Goal: Task Accomplishment & Management: Use online tool/utility

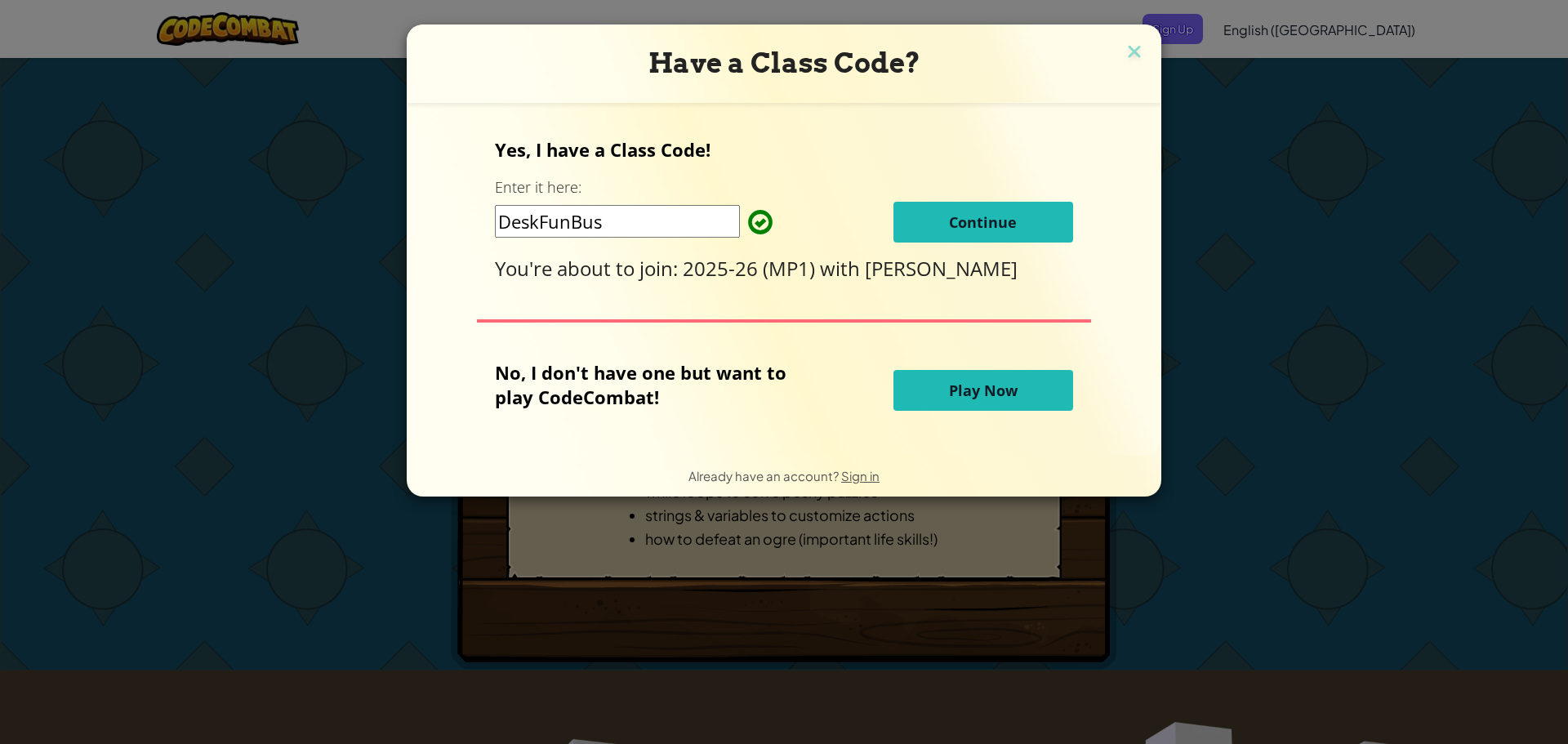
click at [988, 206] on button "Continue" at bounding box center [984, 222] width 180 height 41
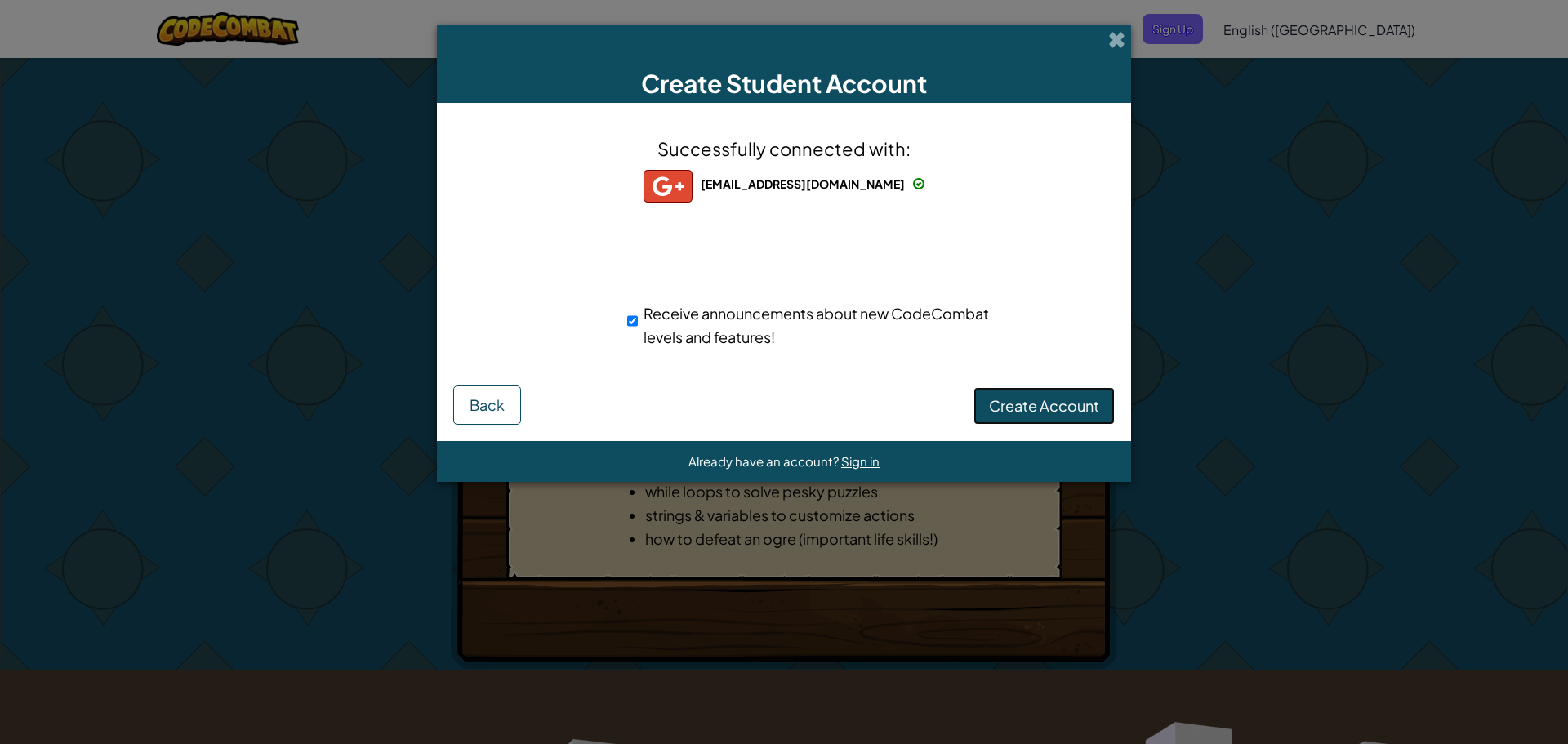
click at [1061, 402] on span "Create Account" at bounding box center [1044, 406] width 110 height 19
click at [1046, 405] on button "Create Account" at bounding box center [1044, 406] width 141 height 38
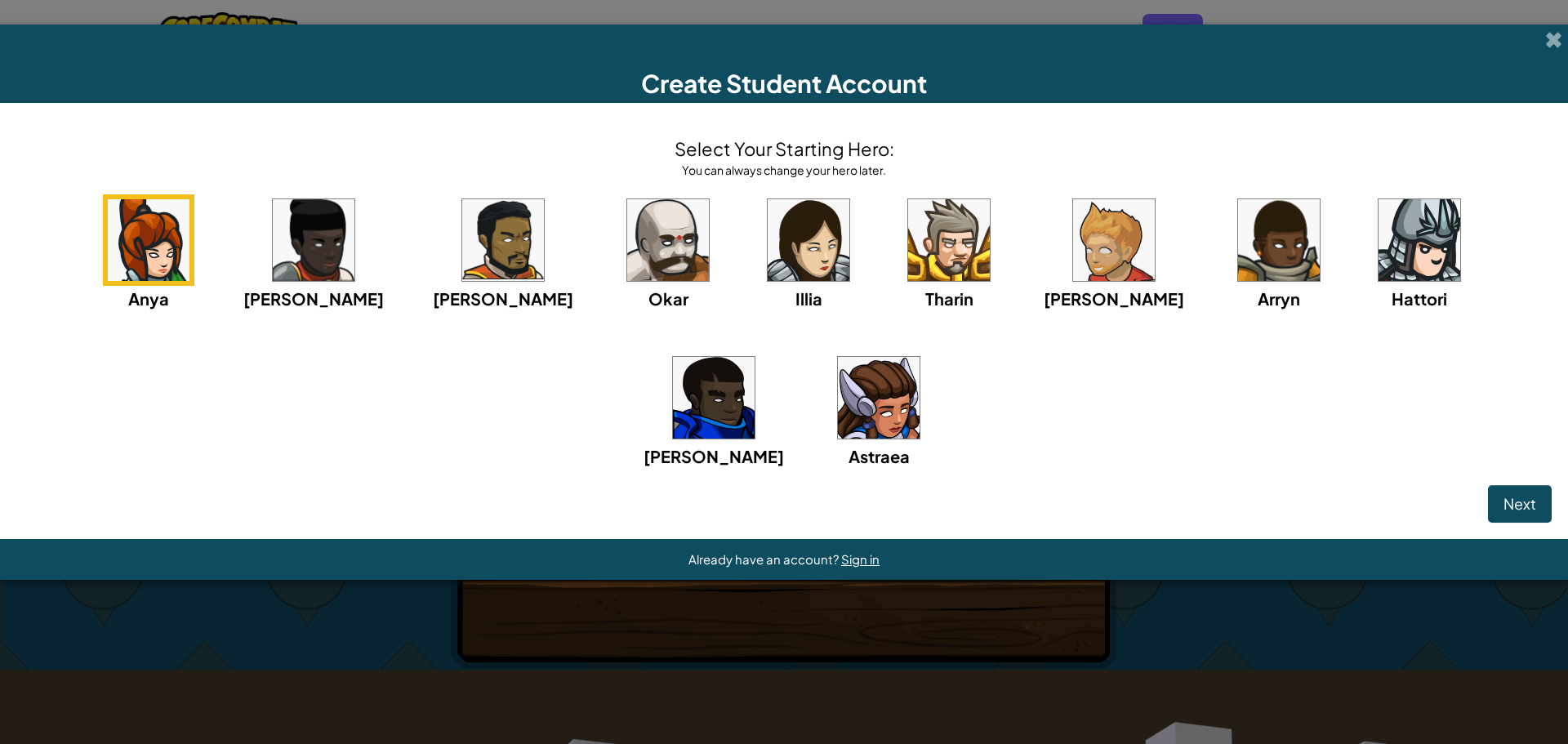
click at [754, 357] on img at bounding box center [714, 398] width 82 height 82
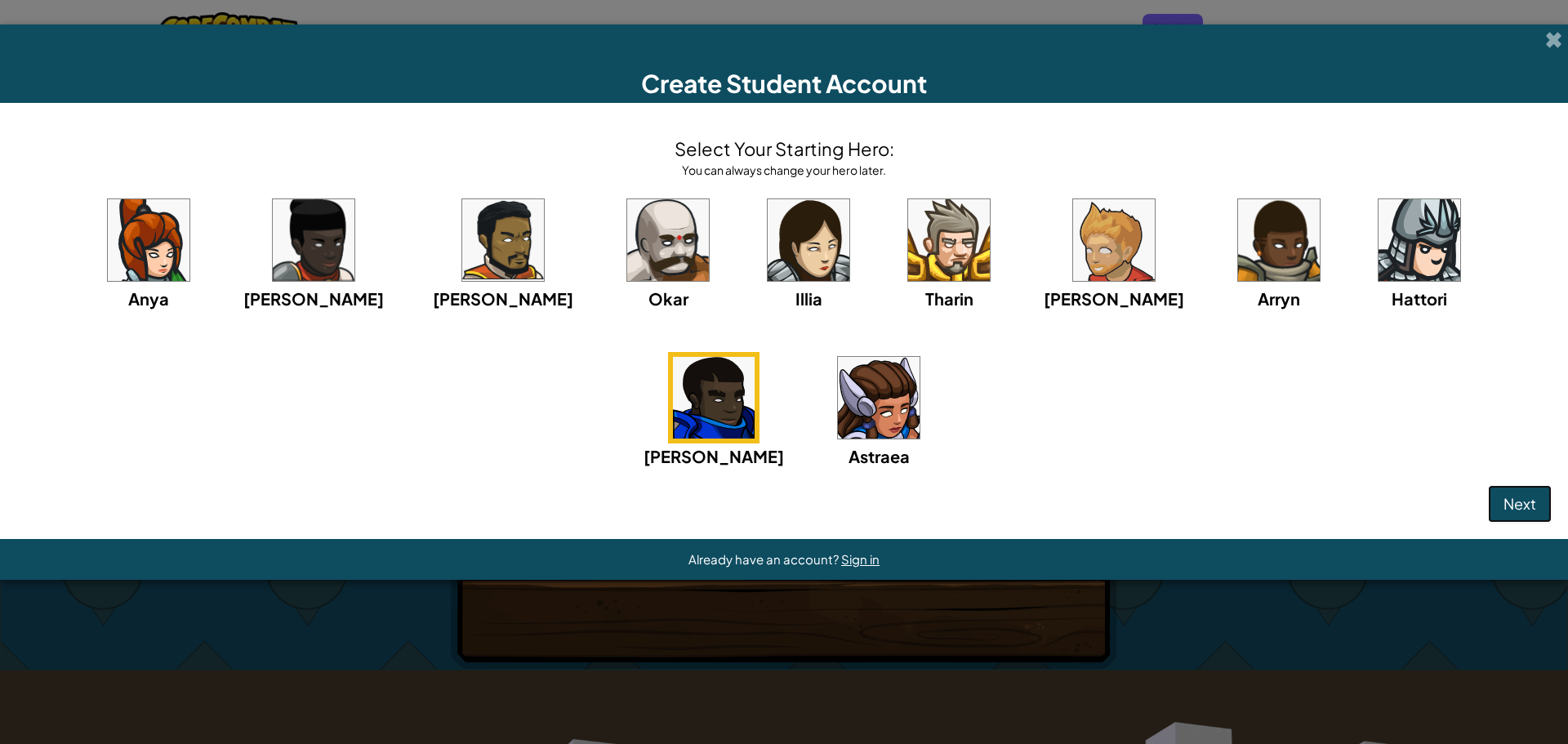
click at [1510, 502] on span "Next" at bounding box center [1519, 504] width 32 height 19
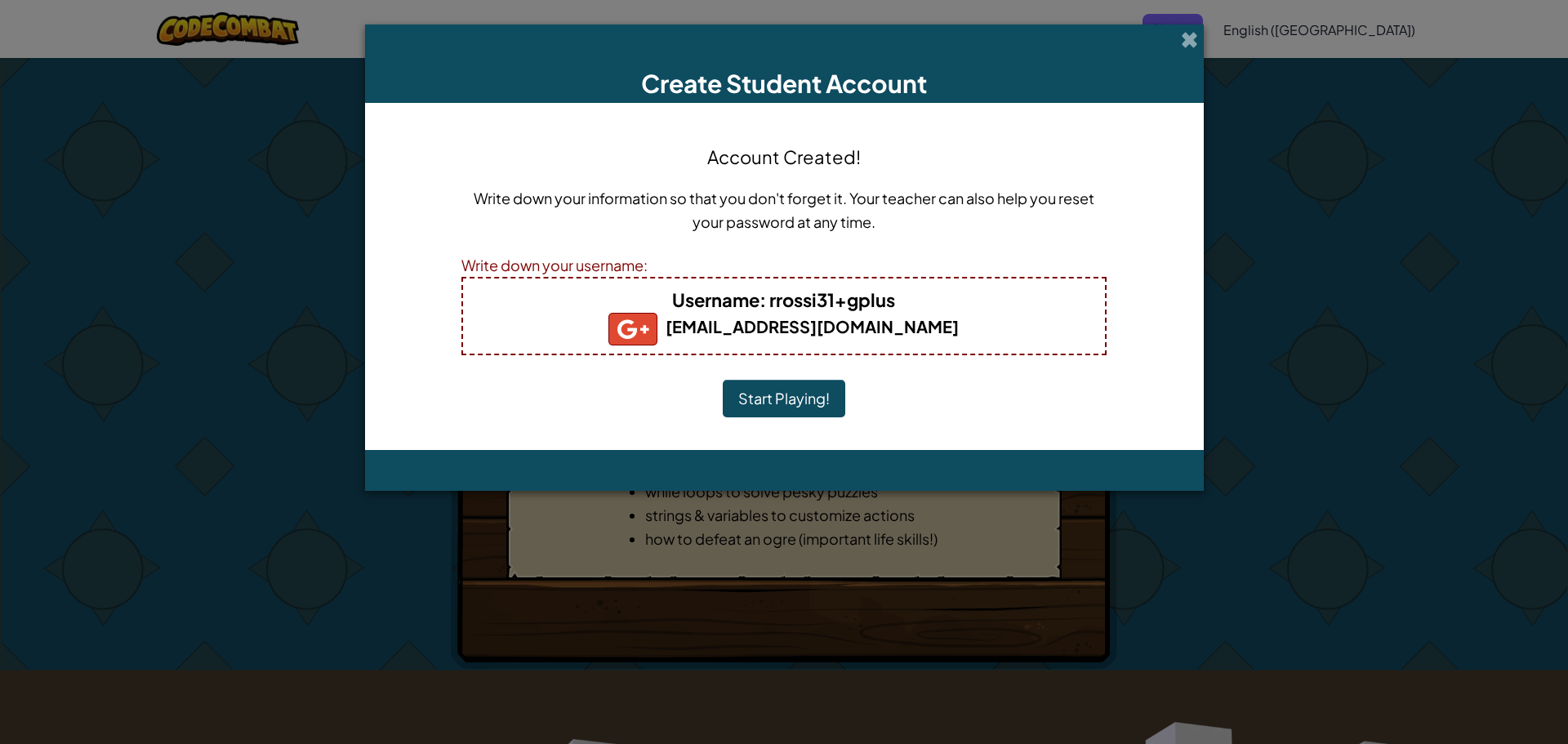
click at [791, 393] on button "Start Playing!" at bounding box center [784, 399] width 122 height 38
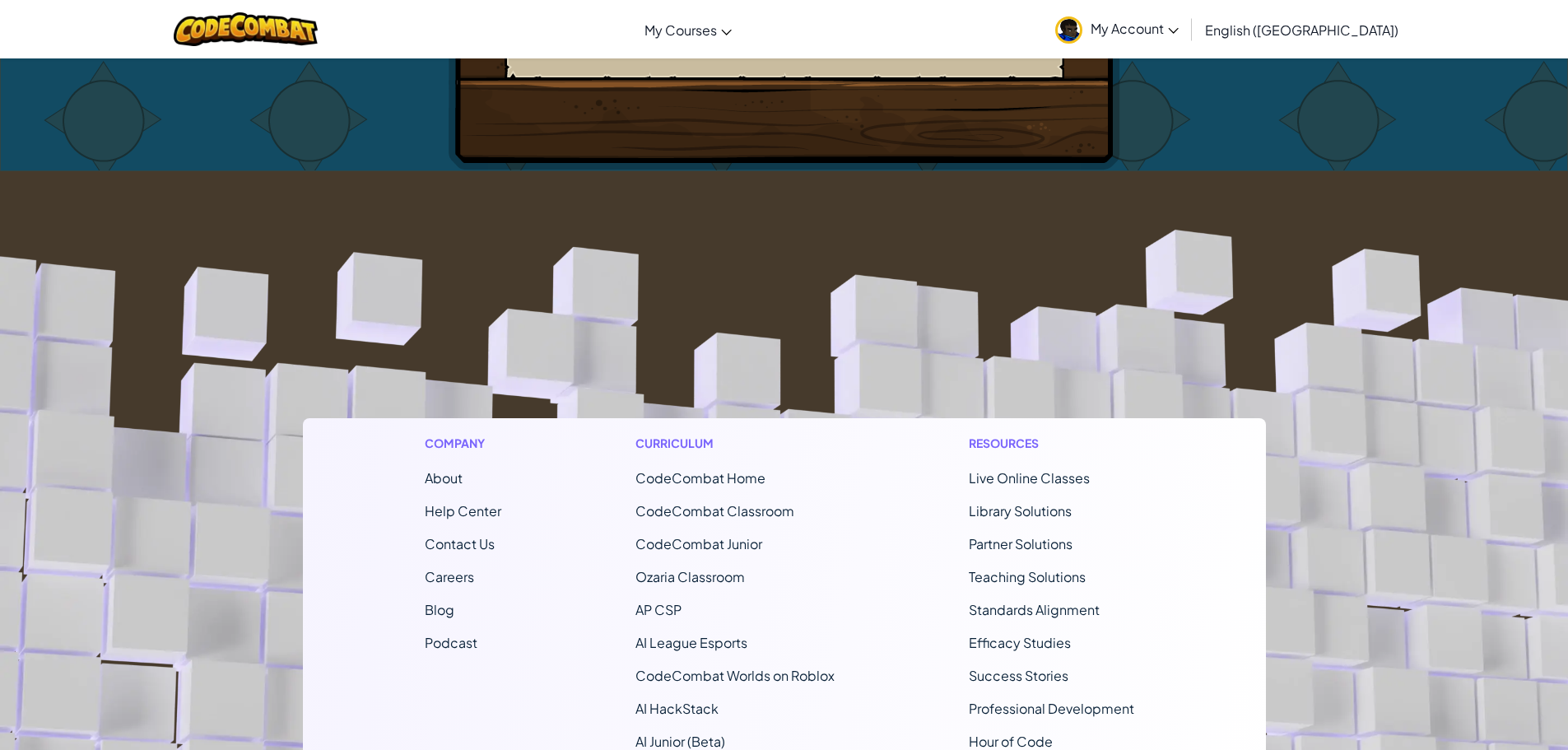
scroll to position [946, 0]
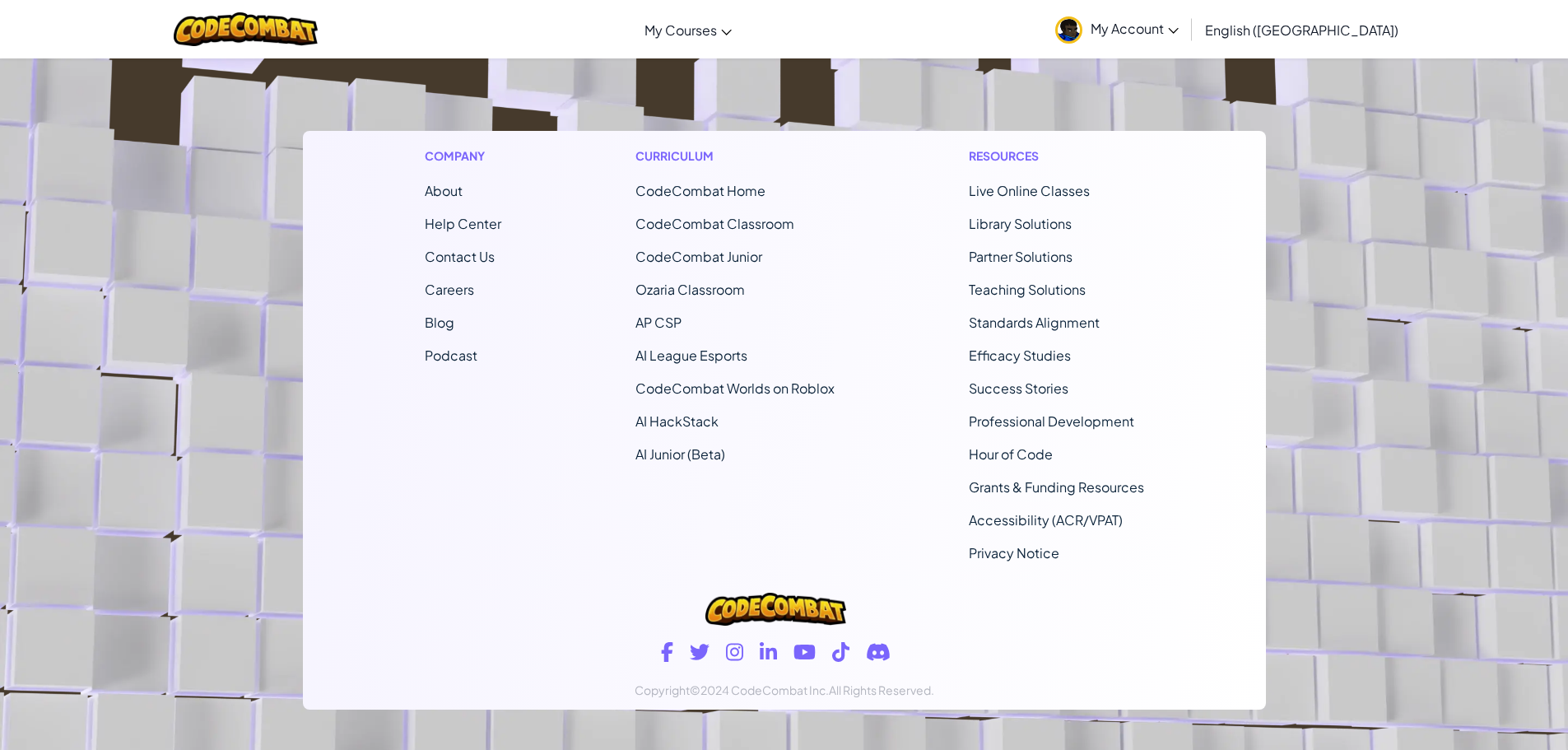
click at [779, 593] on img at bounding box center [775, 608] width 140 height 33
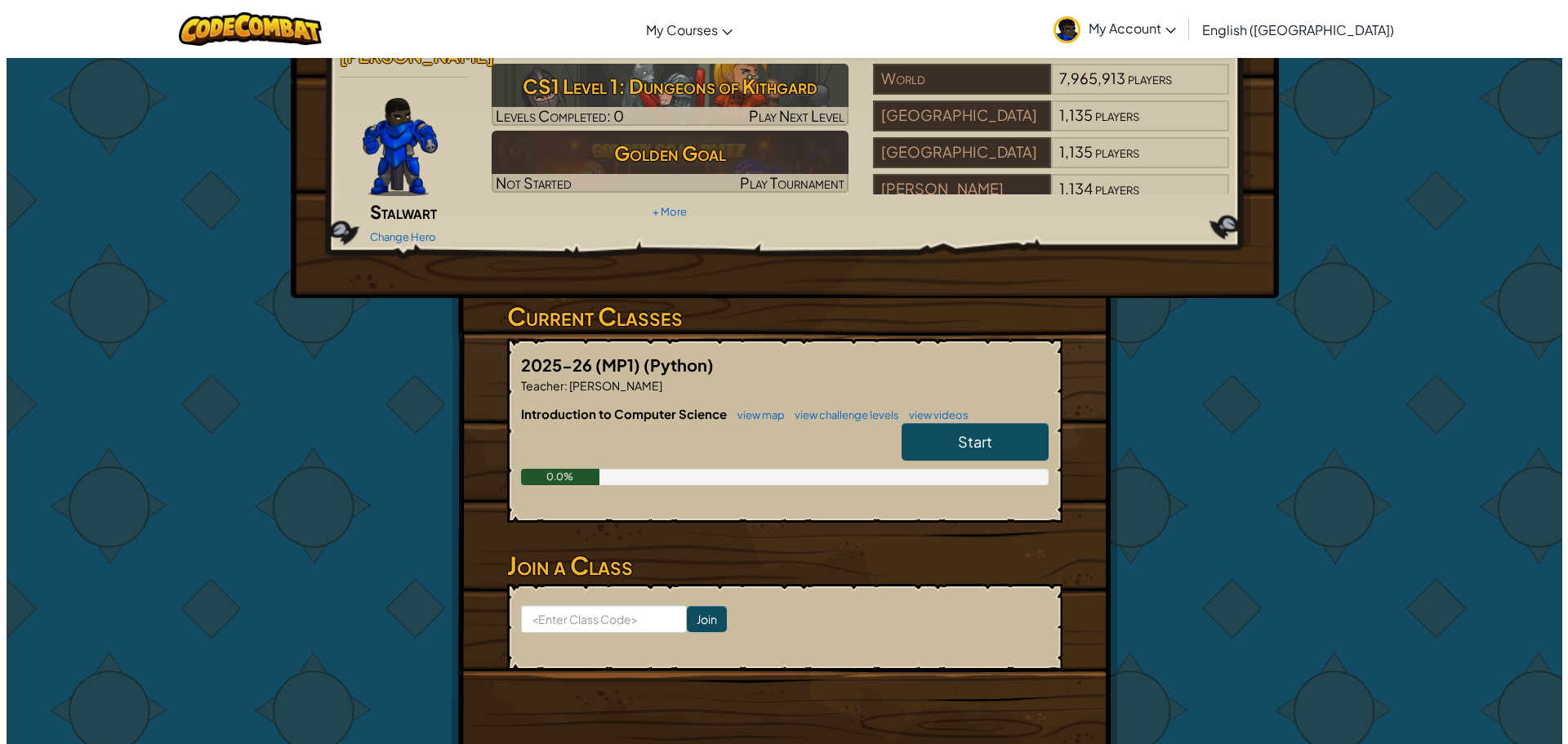
scroll to position [0, 0]
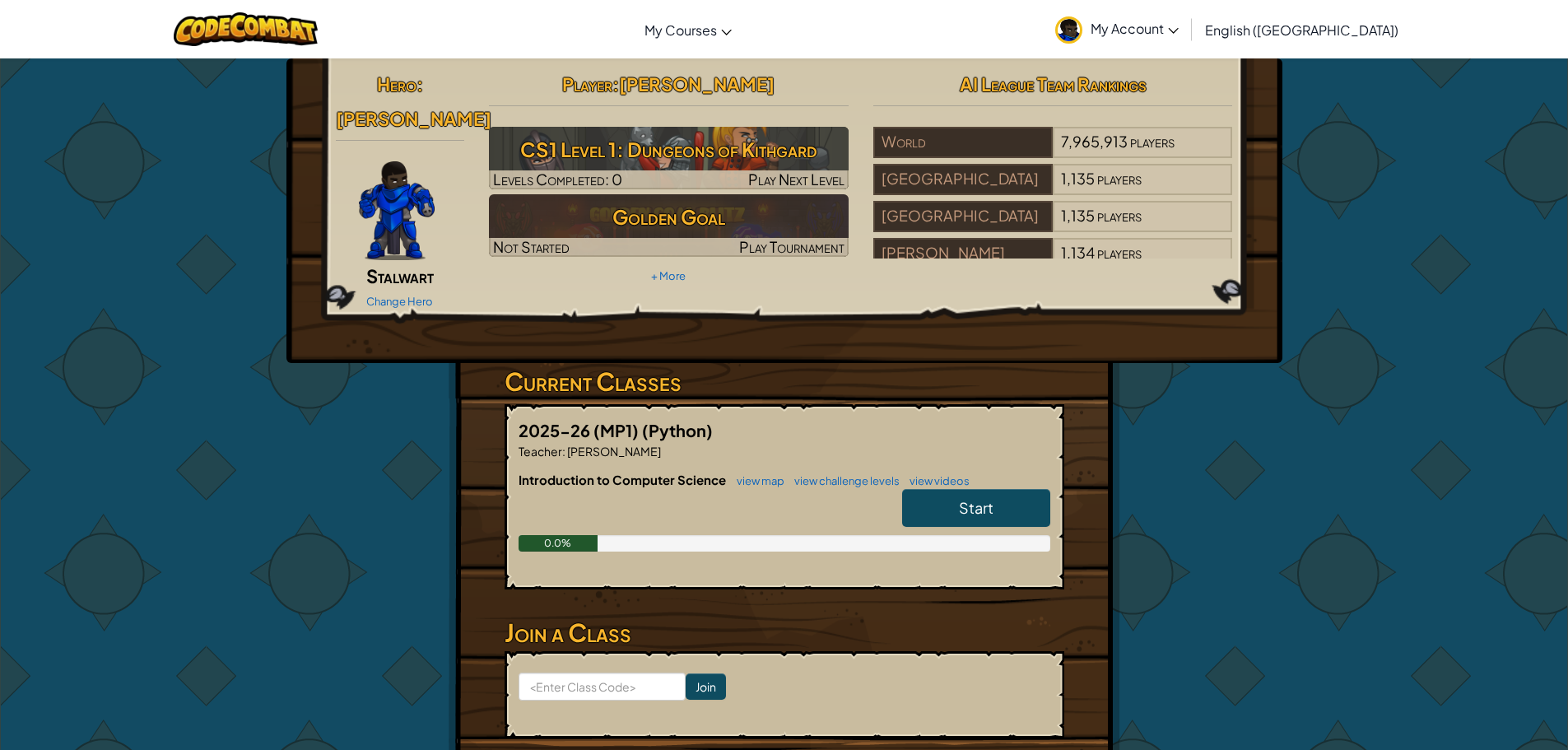
click at [935, 498] on link "Start" at bounding box center [976, 507] width 149 height 38
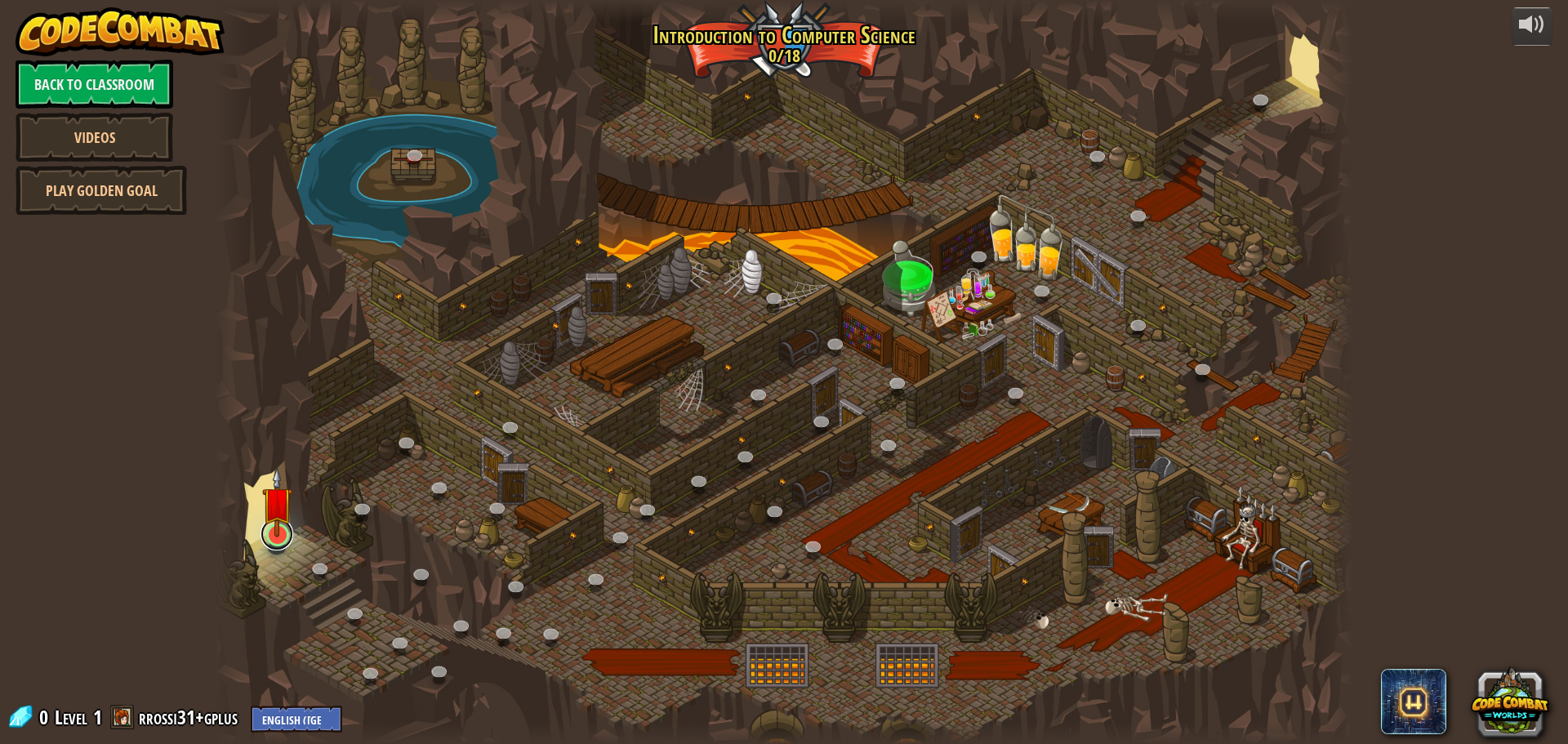
click at [276, 539] on link at bounding box center [276, 534] width 32 height 32
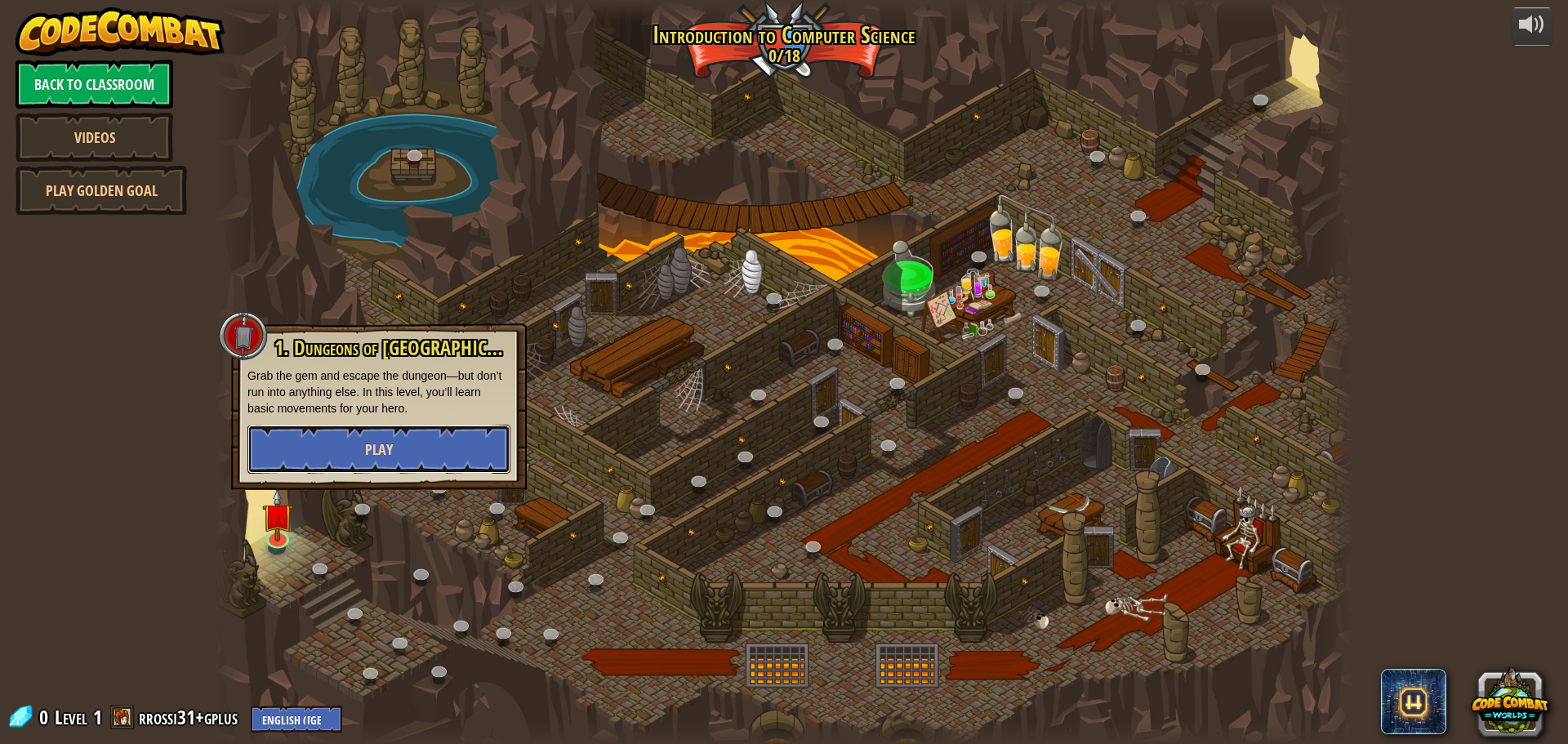
click at [354, 451] on button "Play" at bounding box center [379, 449] width 263 height 49
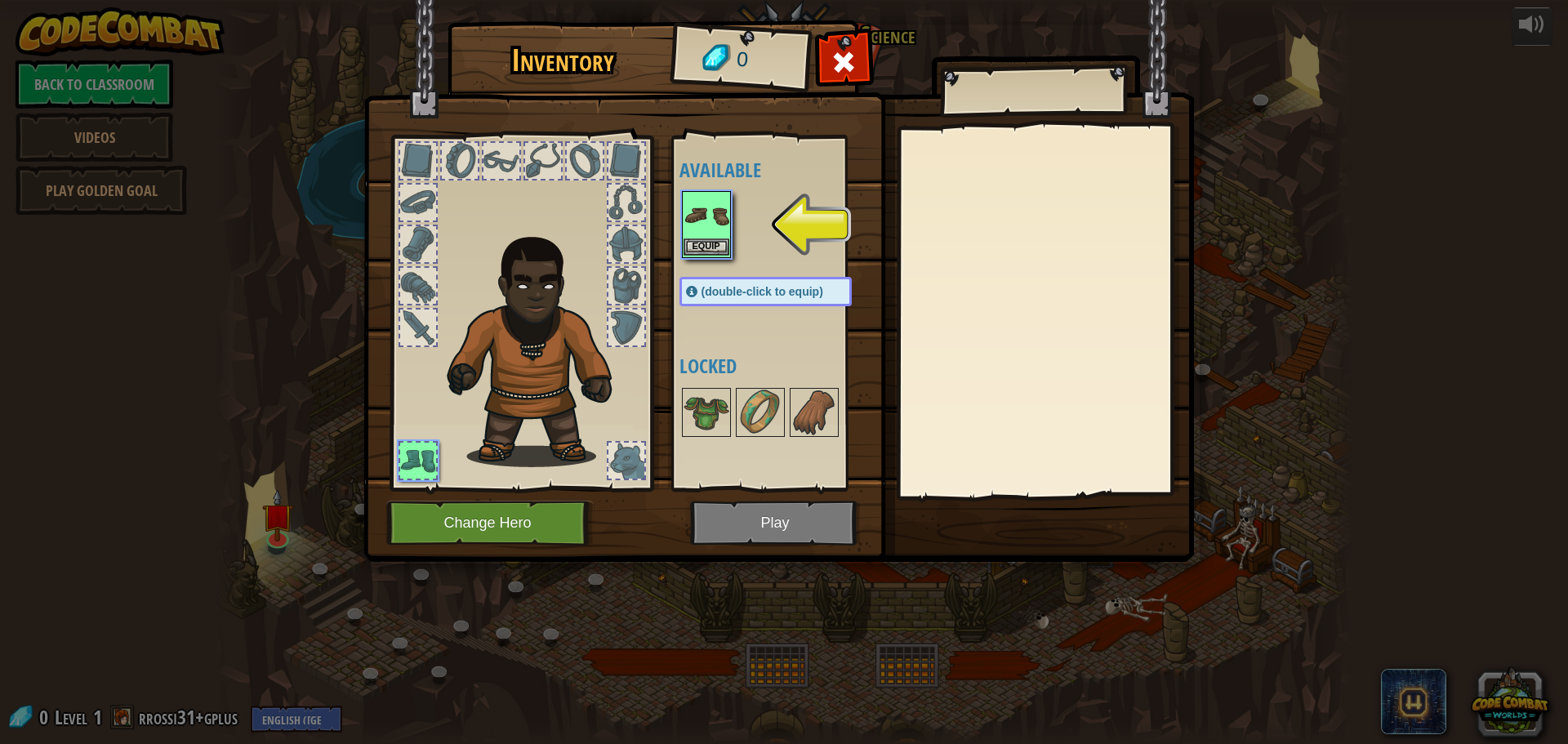
click at [693, 231] on img at bounding box center [706, 215] width 45 height 45
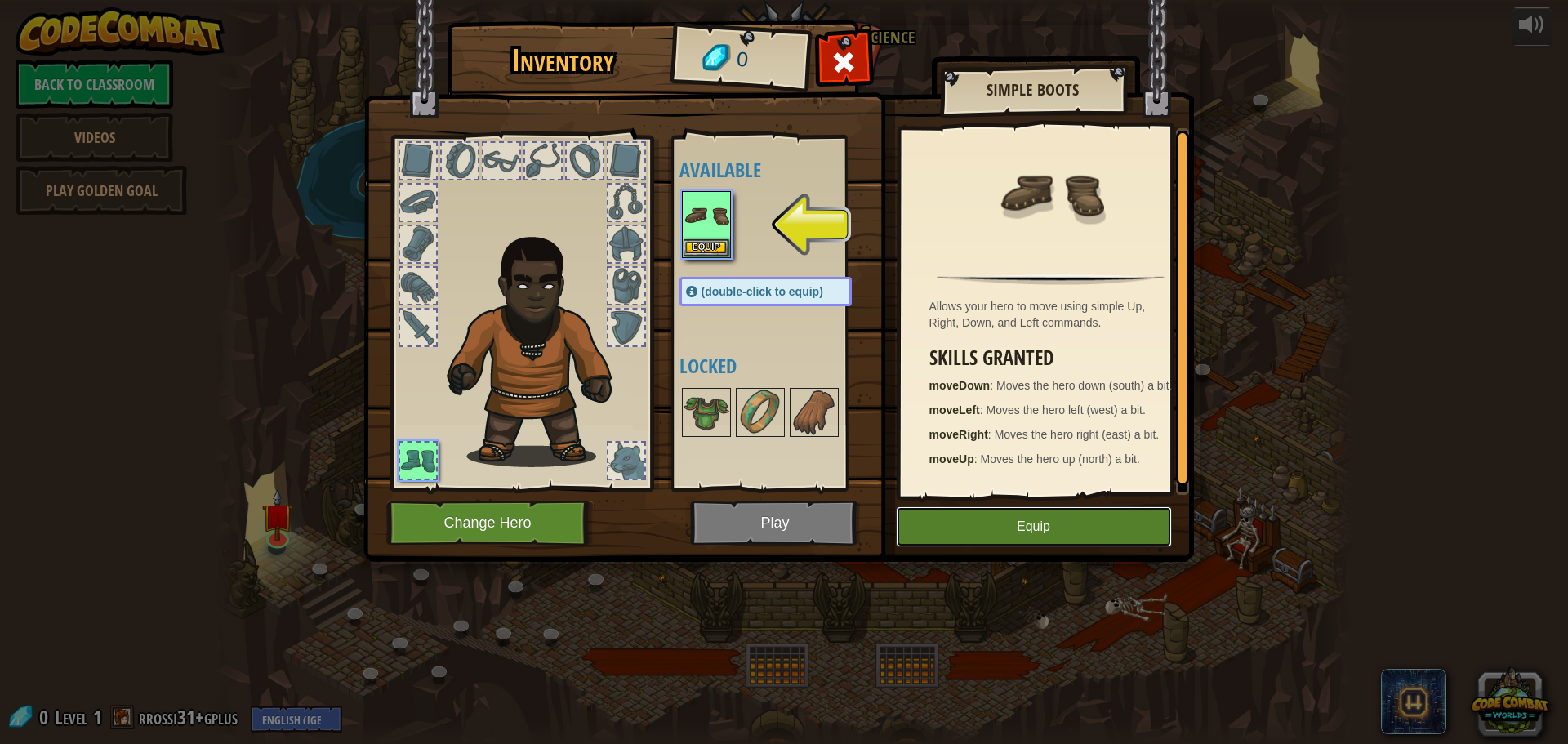
click at [968, 529] on button "Equip" at bounding box center [1033, 527] width 276 height 41
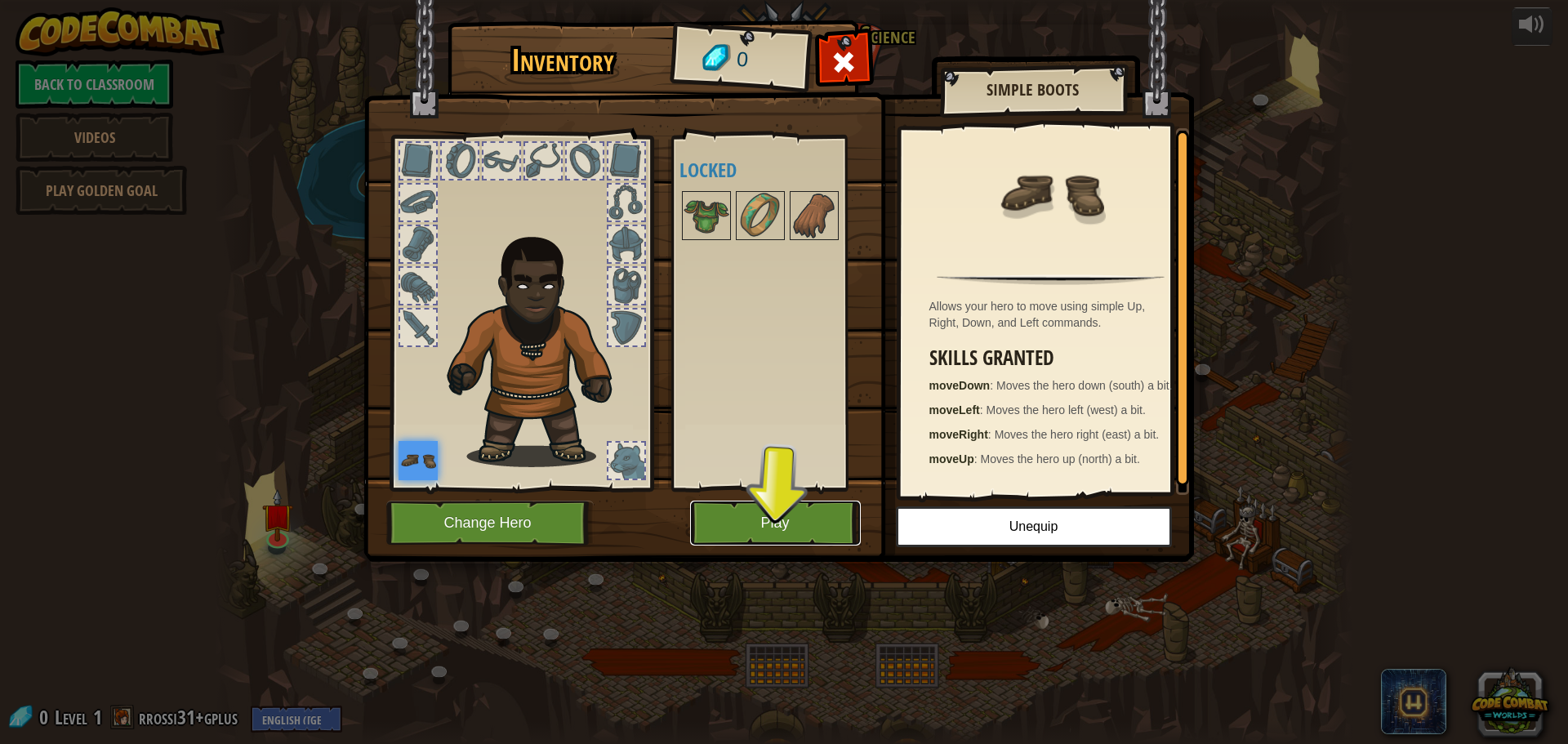
click at [762, 515] on button "Play" at bounding box center [775, 523] width 171 height 45
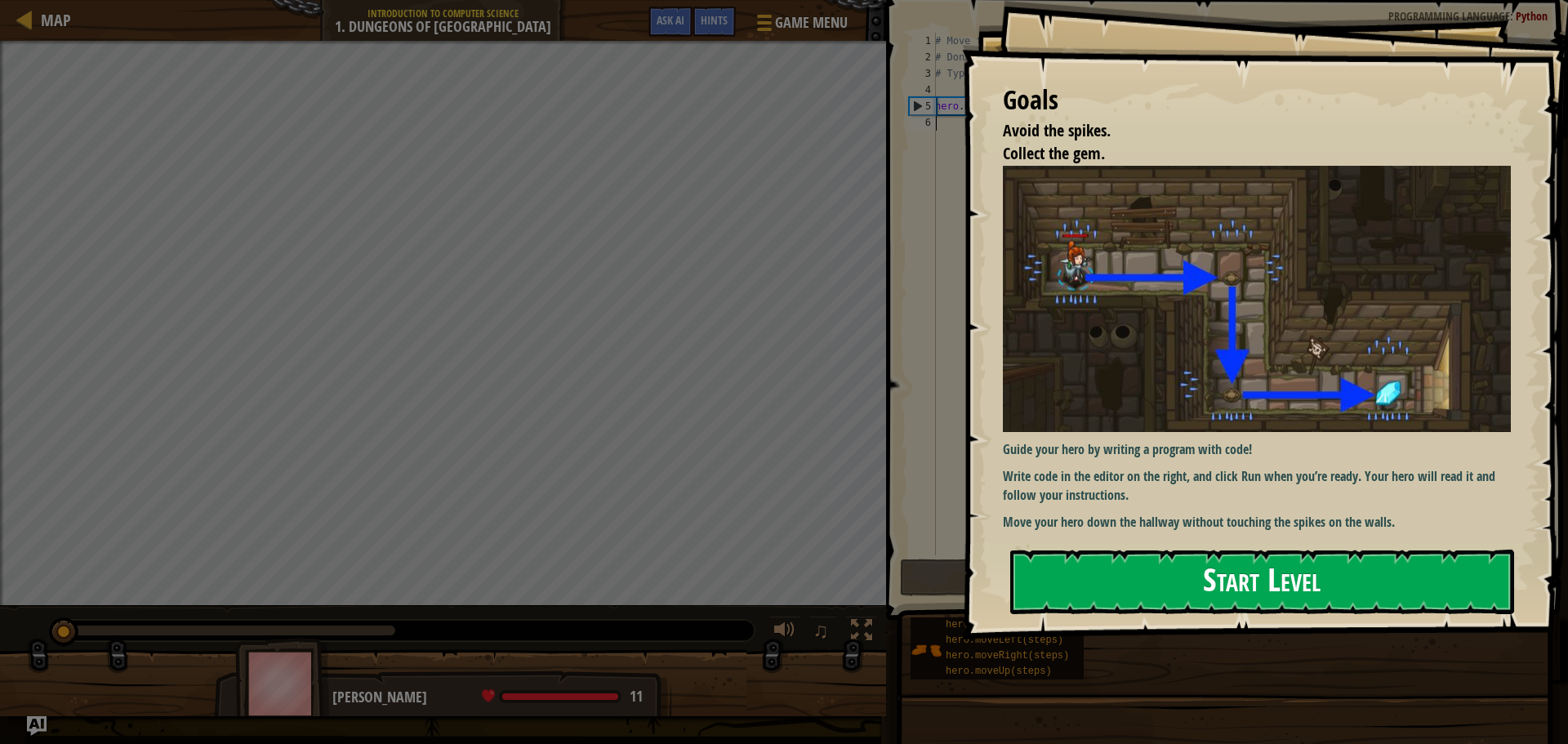
click at [1082, 591] on button "Start Level" at bounding box center [1263, 582] width 504 height 65
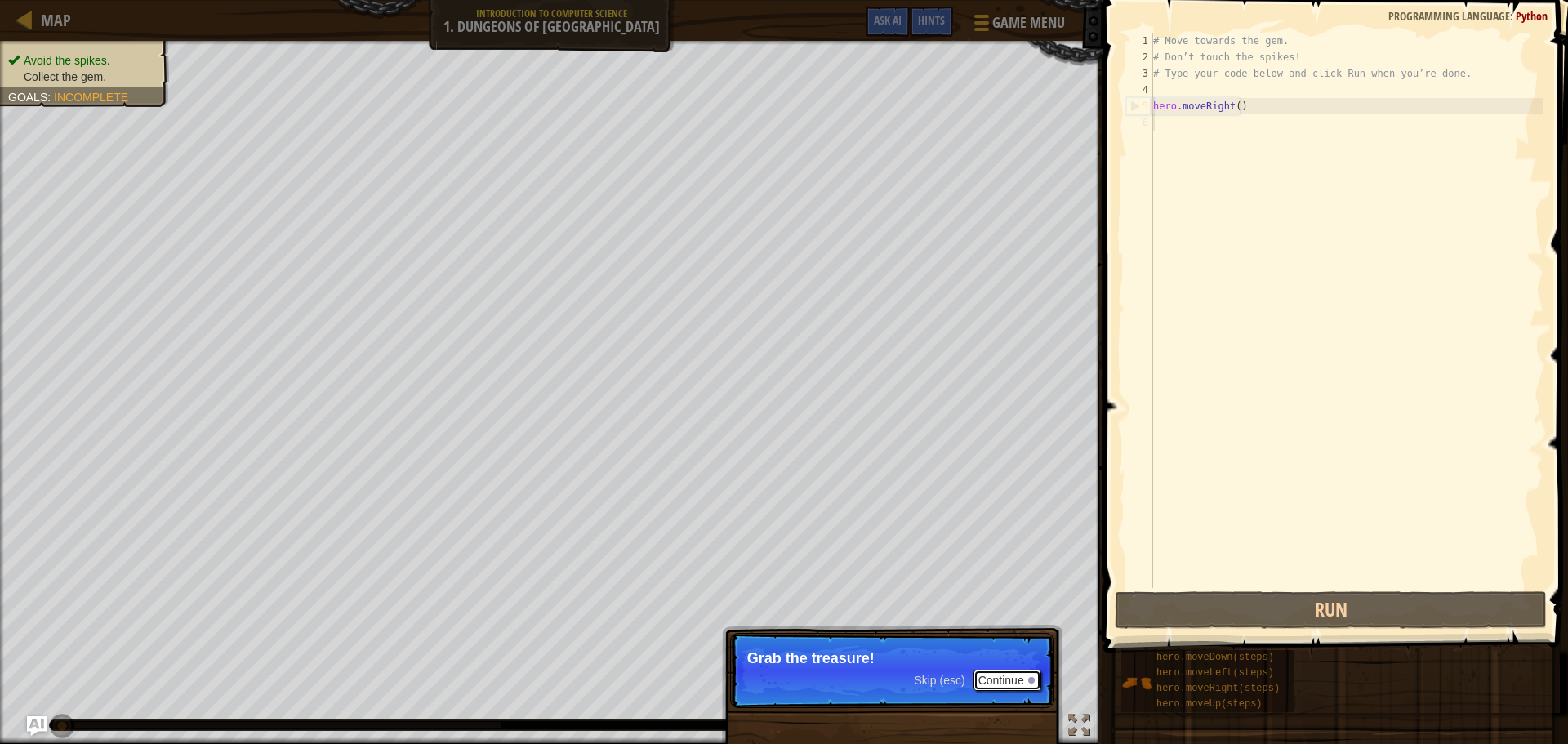
click at [1012, 682] on button "Continue" at bounding box center [1007, 680] width 68 height 21
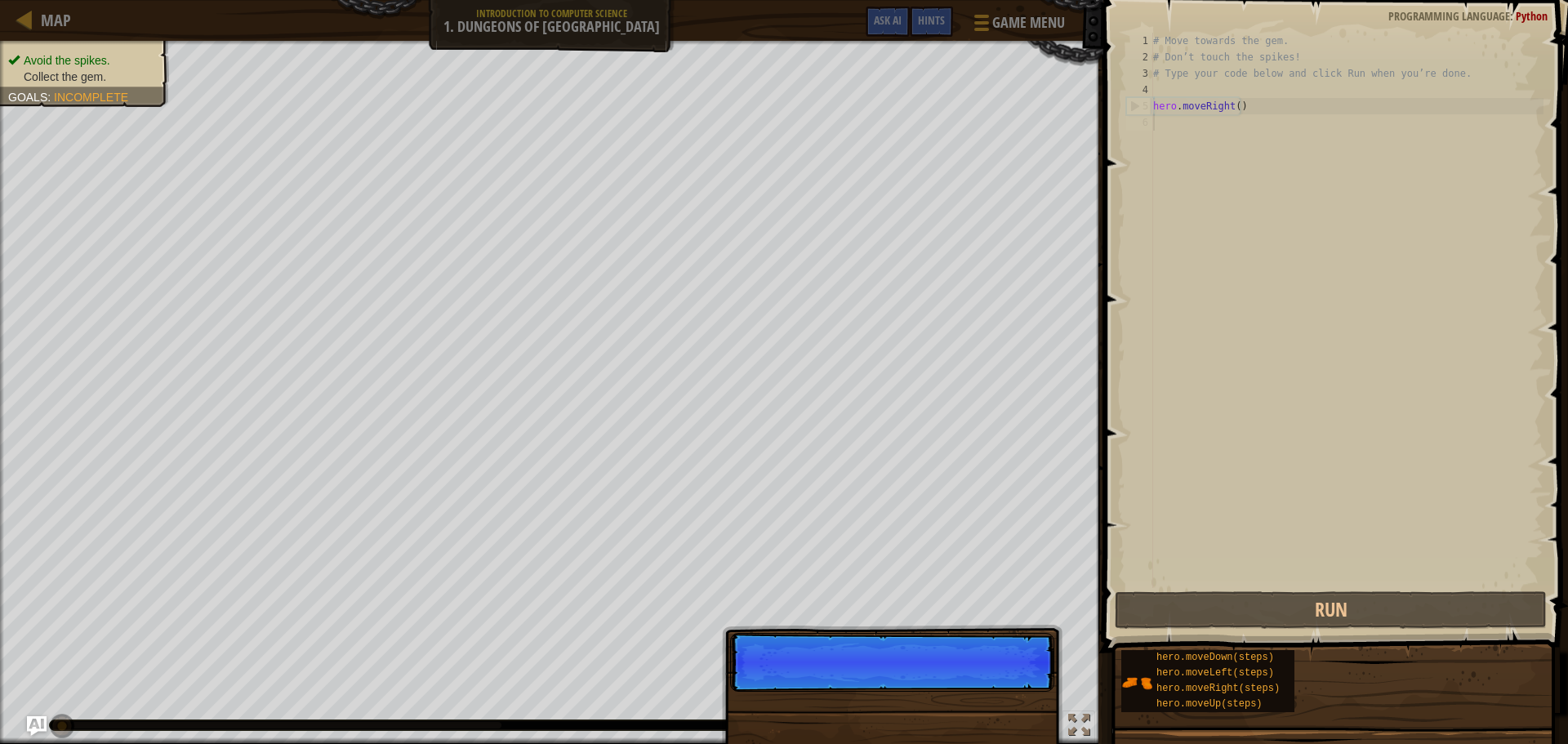
scroll to position [7, 0]
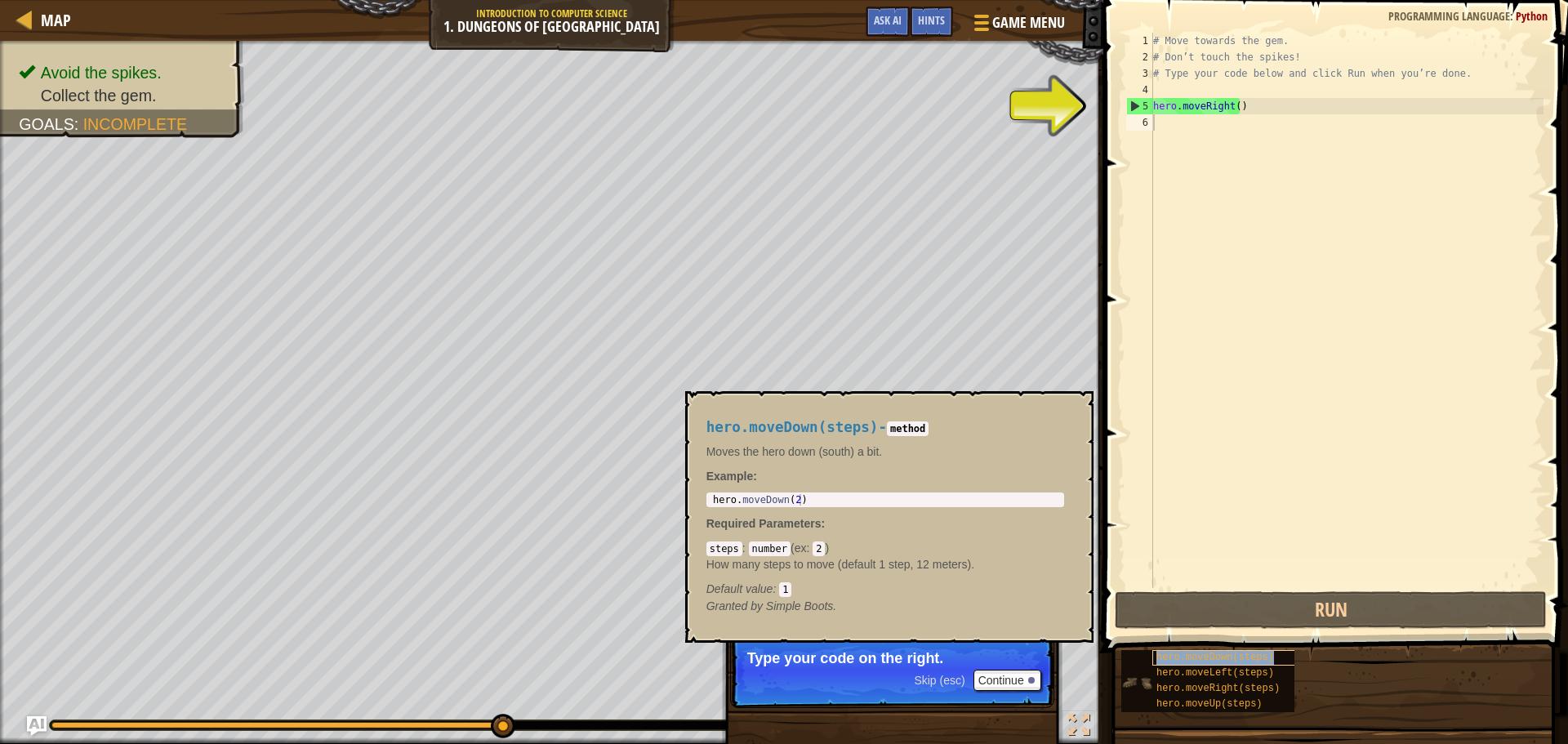
click at [1245, 658] on span "hero.moveDown(steps)" at bounding box center [1215, 657] width 118 height 11
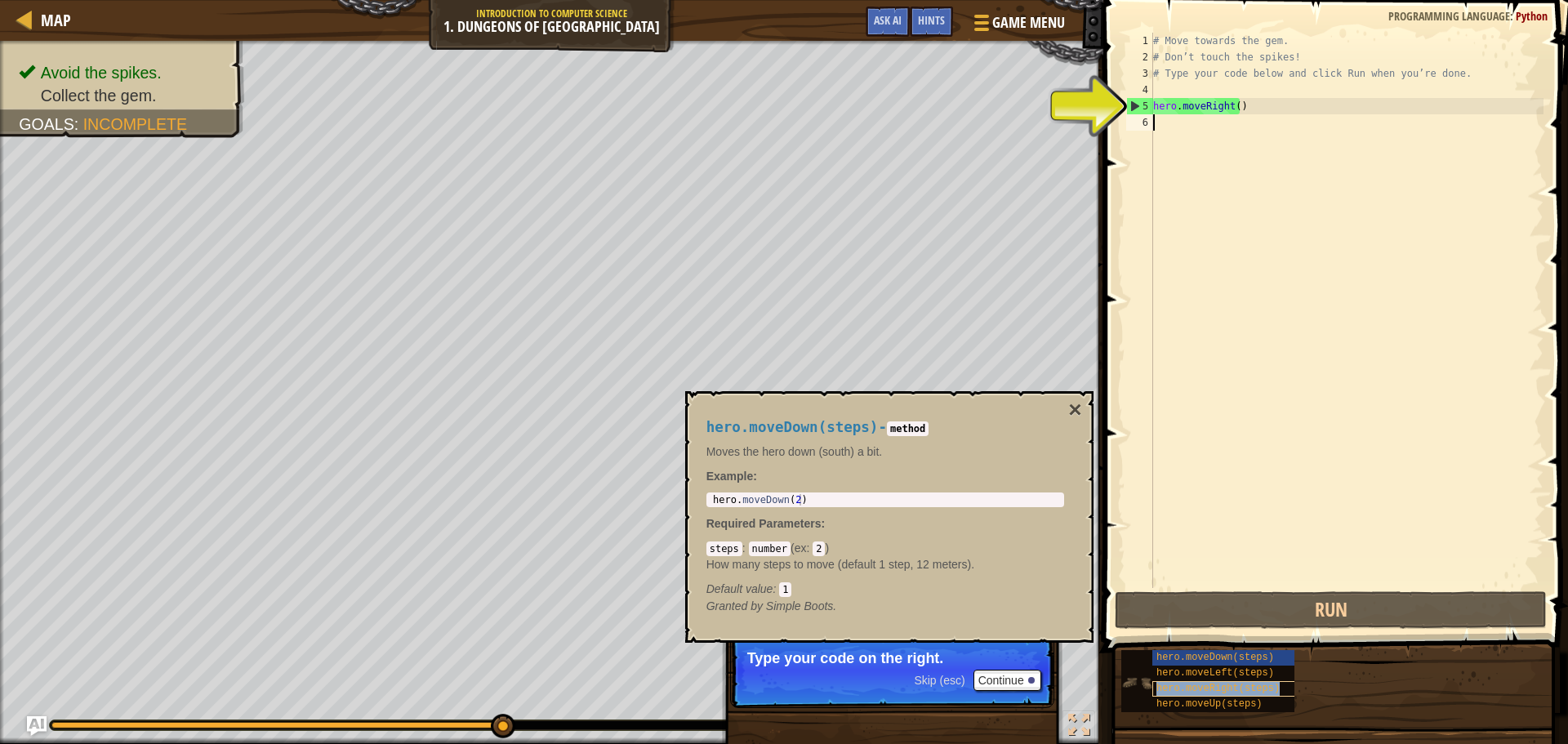
click at [1181, 685] on span "hero.moveRight(steps)" at bounding box center [1217, 688] width 123 height 11
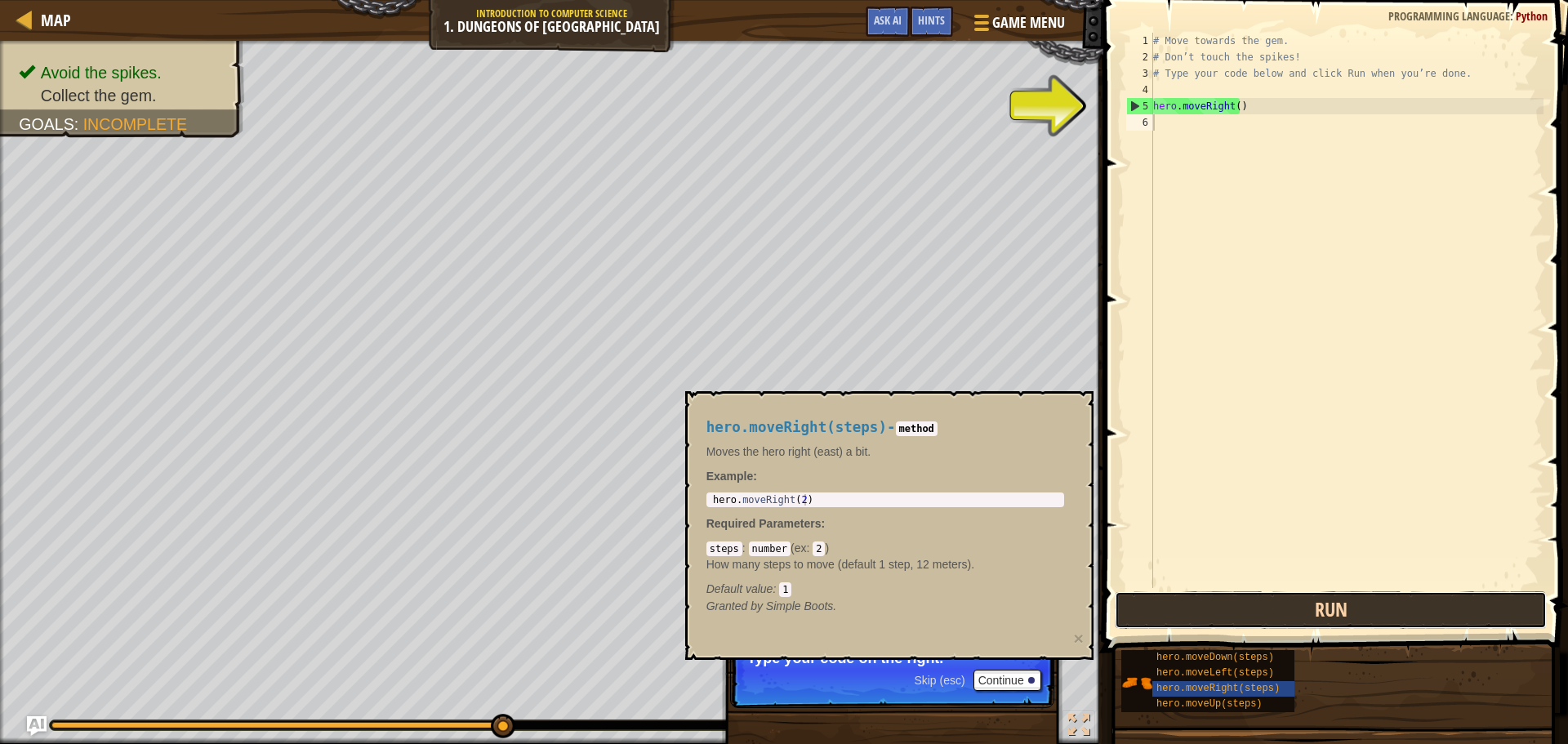
click at [1195, 614] on button "Run" at bounding box center [1330, 610] width 432 height 38
click at [1235, 604] on button "Run" at bounding box center [1330, 610] width 432 height 38
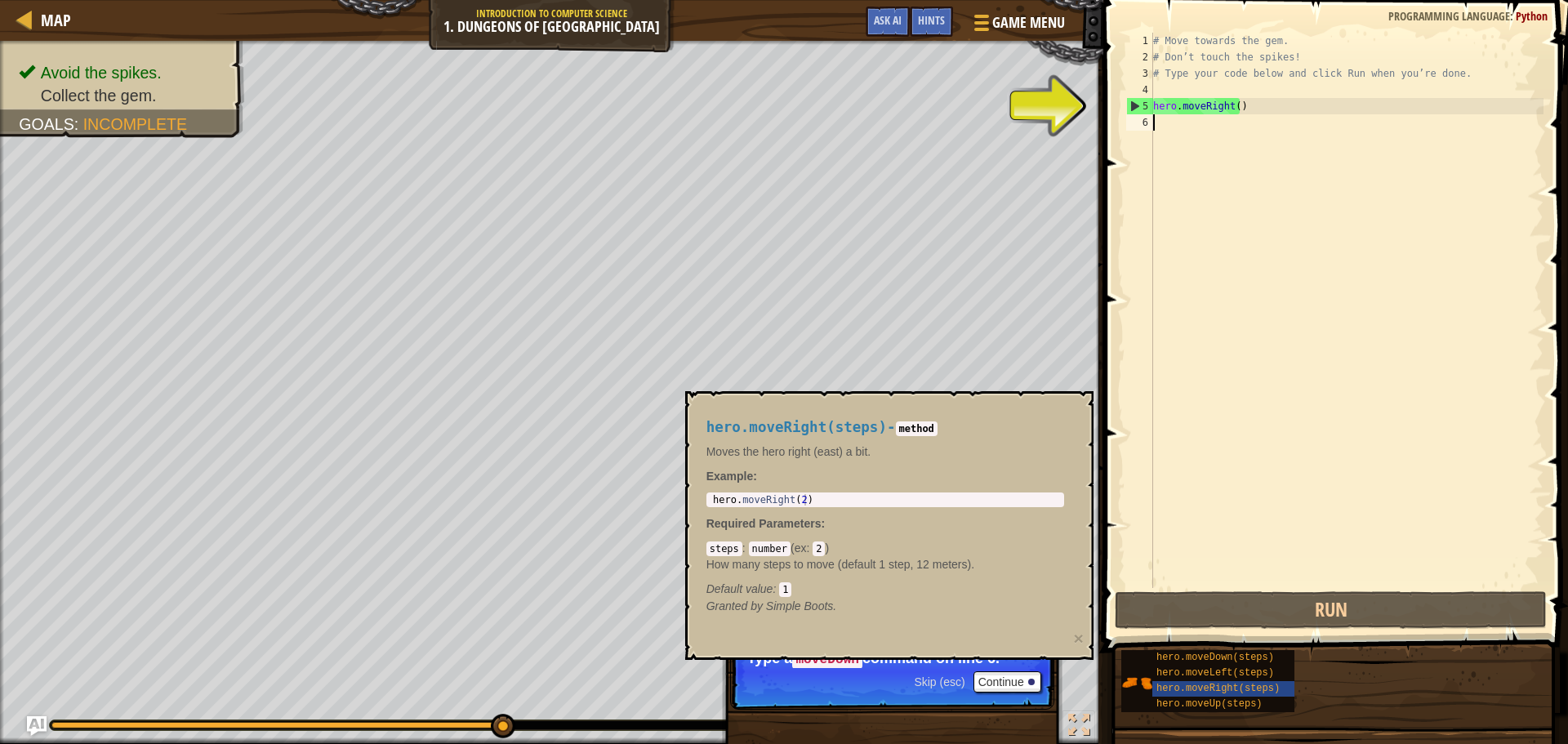
click at [1268, 101] on div "# Move towards the gem. # Don’t touch the spikes! # Type your code below and cl…" at bounding box center [1346, 326] width 393 height 588
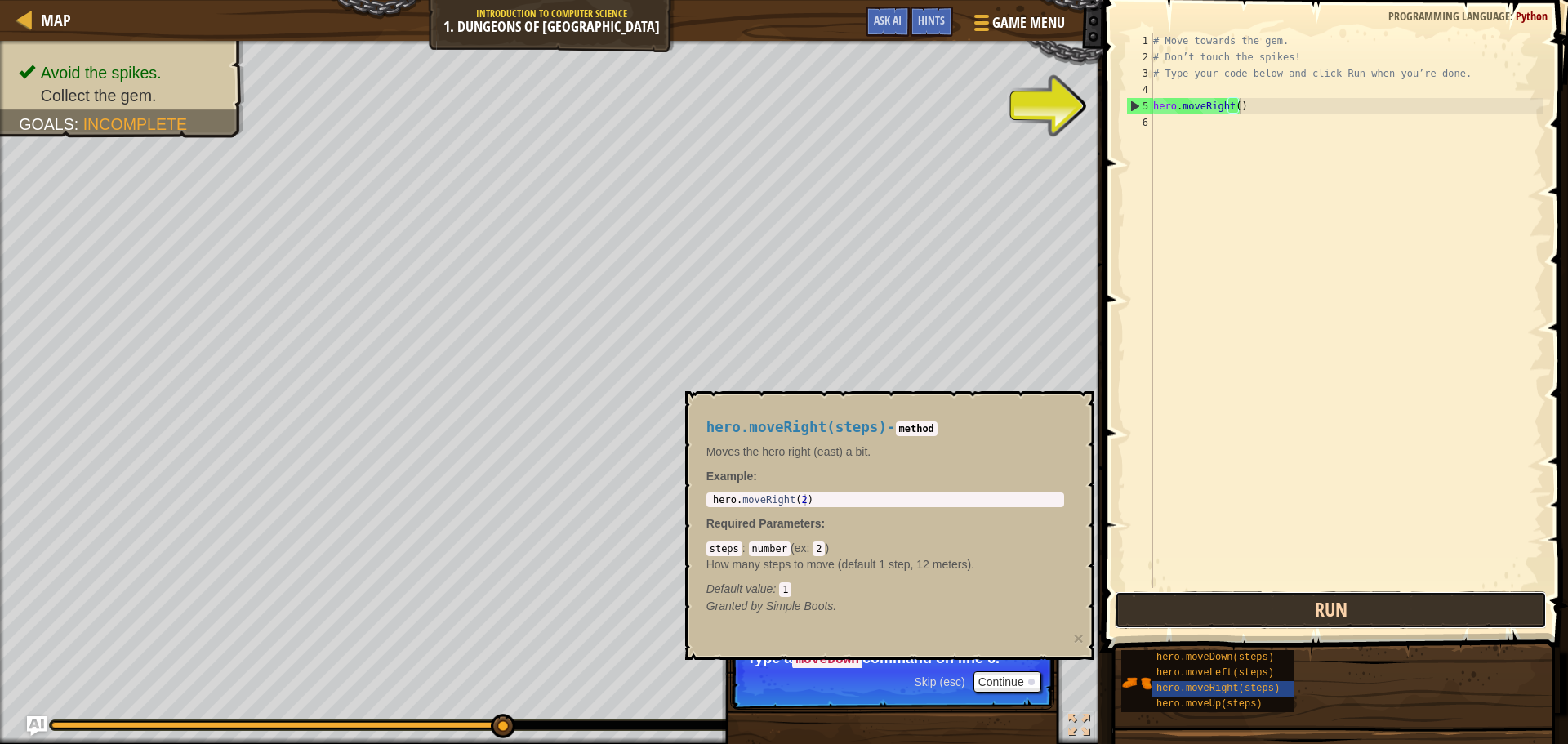
click at [1265, 600] on button "Run" at bounding box center [1330, 610] width 432 height 38
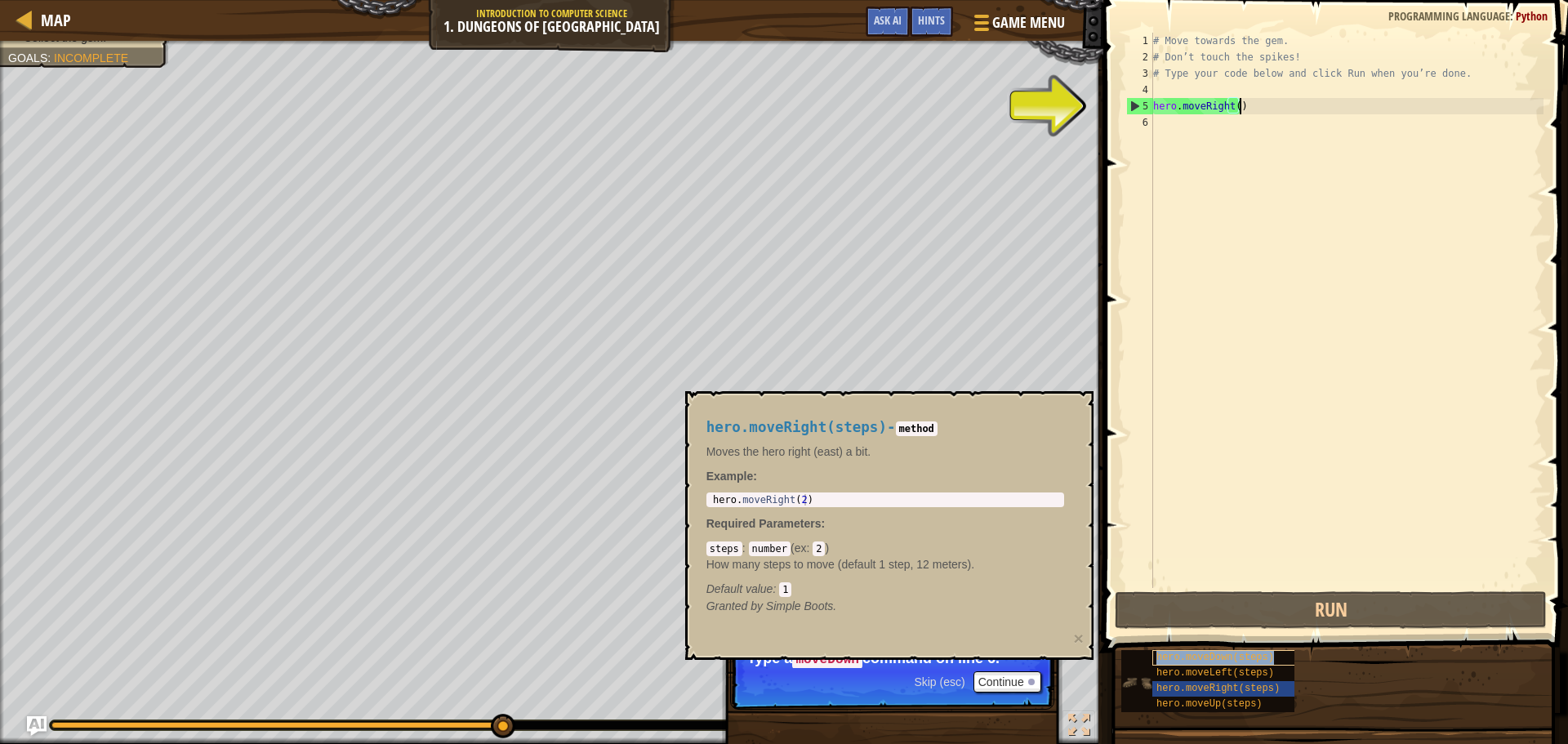
click at [1195, 653] on span "hero.moveDown(steps)" at bounding box center [1215, 657] width 118 height 11
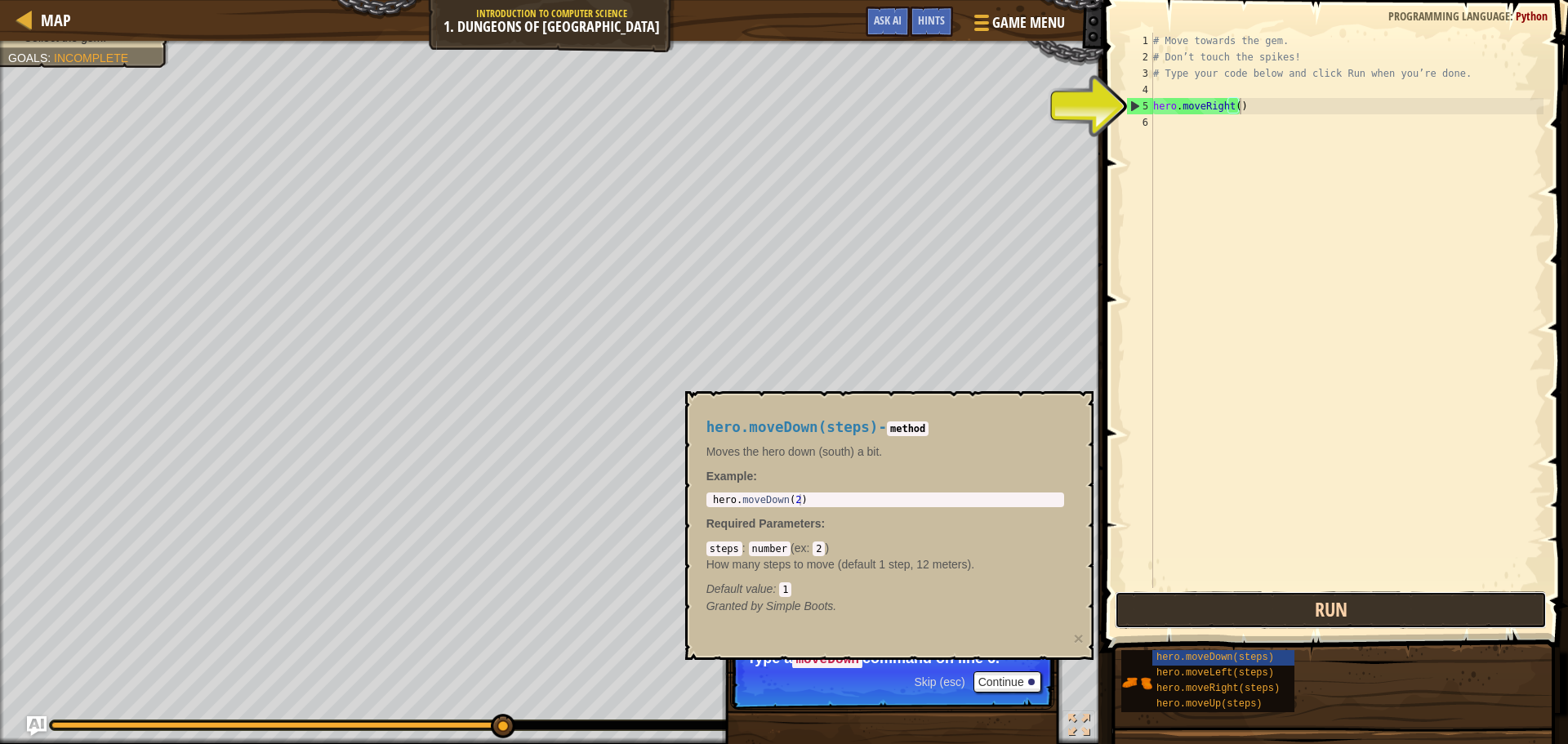
click at [1197, 612] on button "Run" at bounding box center [1330, 610] width 432 height 38
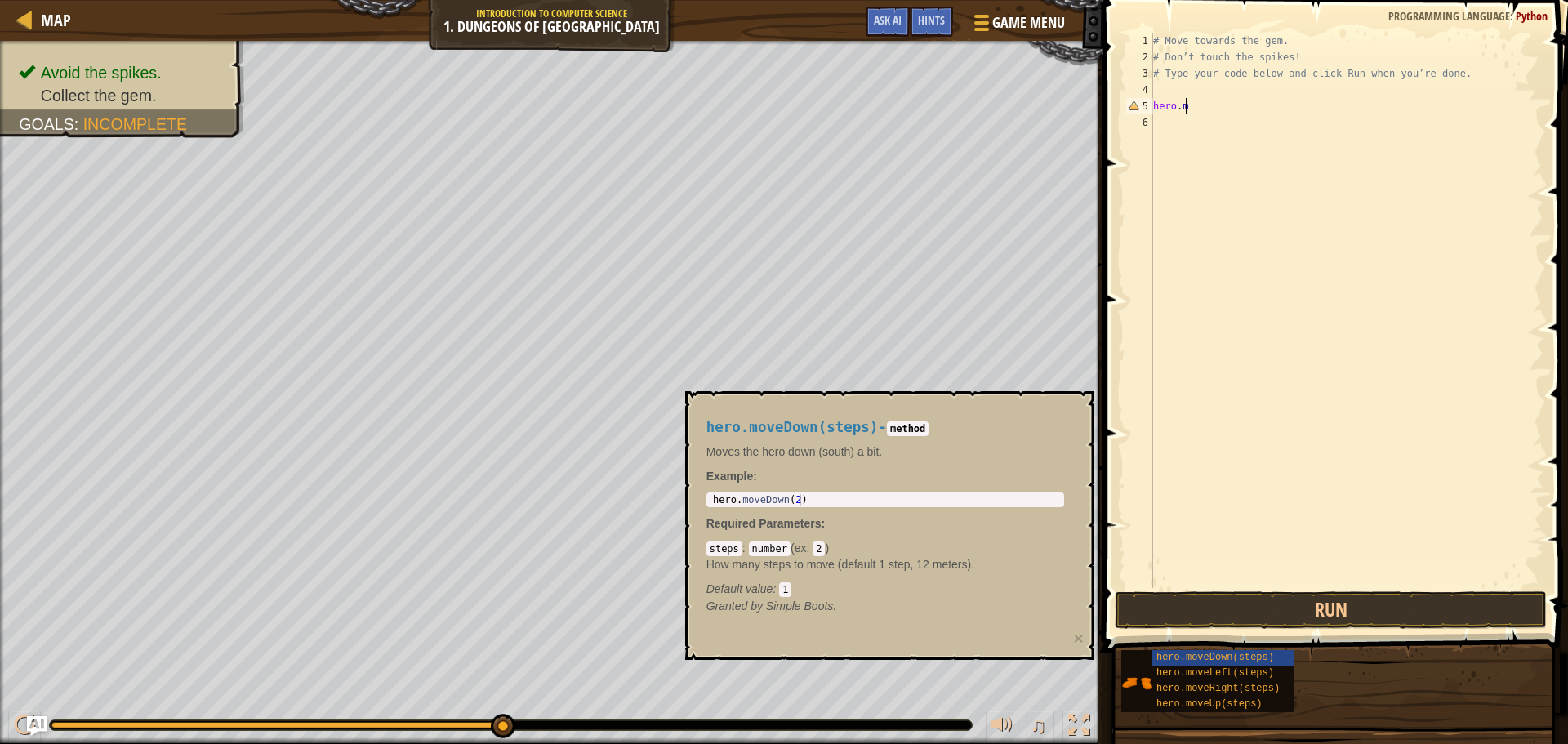
type textarea "h"
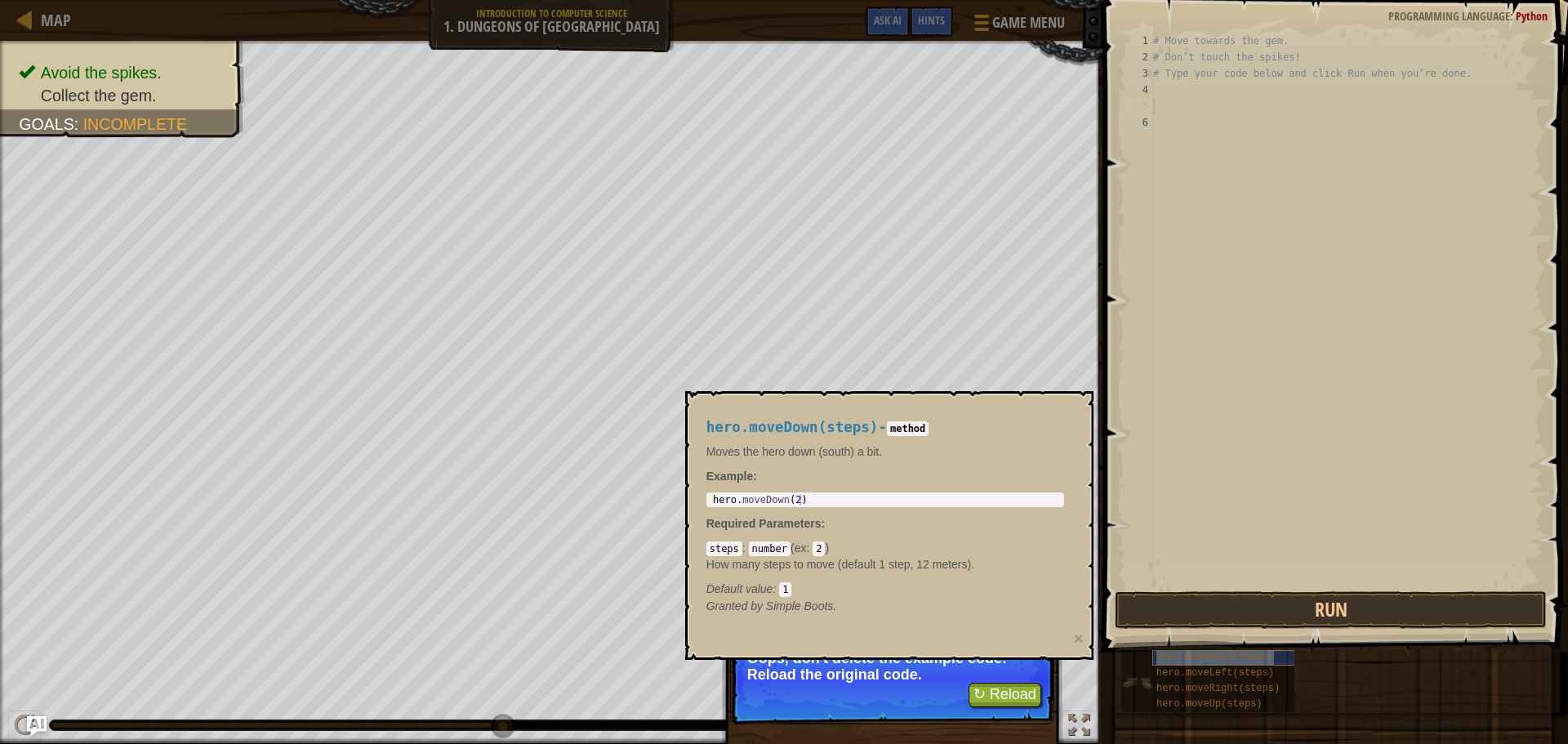
click at [1220, 661] on span "hero.moveDown(steps)" at bounding box center [1215, 657] width 118 height 11
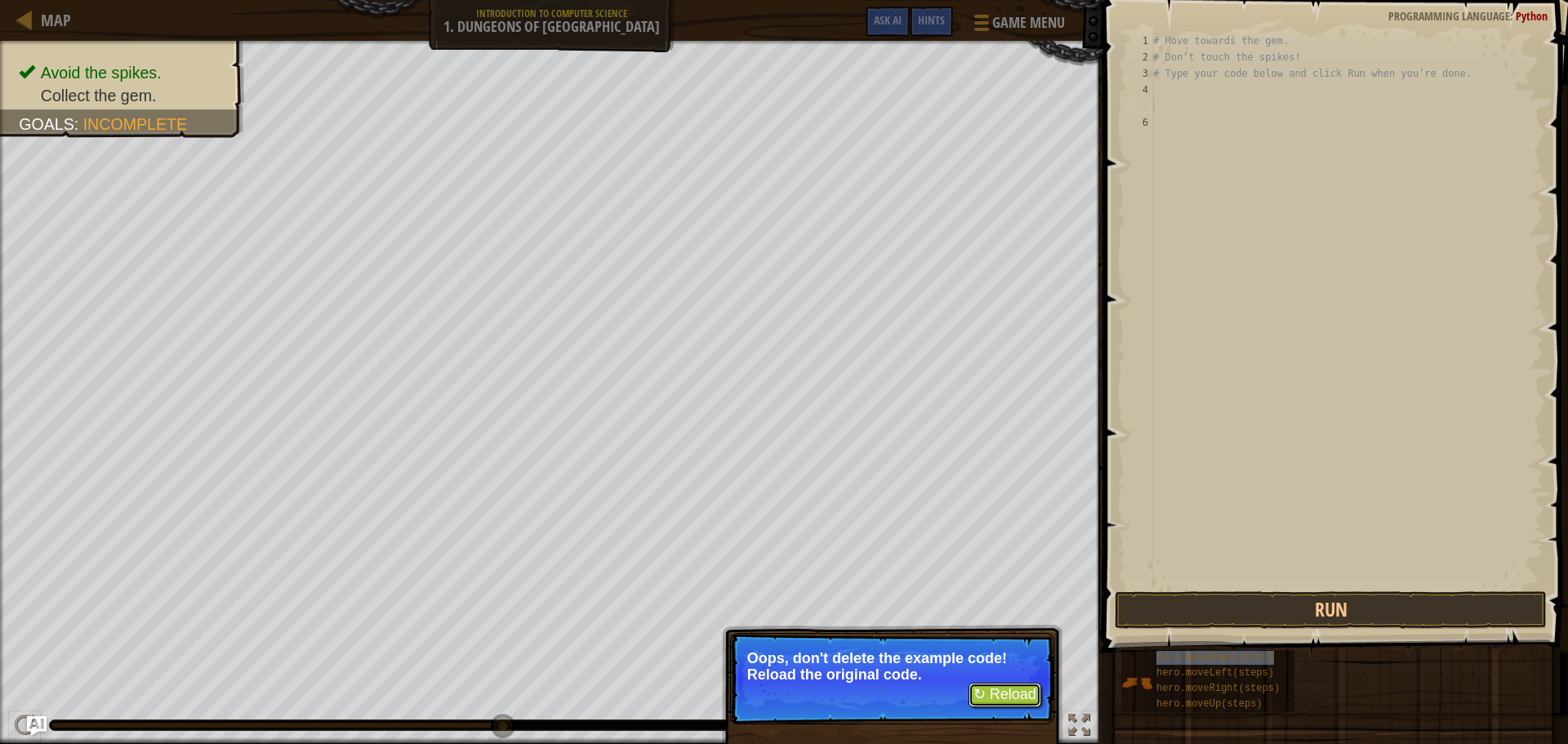
click at [1002, 700] on button "↻ Reload" at bounding box center [1005, 695] width 72 height 24
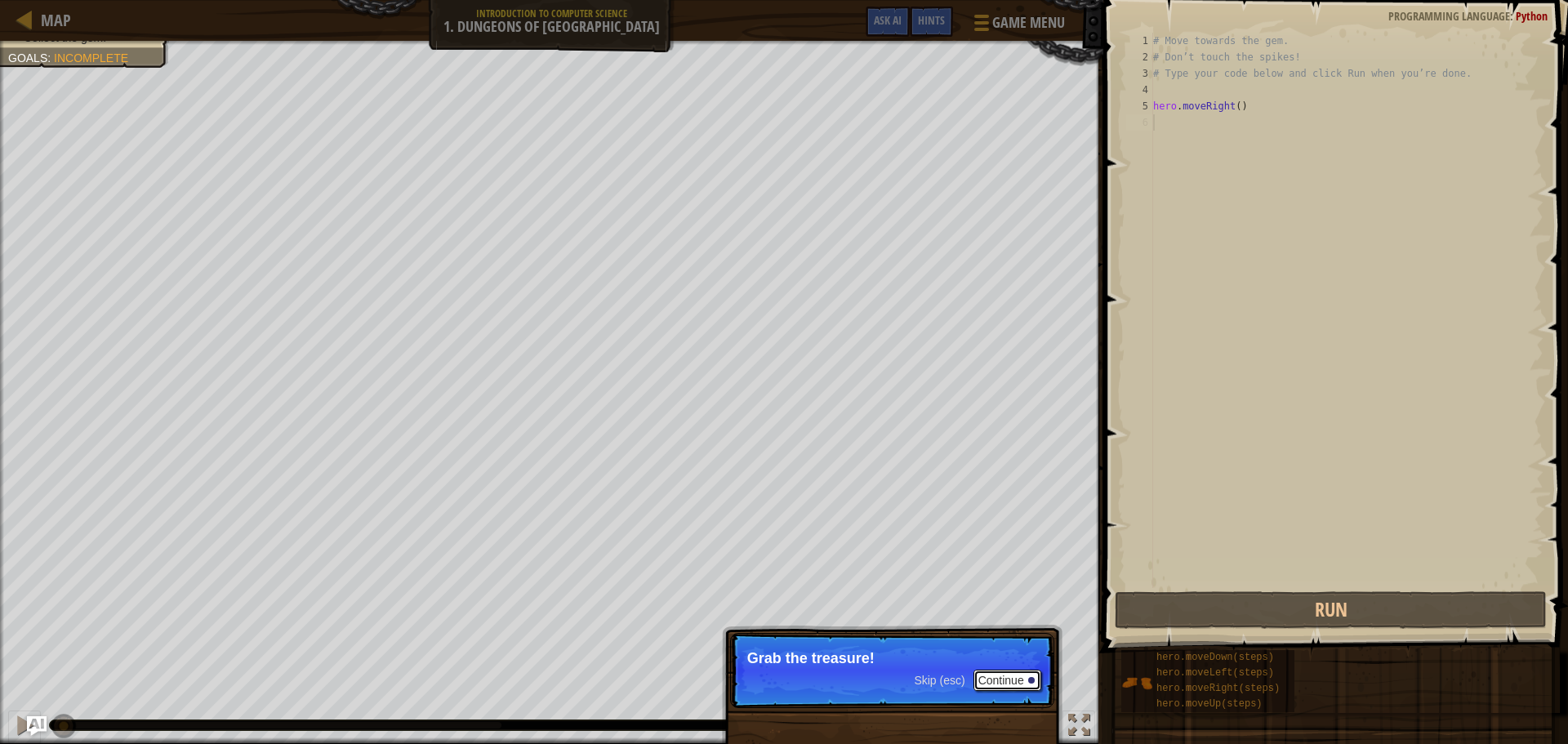
click at [998, 679] on button "Continue" at bounding box center [1007, 680] width 68 height 21
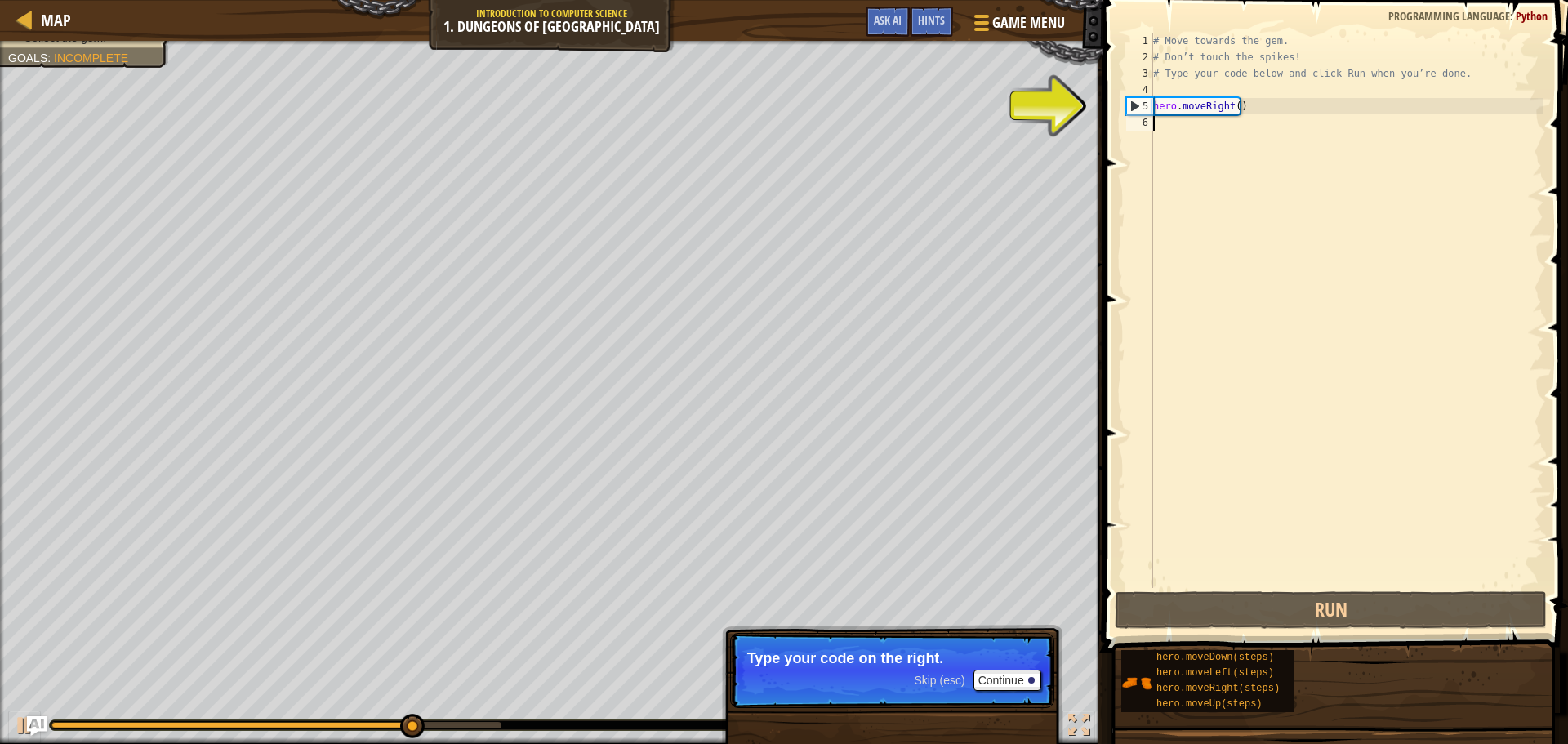
click at [1184, 103] on div "# Move towards the gem. # Don’t touch the spikes! # Type your code below and cl…" at bounding box center [1346, 326] width 393 height 588
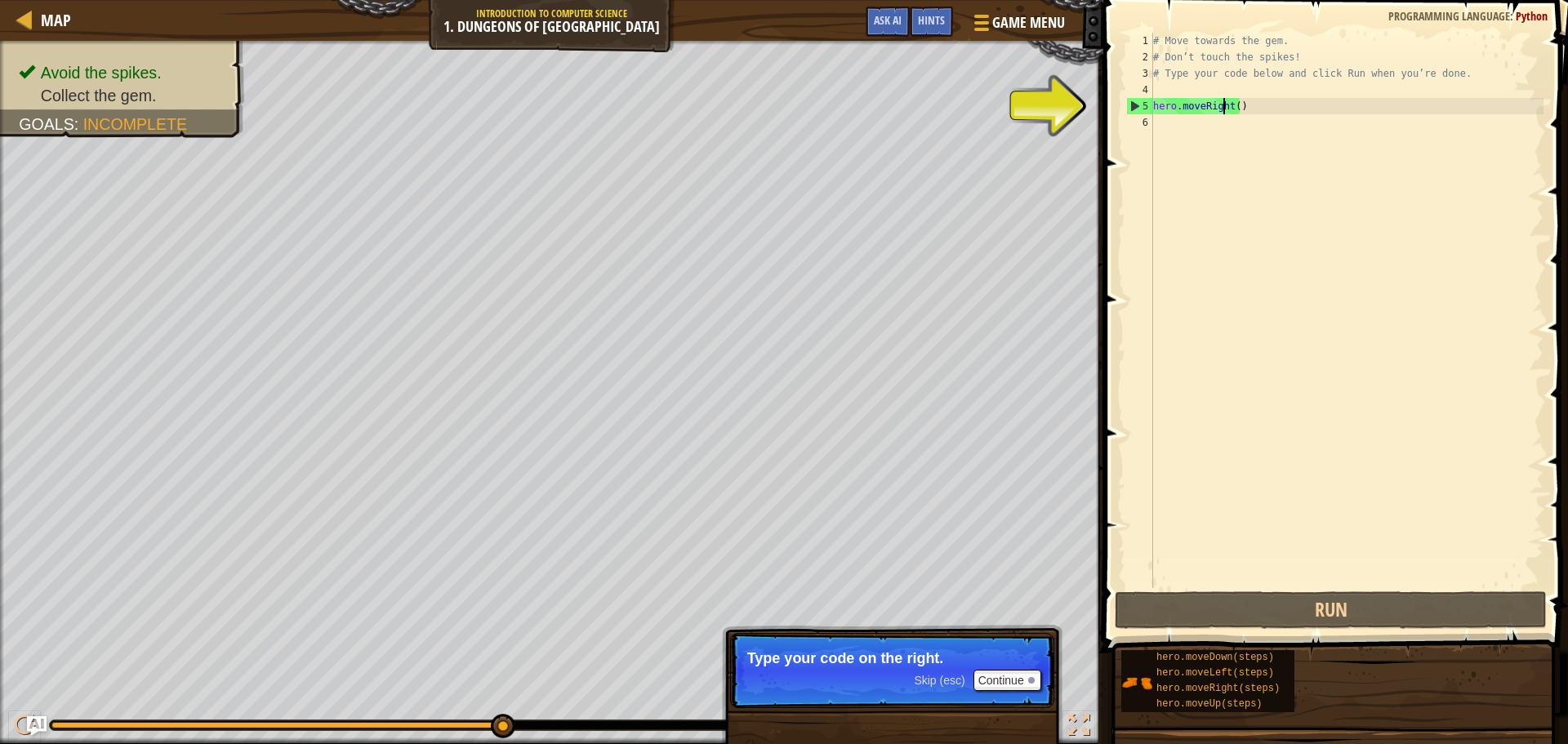
click at [1224, 106] on div "# Move towards the gem. # Don’t touch the spikes! # Type your code below and cl…" at bounding box center [1346, 326] width 393 height 588
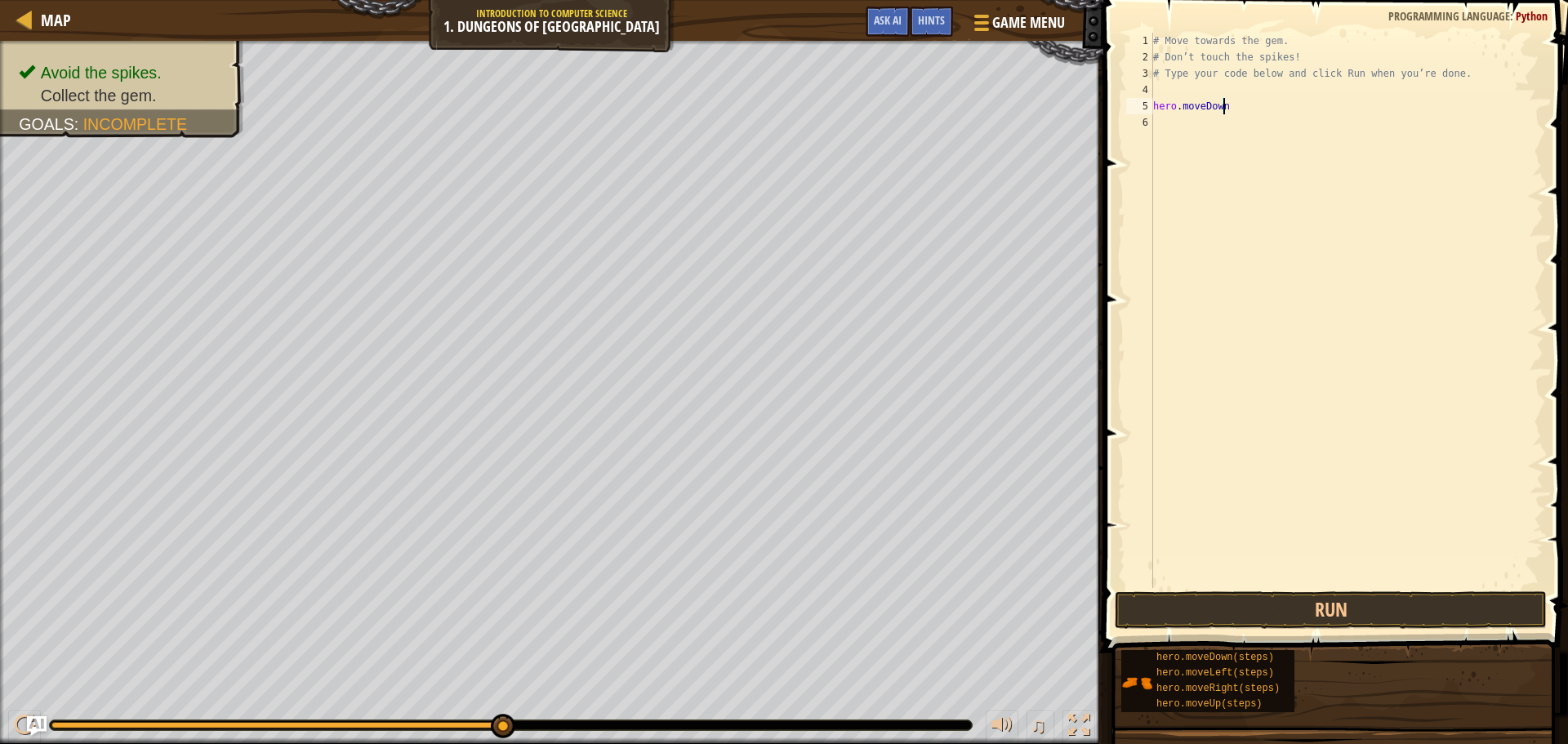
scroll to position [7, 5]
click at [1315, 615] on button "Run" at bounding box center [1330, 610] width 432 height 38
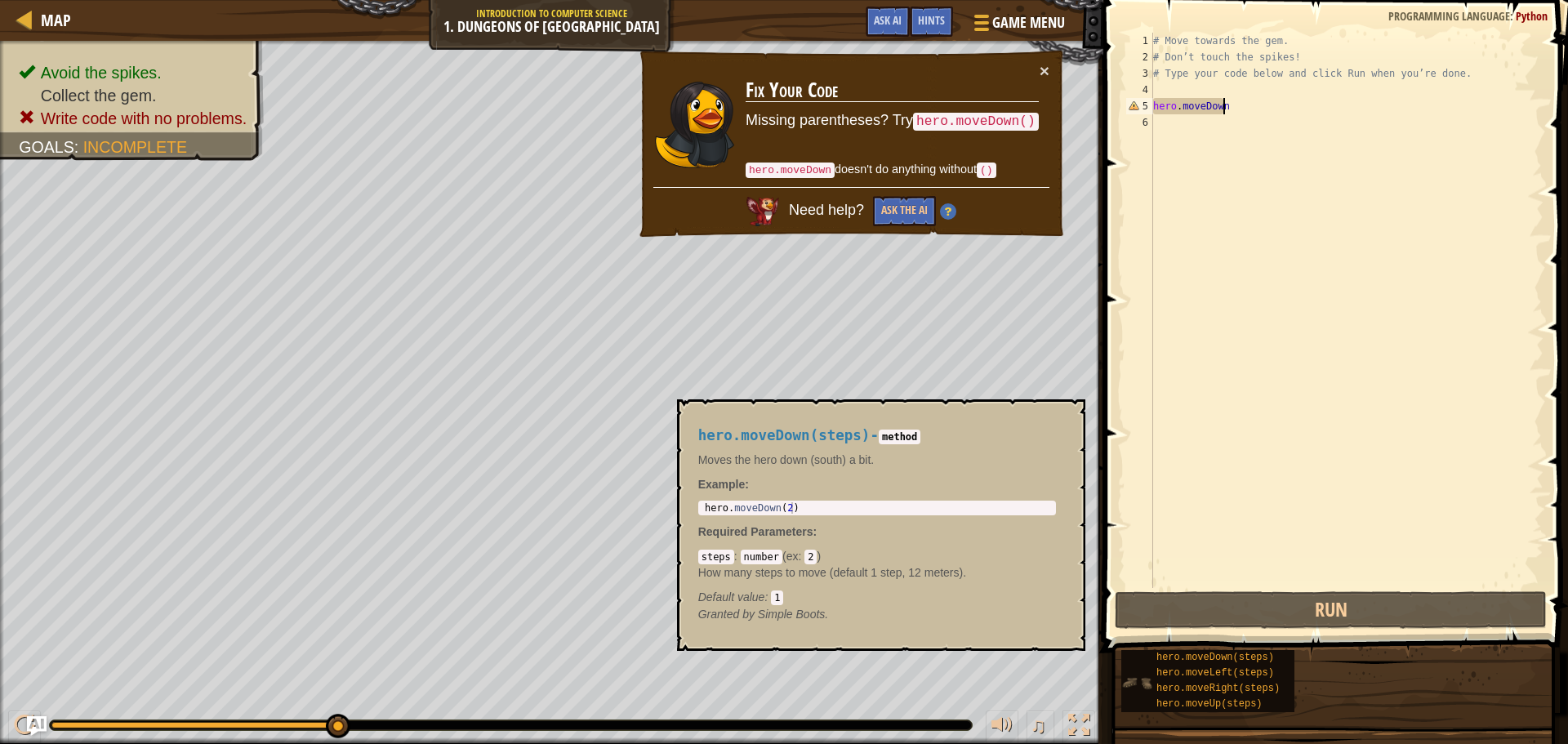
click at [1127, 682] on img at bounding box center [1137, 683] width 31 height 31
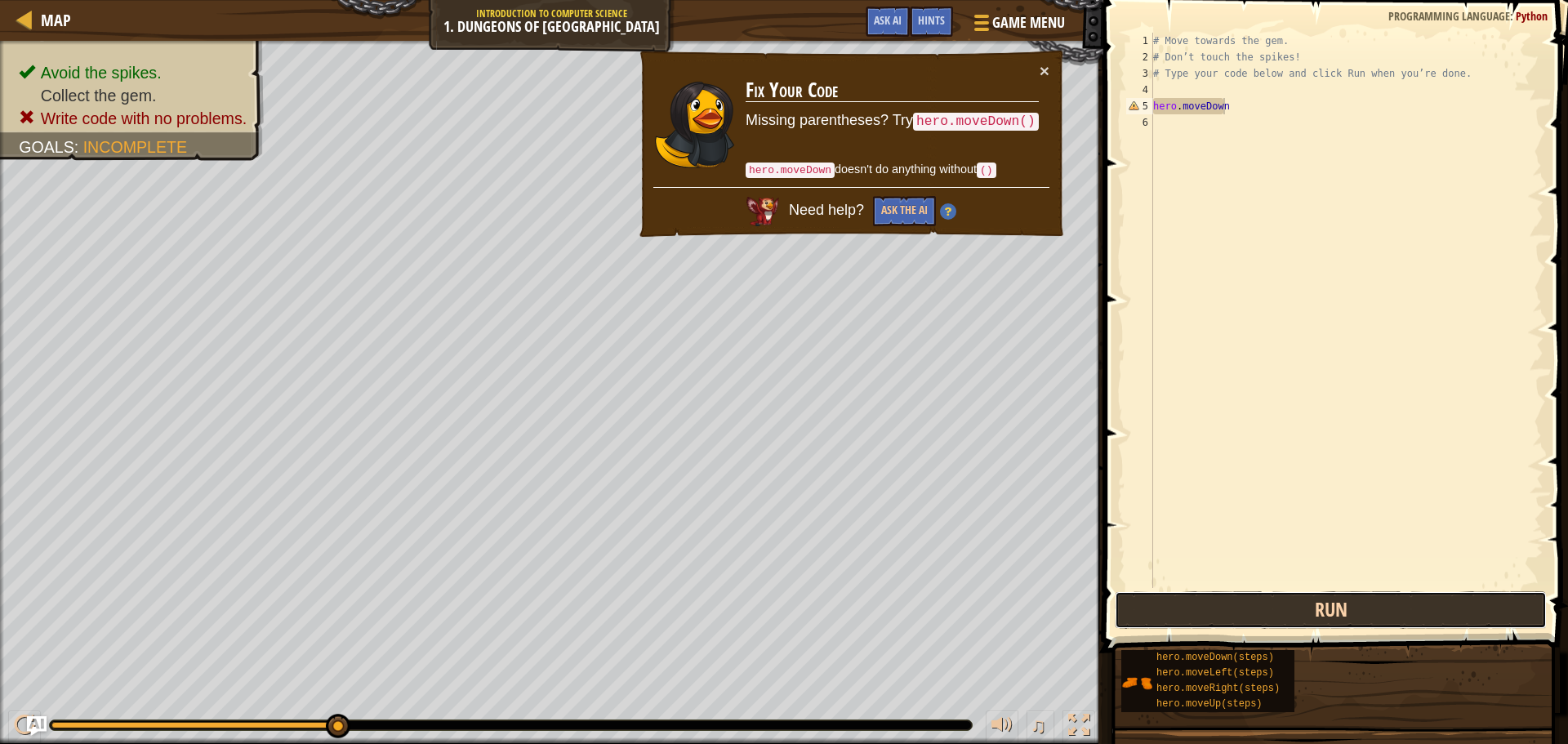
click at [1252, 613] on button "Run" at bounding box center [1330, 610] width 432 height 38
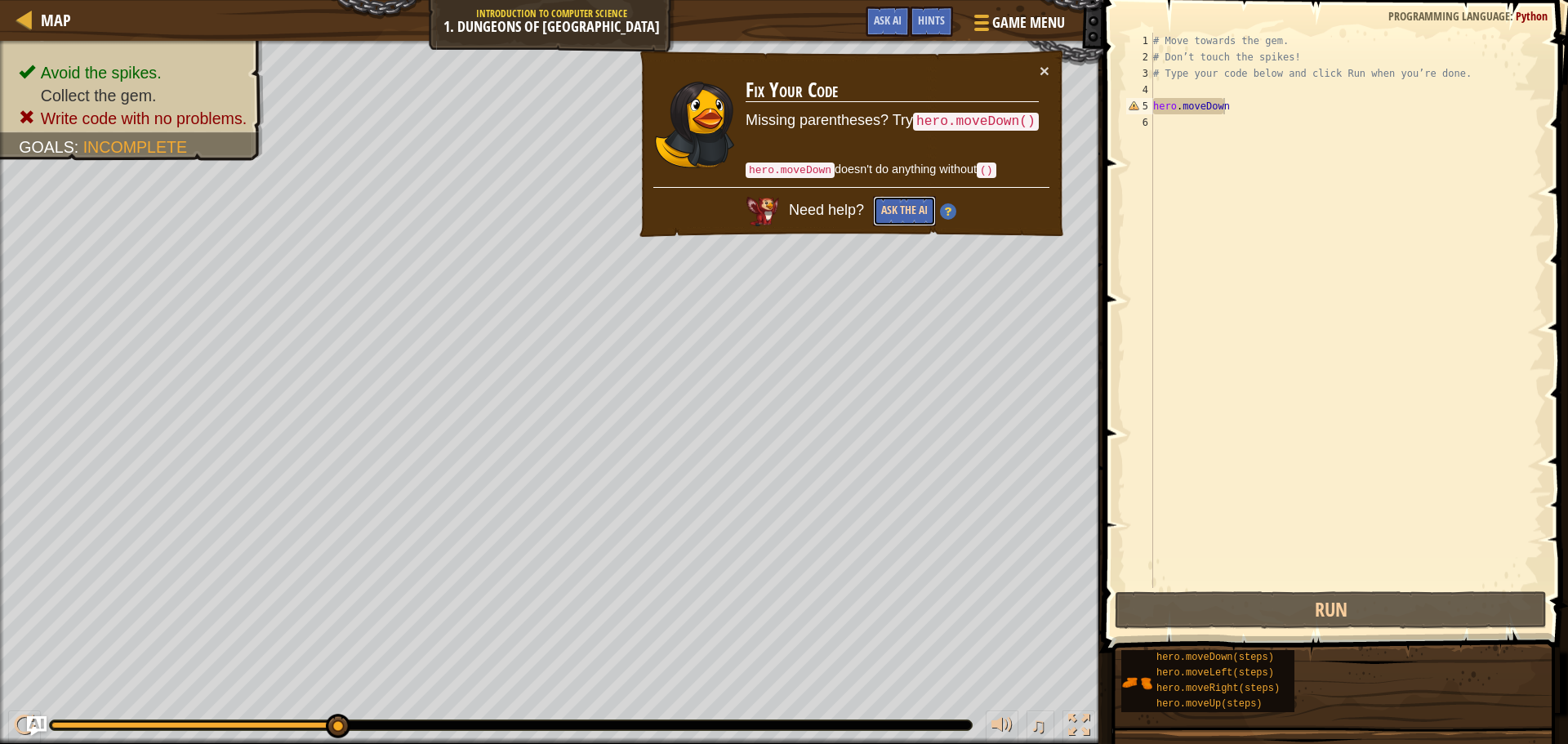
click at [928, 213] on button "Ask the AI" at bounding box center [904, 211] width 63 height 31
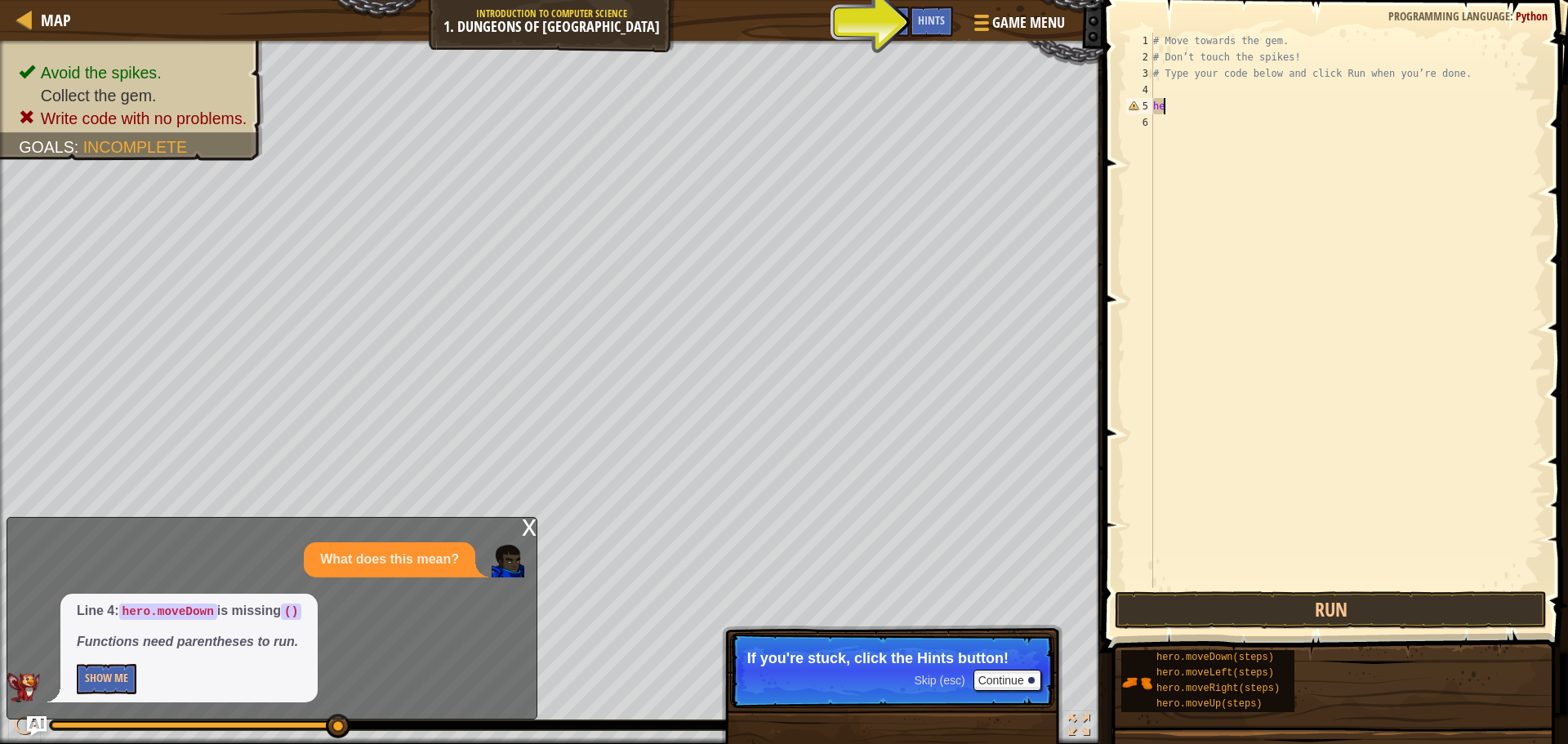
scroll to position [7, 0]
type textarea "h"
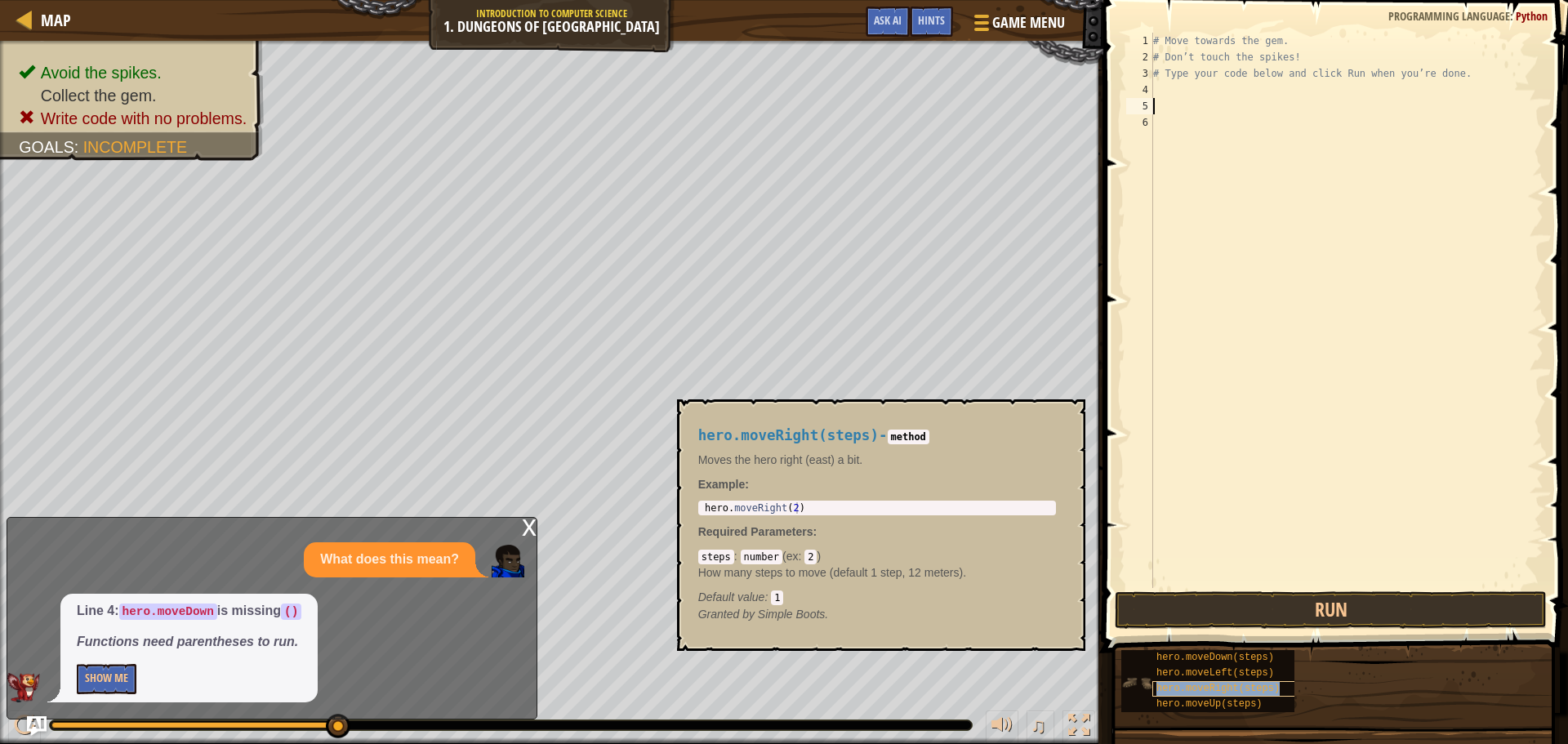
click at [1209, 692] on span "hero.moveRight(steps)" at bounding box center [1217, 688] width 123 height 11
click at [1206, 612] on button "Run" at bounding box center [1330, 610] width 432 height 38
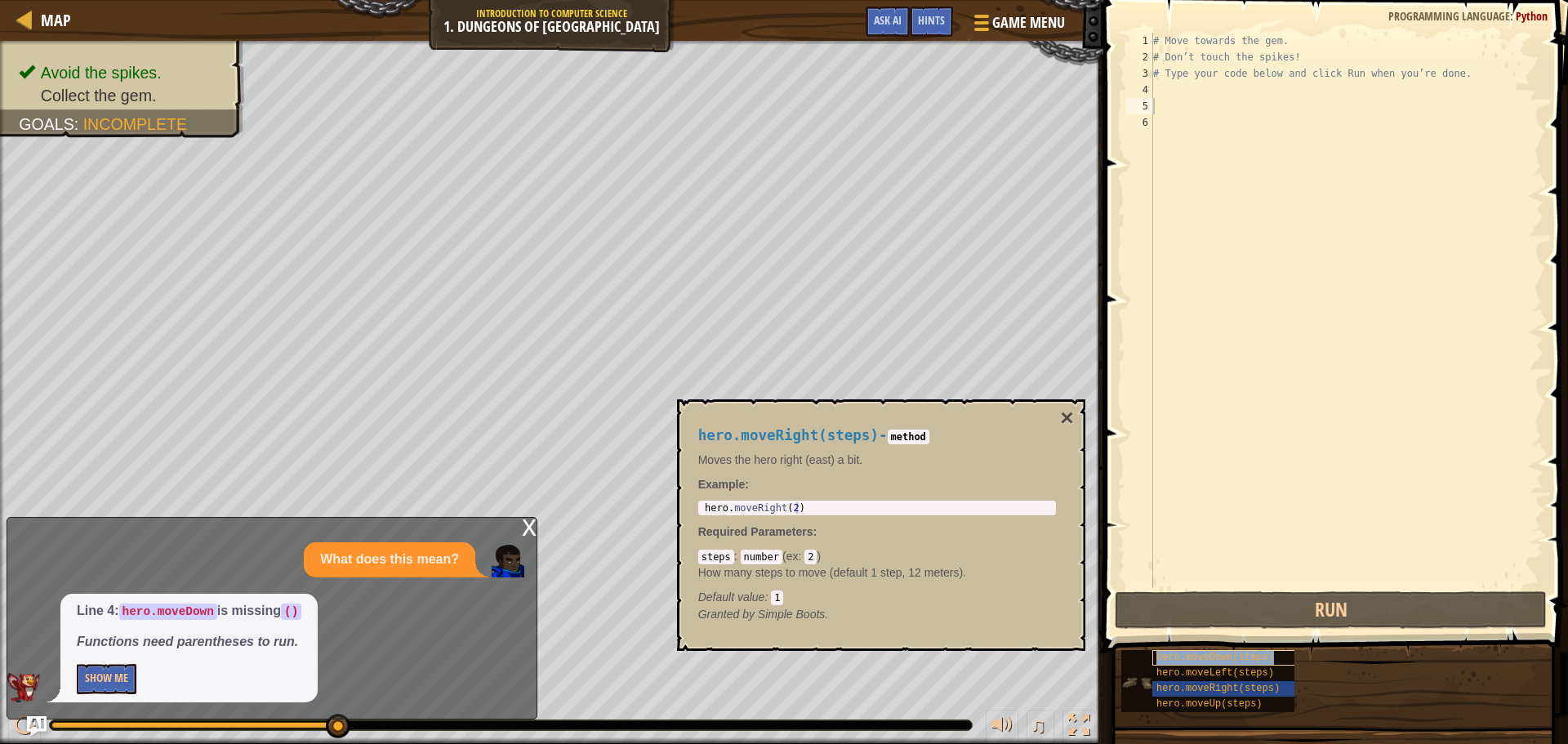
click at [1190, 653] on span "hero.moveDown(steps)" at bounding box center [1215, 657] width 118 height 11
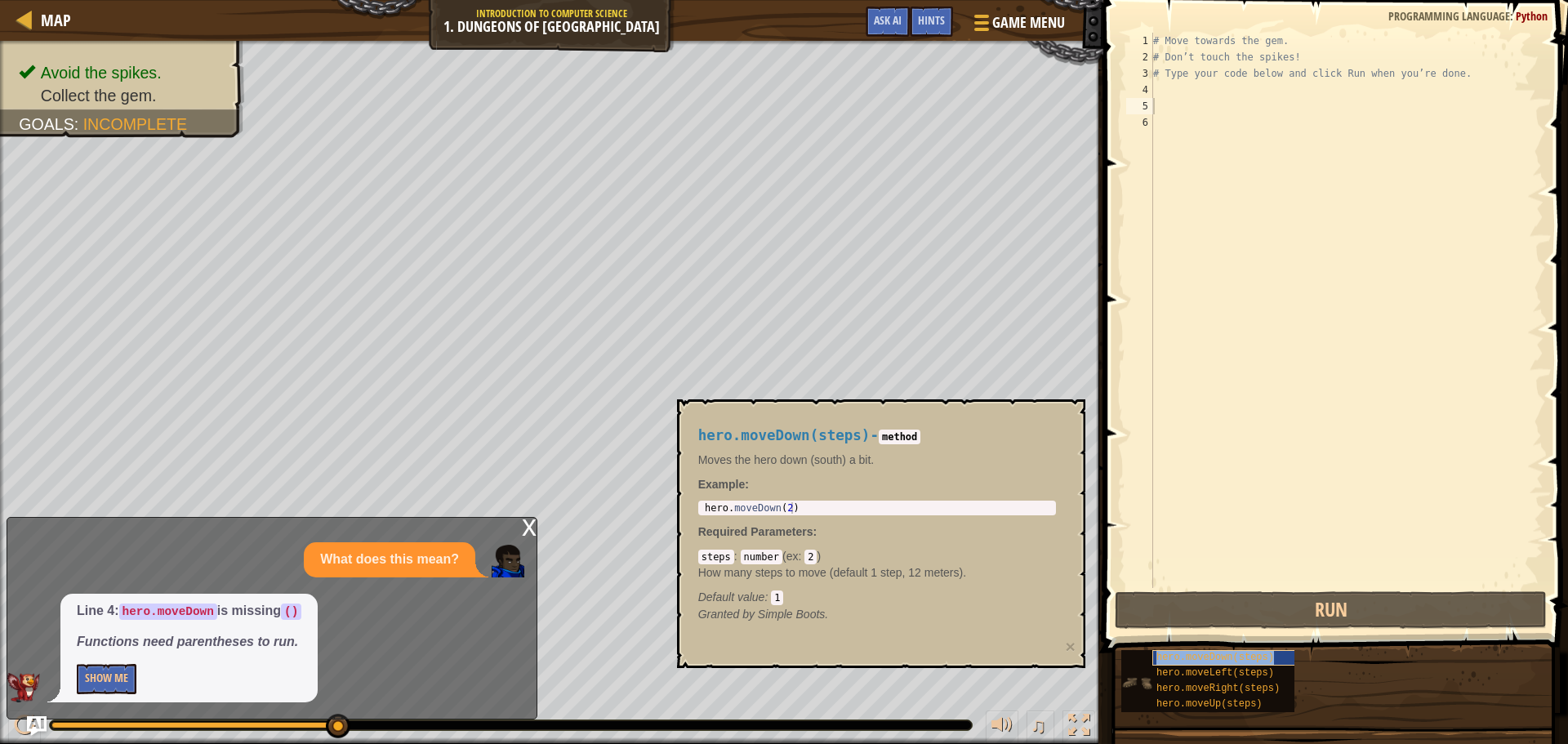
click at [1194, 654] on span "hero.moveDown(steps)" at bounding box center [1215, 657] width 118 height 11
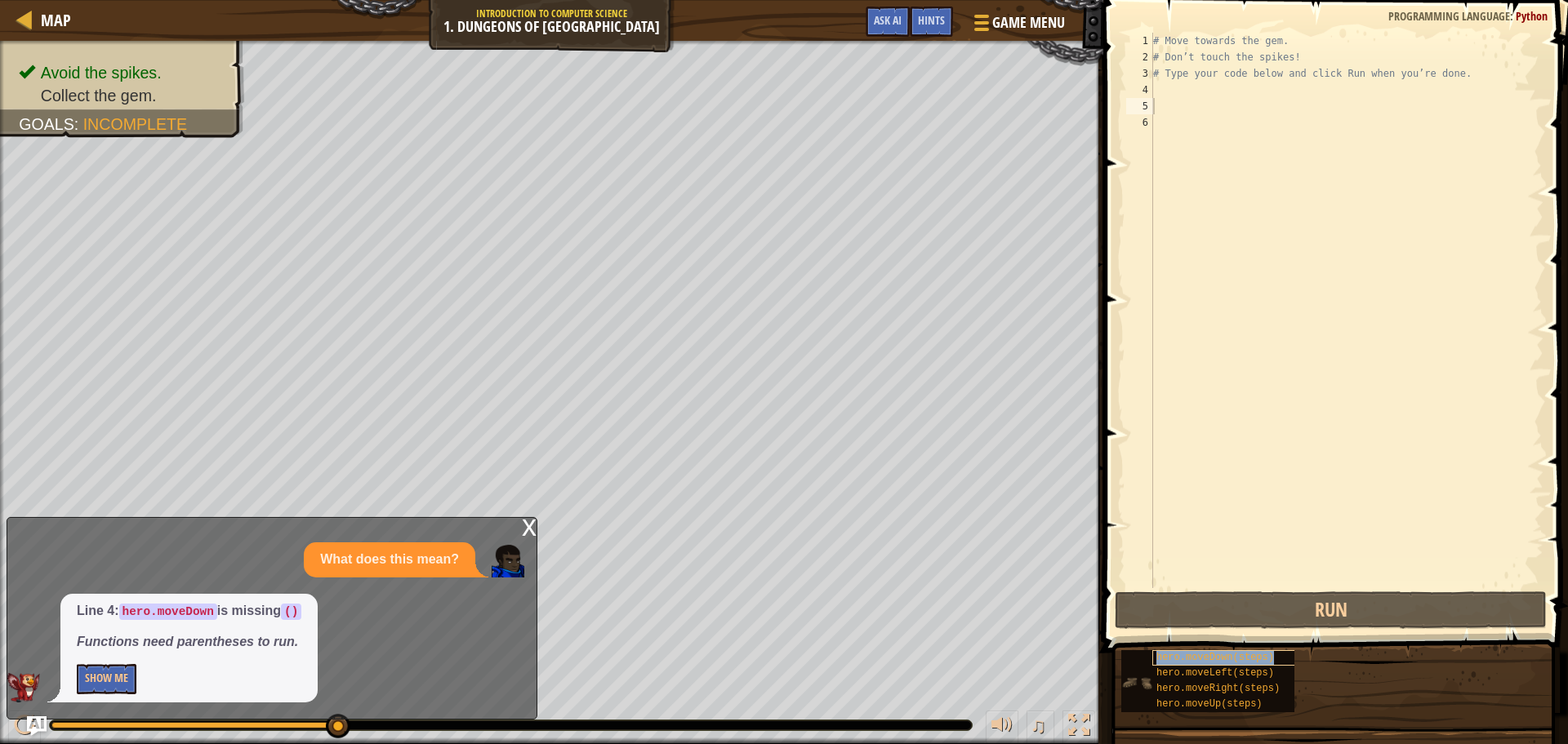
click at [1193, 654] on span "hero.moveDown(steps)" at bounding box center [1215, 657] width 118 height 11
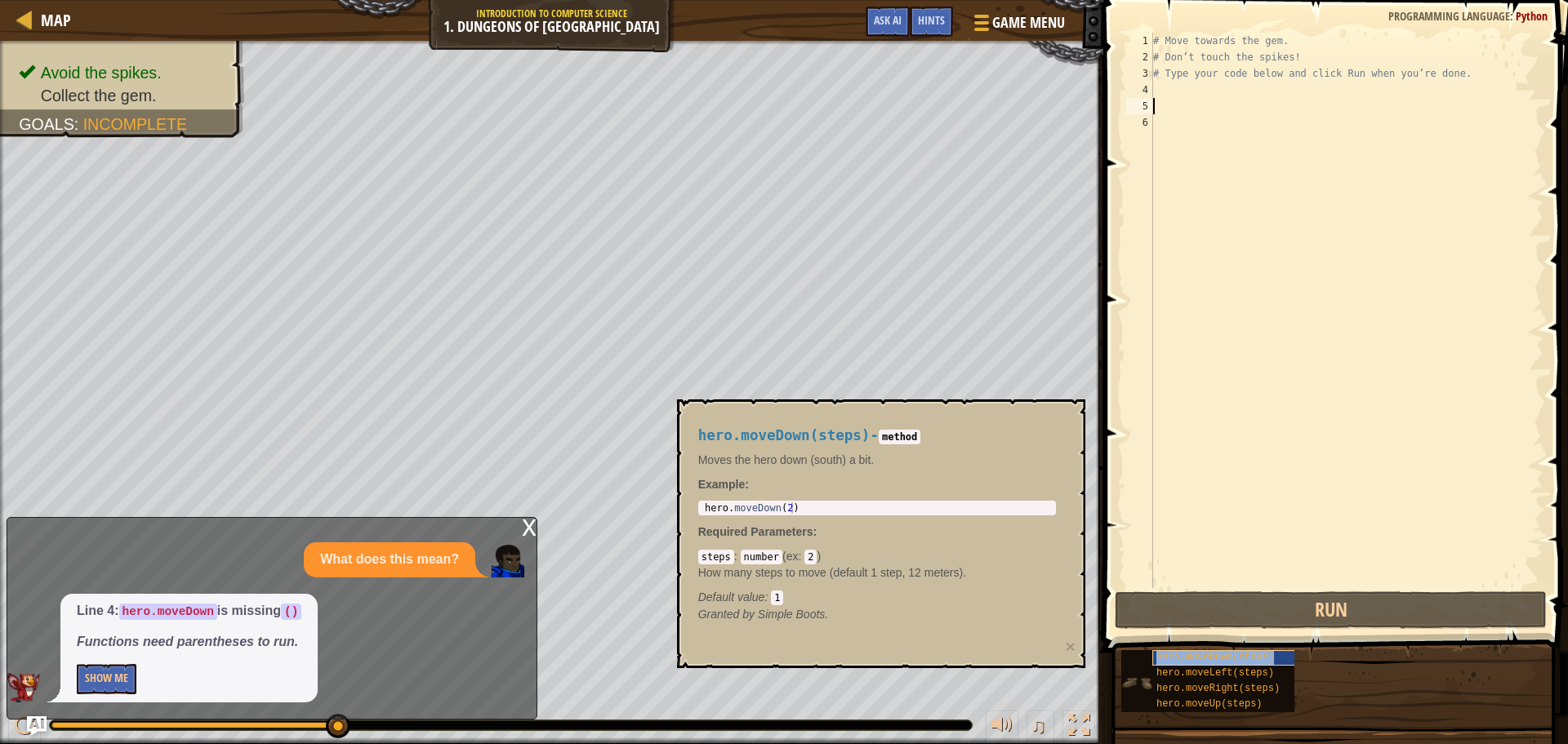
click at [1193, 654] on span "hero.moveDown(steps)" at bounding box center [1215, 657] width 118 height 11
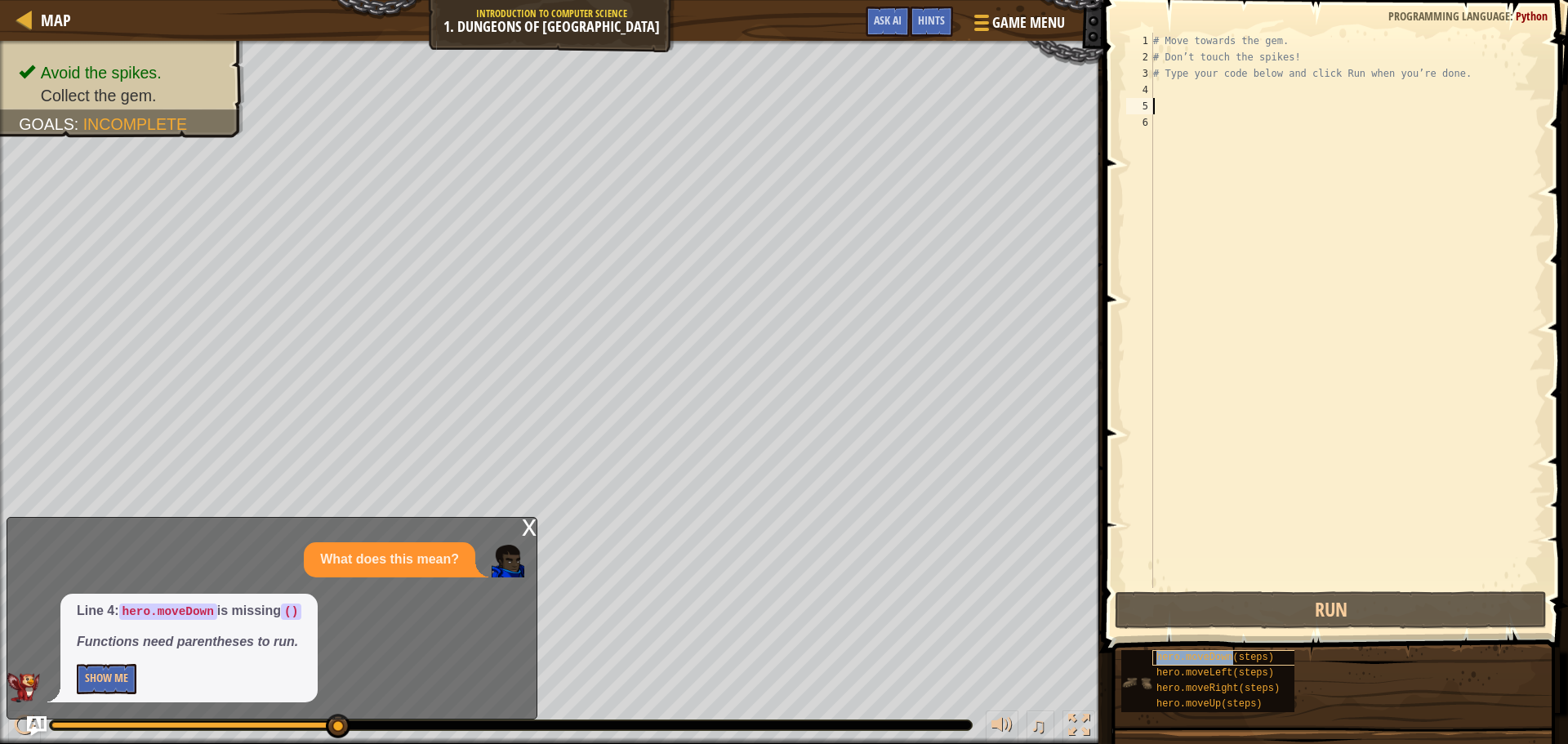
click at [1192, 655] on span "hero.moveDown(steps)" at bounding box center [1215, 657] width 118 height 11
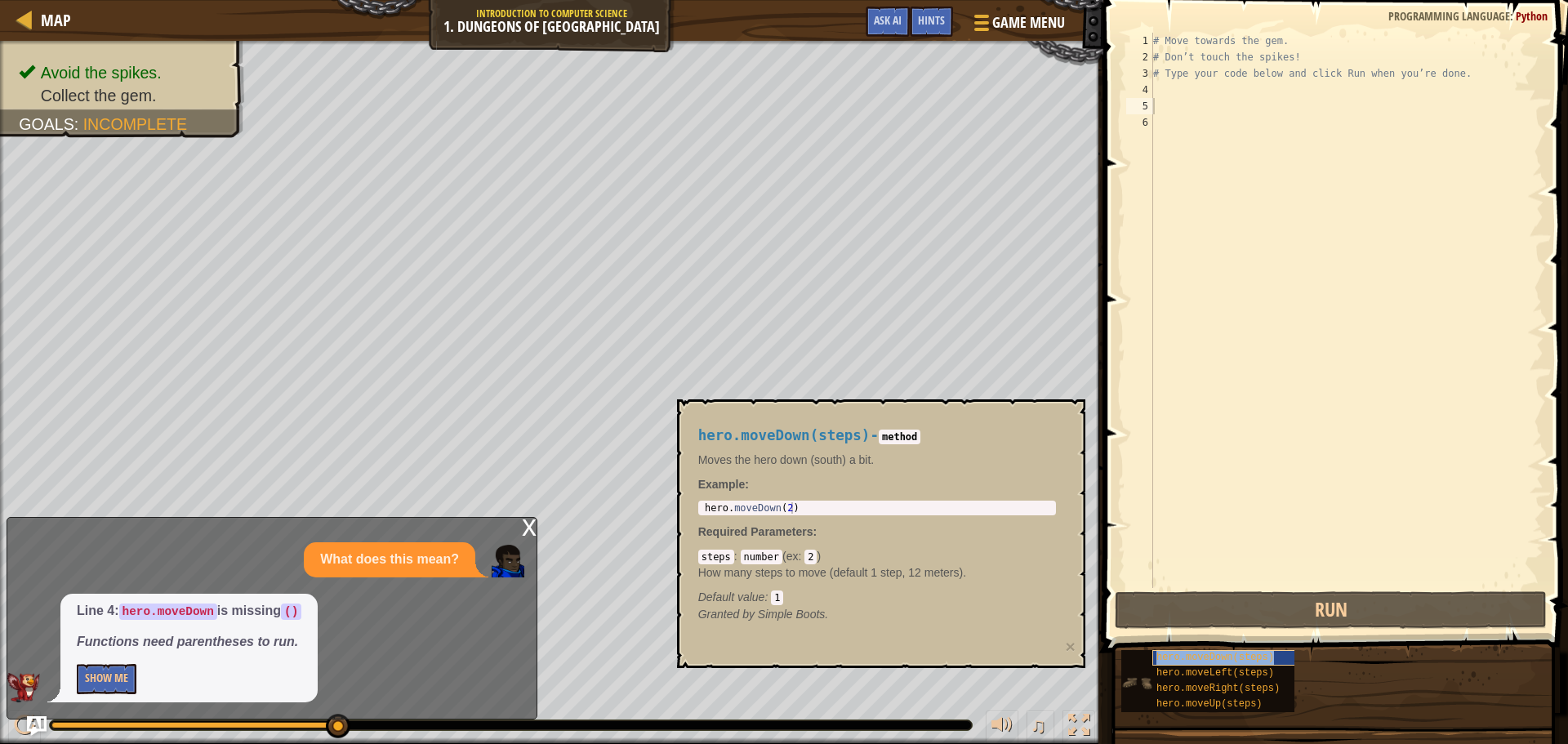
click at [1190, 659] on span "hero.moveDown(steps)" at bounding box center [1215, 657] width 118 height 11
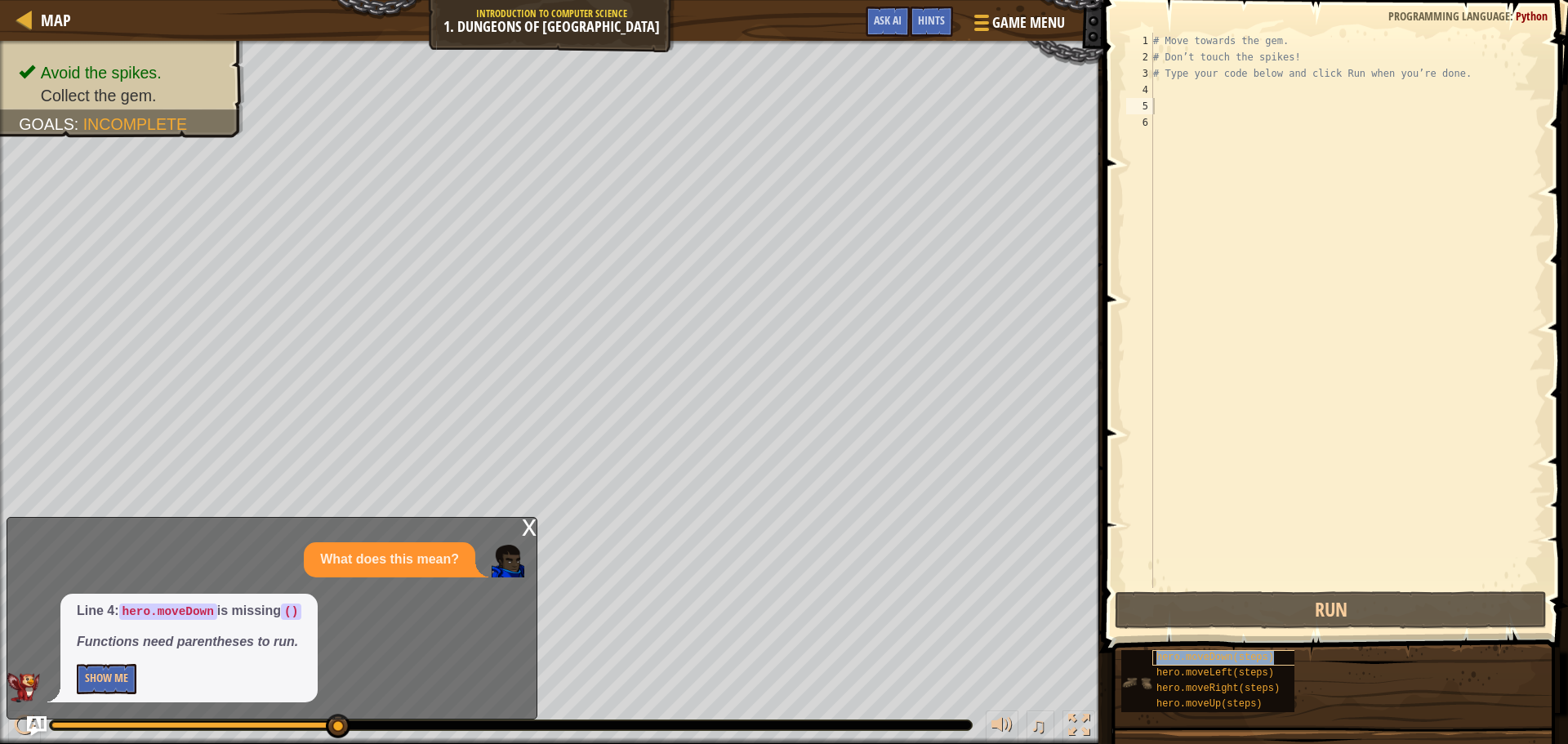
click at [1190, 659] on span "hero.moveDown(steps)" at bounding box center [1215, 657] width 118 height 11
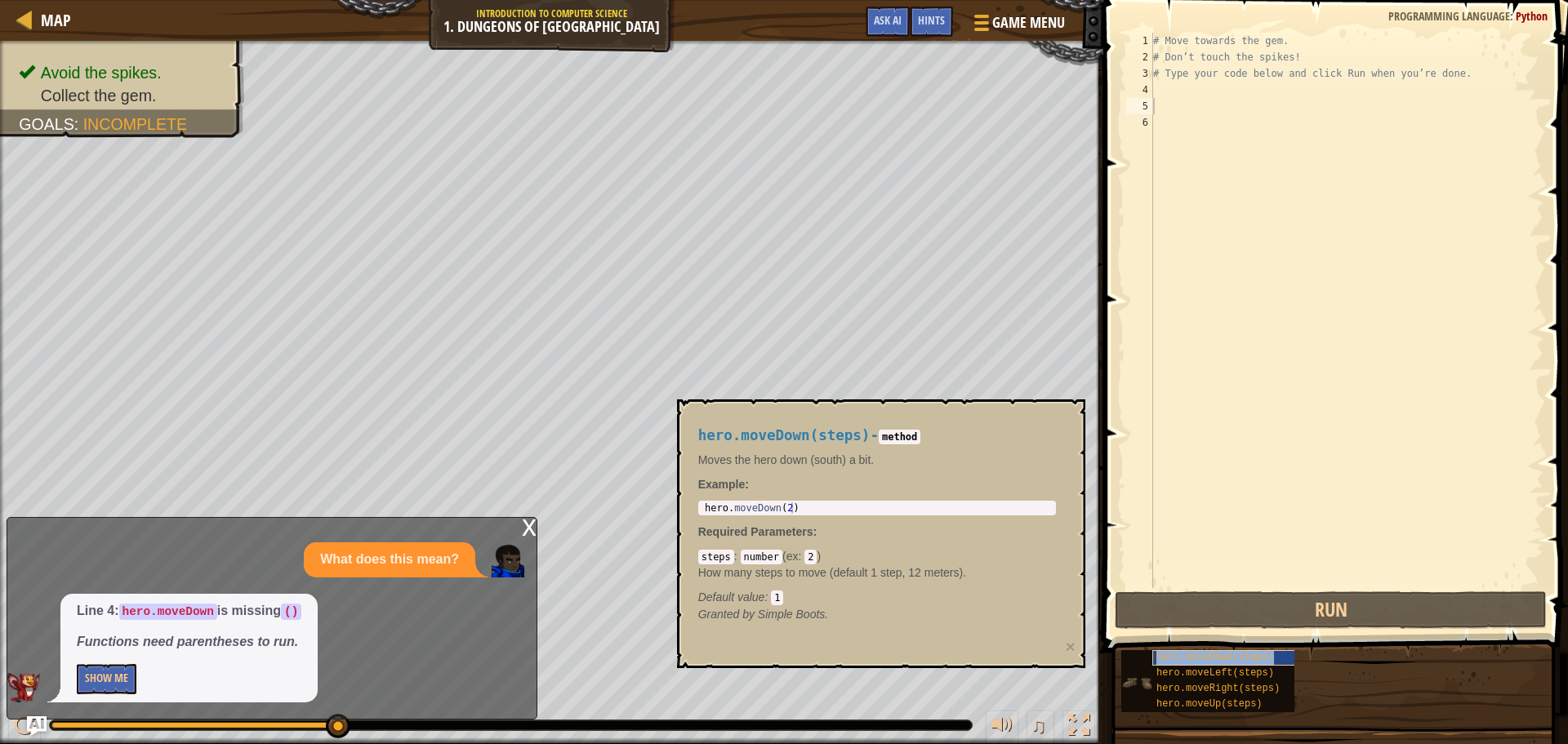
click at [1192, 659] on span "hero.moveDown(steps)" at bounding box center [1215, 657] width 118 height 11
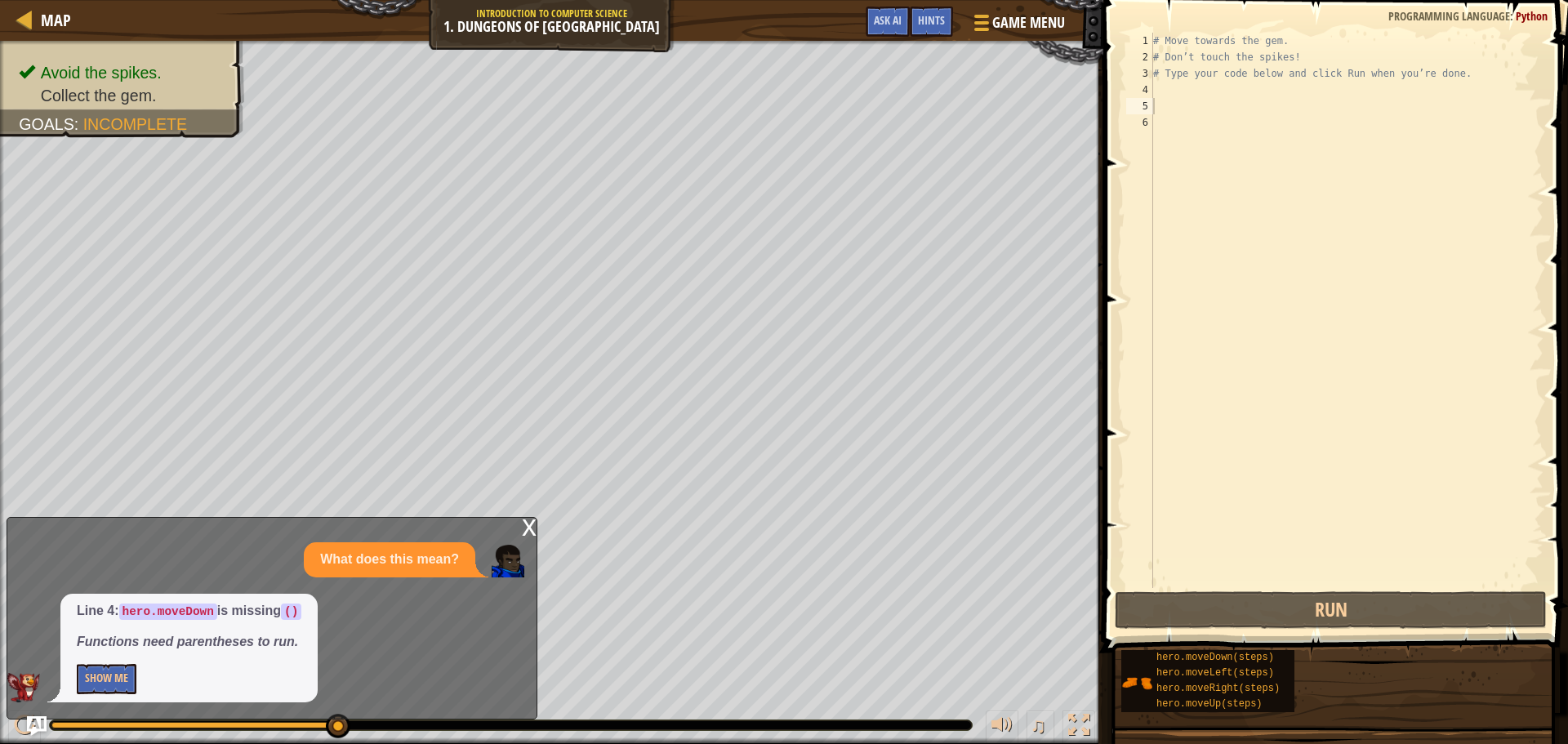
drag, startPoint x: 1149, startPoint y: 656, endPoint x: 1285, endPoint y: 646, distance: 136.4
click at [1285, 650] on div "hero.moveDown(steps) hero.moveLeft(steps) hero.moveRight(steps) hero.moveUp(ste…" at bounding box center [1339, 681] width 436 height 64
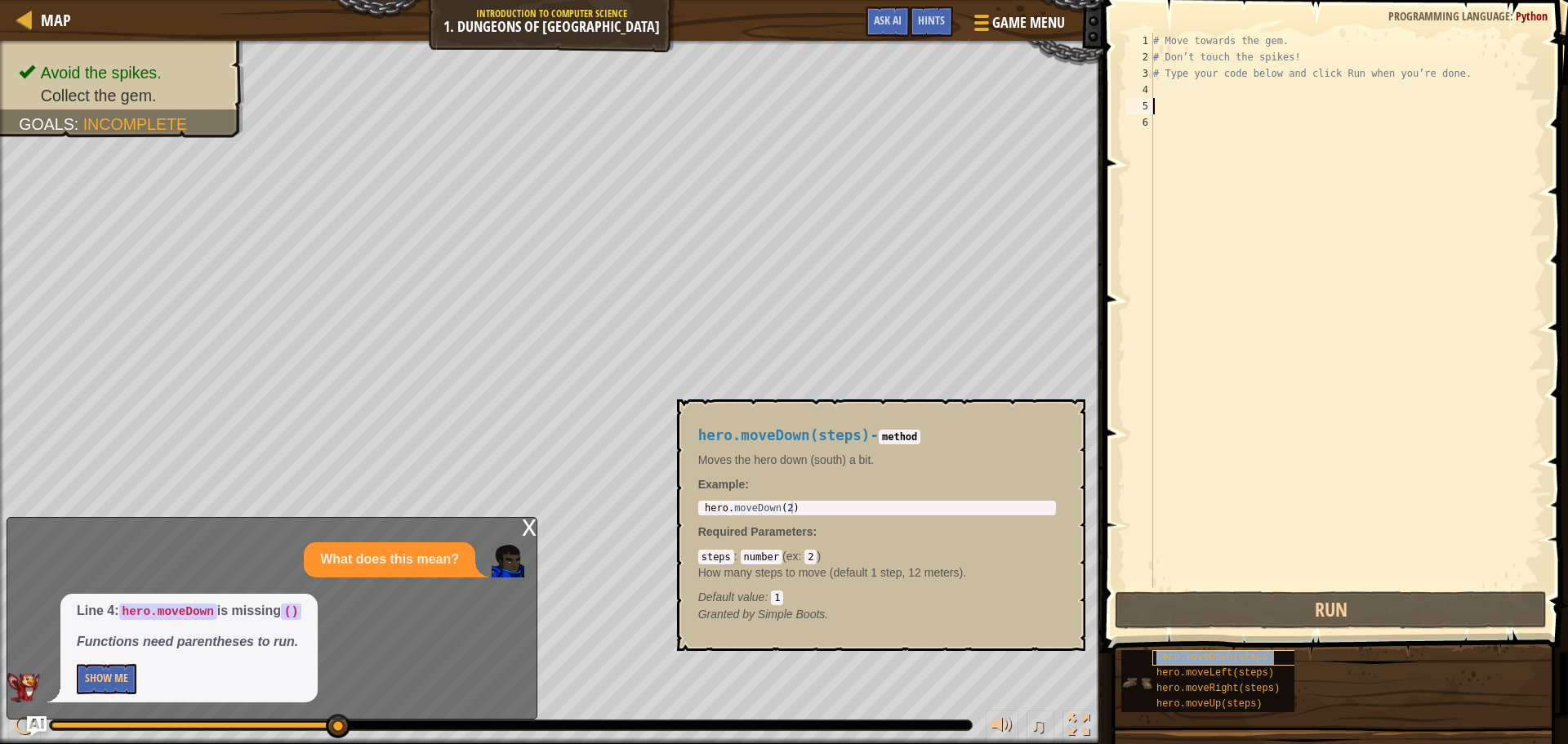
click at [1244, 653] on span "hero.moveDown(steps)" at bounding box center [1215, 657] width 118 height 11
click at [1064, 418] on button "×" at bounding box center [1067, 418] width 13 height 23
click at [1205, 653] on span "hero.moveDown(steps)" at bounding box center [1215, 657] width 118 height 11
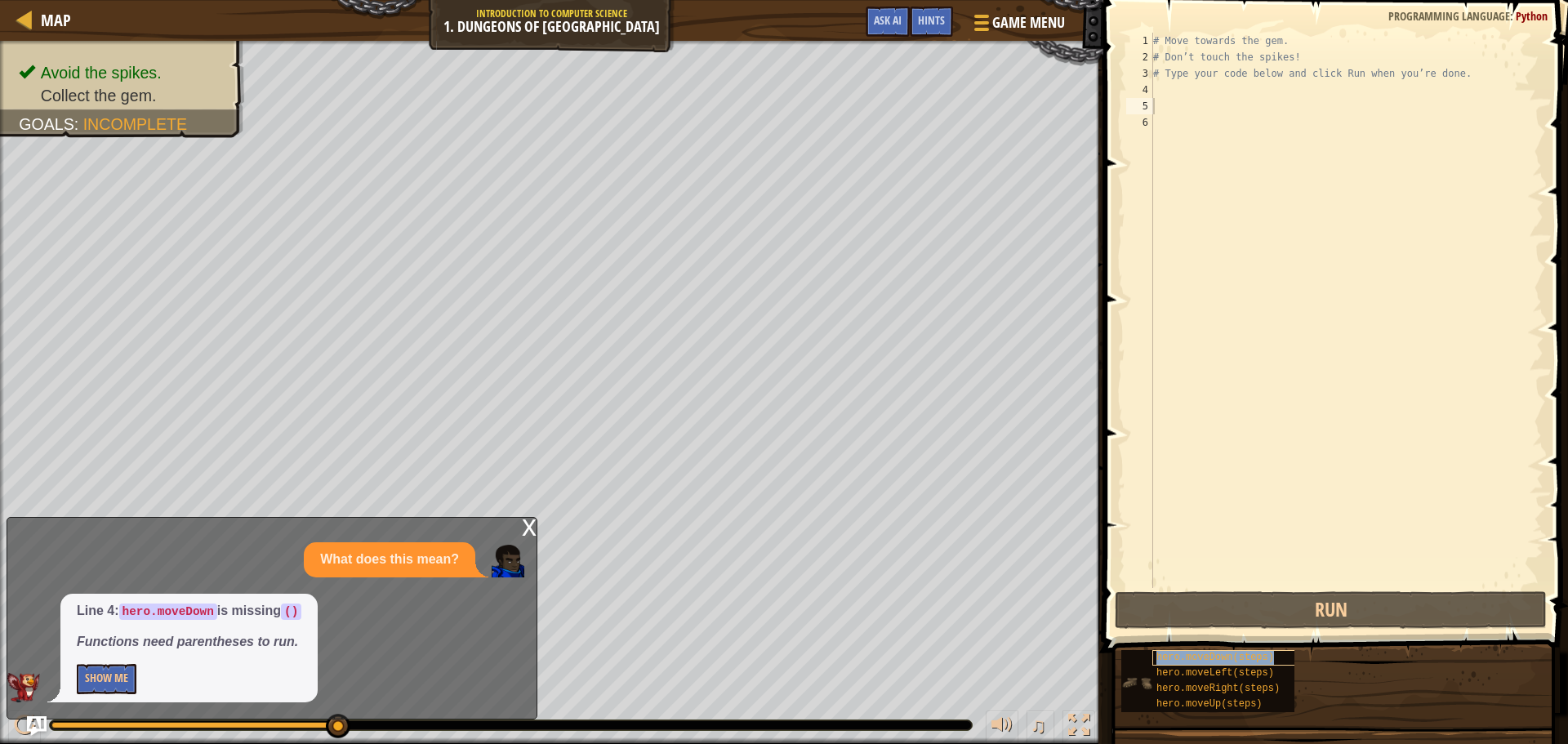
click at [1205, 653] on span "hero.moveDown(steps)" at bounding box center [1215, 657] width 118 height 11
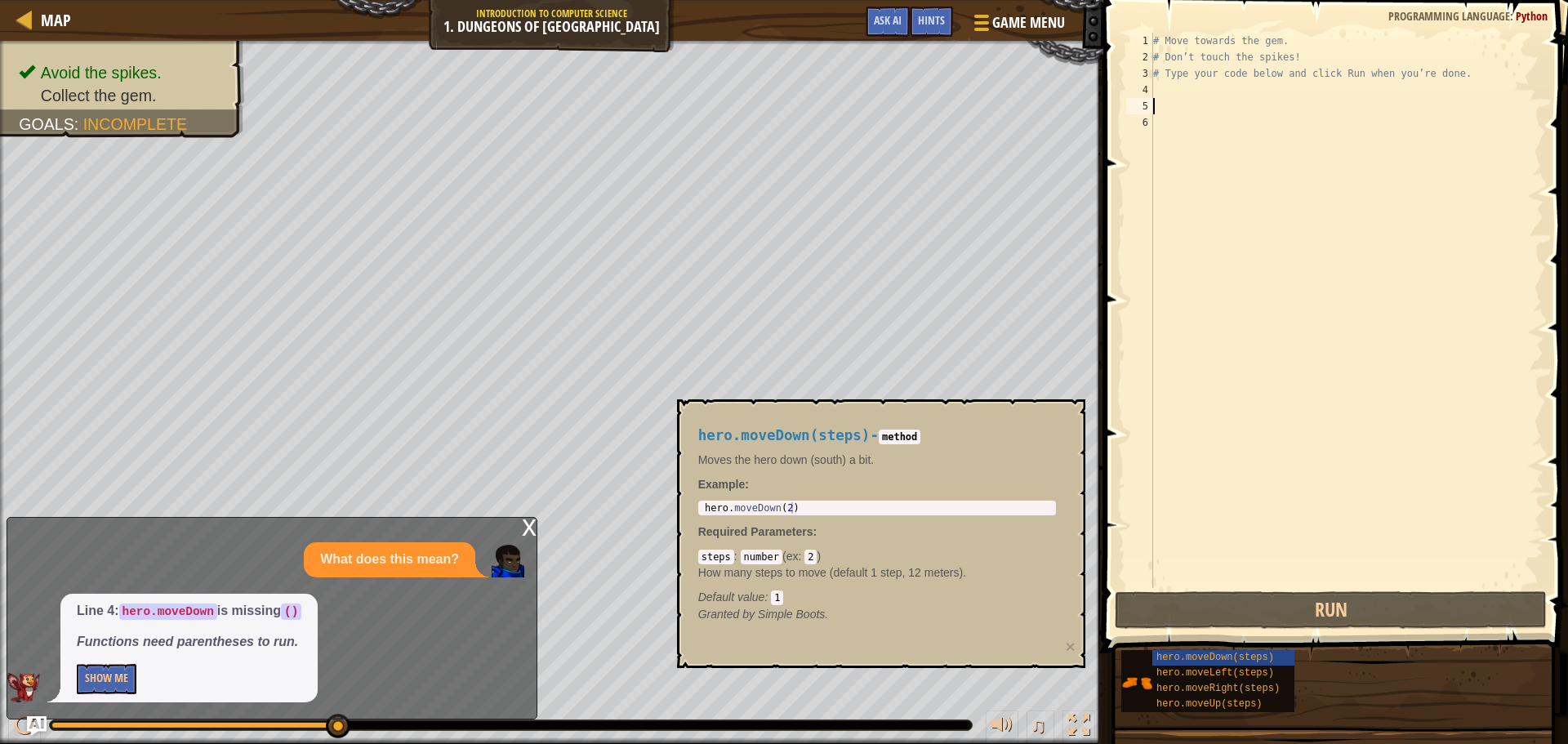
click at [1203, 654] on span "hero.moveDown(steps)" at bounding box center [1215, 657] width 118 height 11
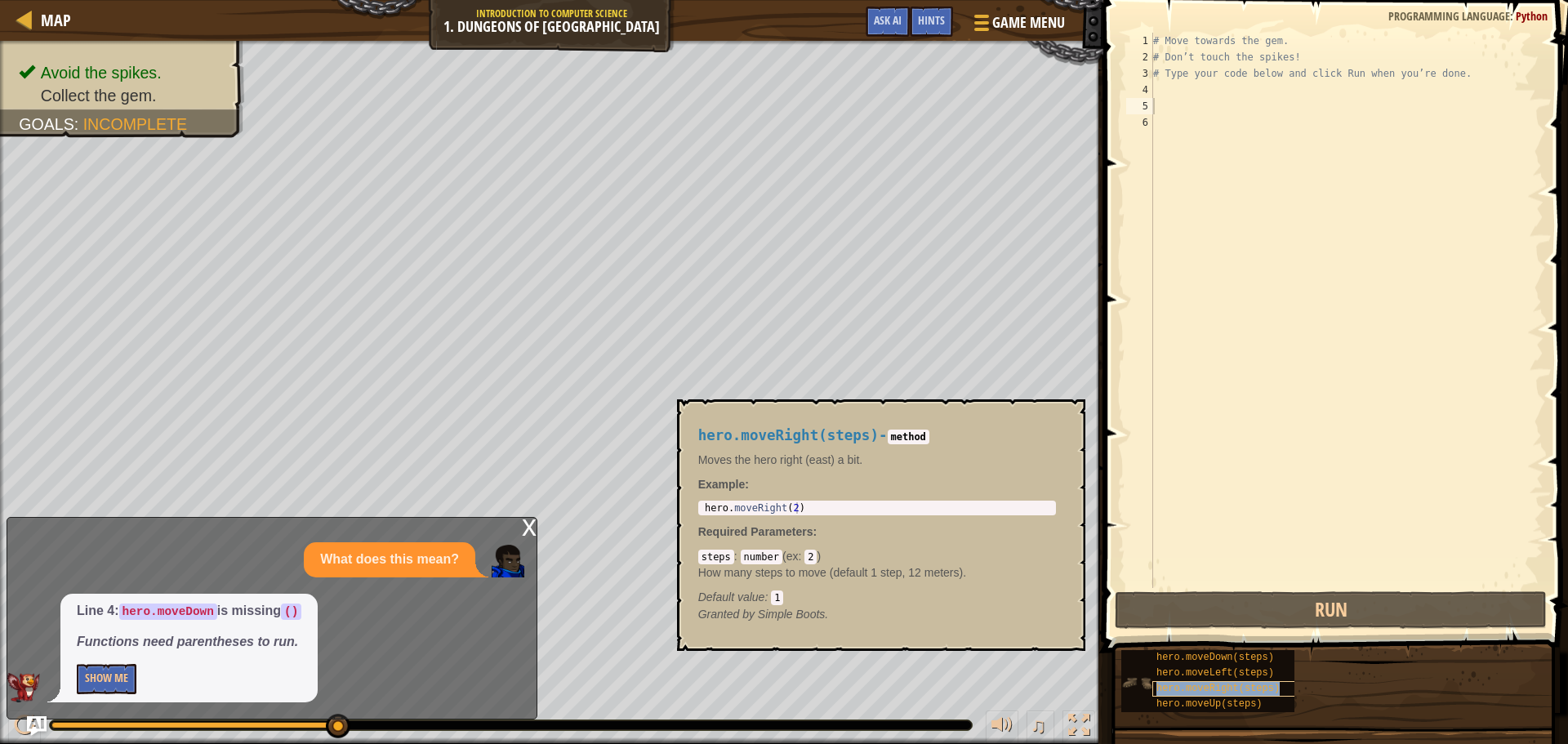
click at [1234, 685] on span "hero.moveRight(steps)" at bounding box center [1217, 688] width 123 height 11
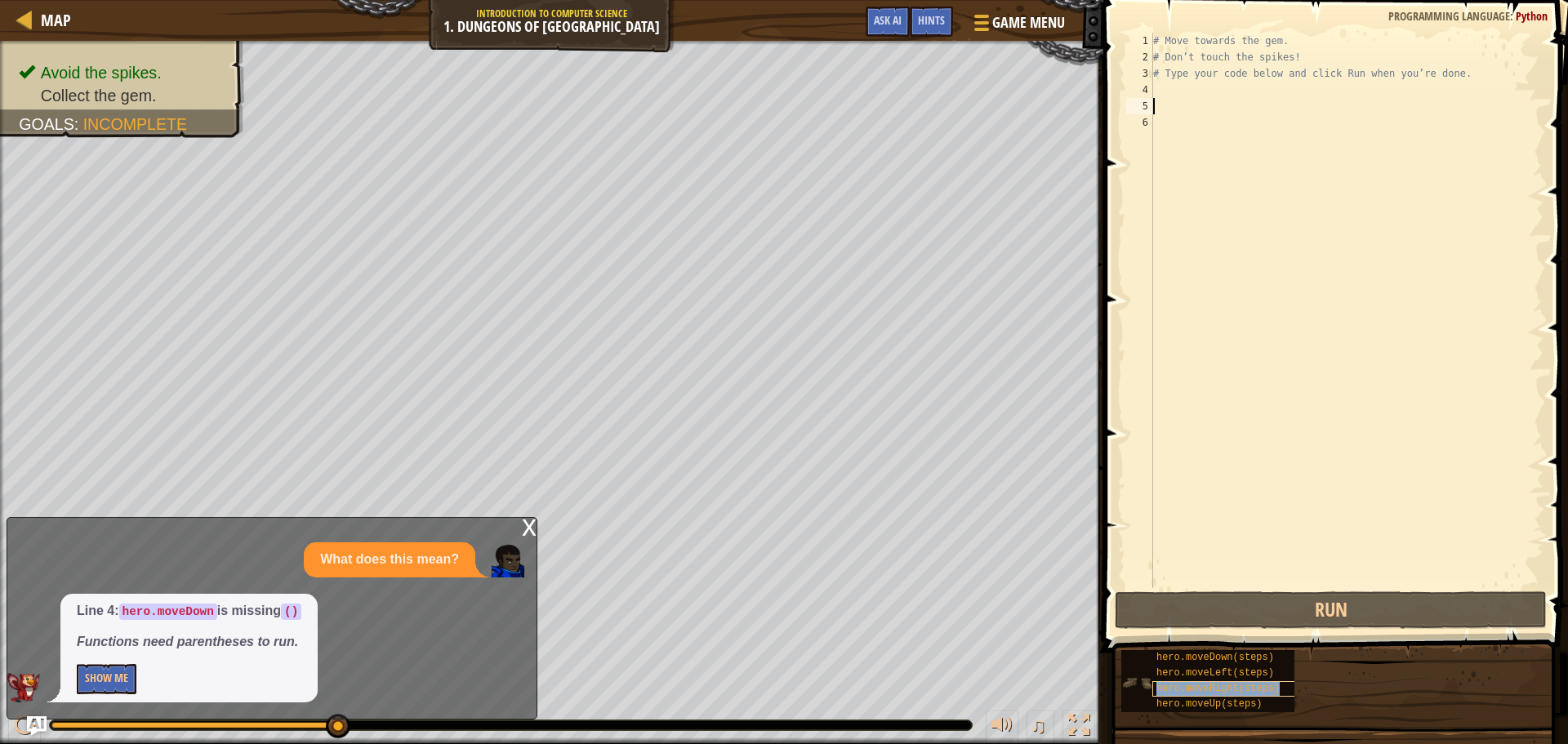
click at [1234, 685] on span "hero.moveRight(steps)" at bounding box center [1217, 688] width 123 height 11
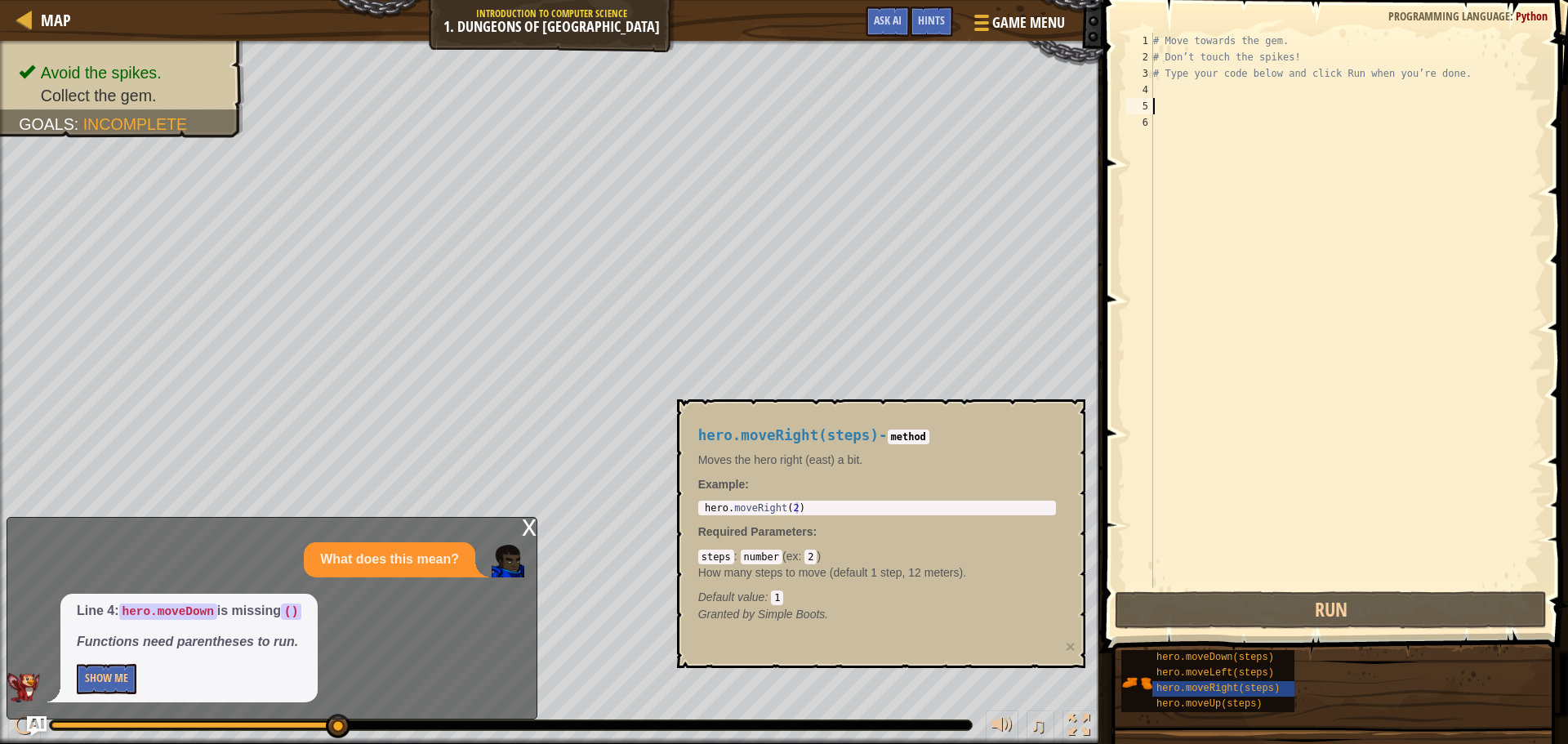
click at [1186, 412] on div "# Move towards the gem. # Don’t touch the spikes! # Type your code below and cl…" at bounding box center [1346, 326] width 393 height 588
click at [870, 636] on div "hero.moveRight(steps) - method Moves the hero right (east) a bit. Example : her…" at bounding box center [877, 525] width 380 height 226
click at [930, 565] on div "steps : number ( ex : 2 ) How many steps to move (default 1 step, 12 meters). D…" at bounding box center [877, 577] width 358 height 58
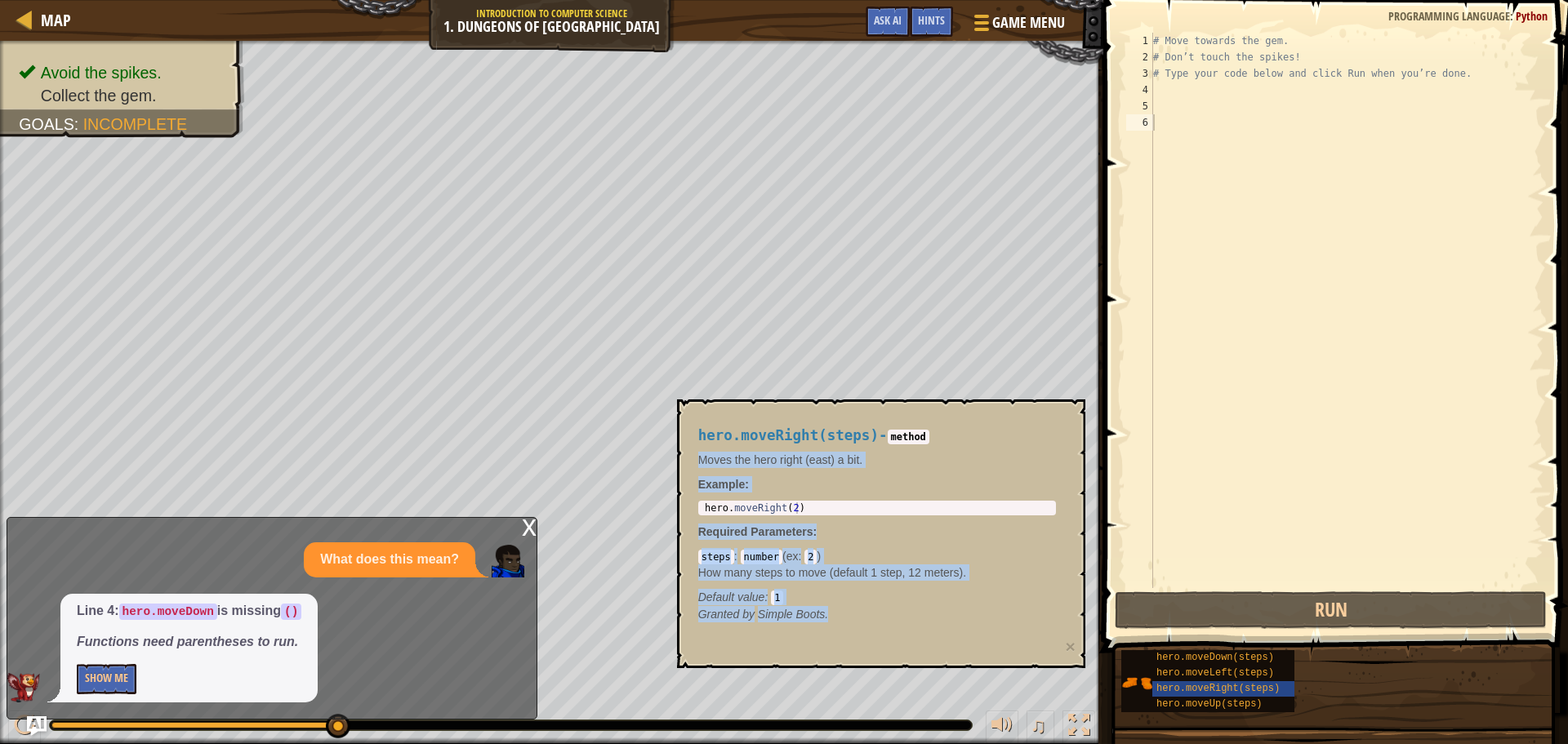
click at [1119, 0] on body "Map Introduction to Computer Science 1. Dungeons of Kithgard Game Menu Done Hin…" at bounding box center [784, 0] width 1568 height 0
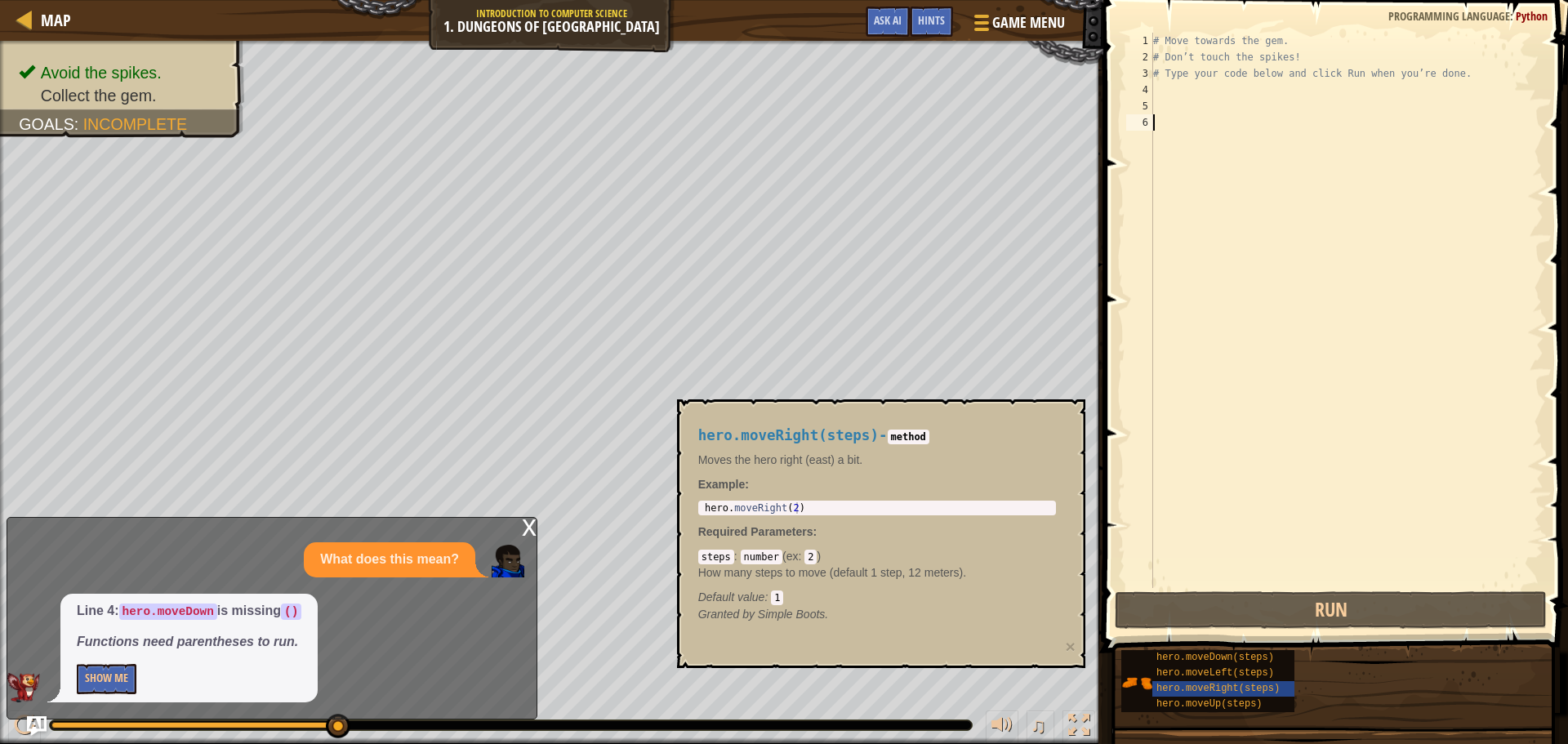
drag, startPoint x: 1391, startPoint y: 439, endPoint x: 1057, endPoint y: 6, distance: 546.9
click at [1076, 0] on html "Map Introduction to Computer Science 1. Dungeons of Kithgard Game Menu Done Hin…" at bounding box center [784, 0] width 1568 height 0
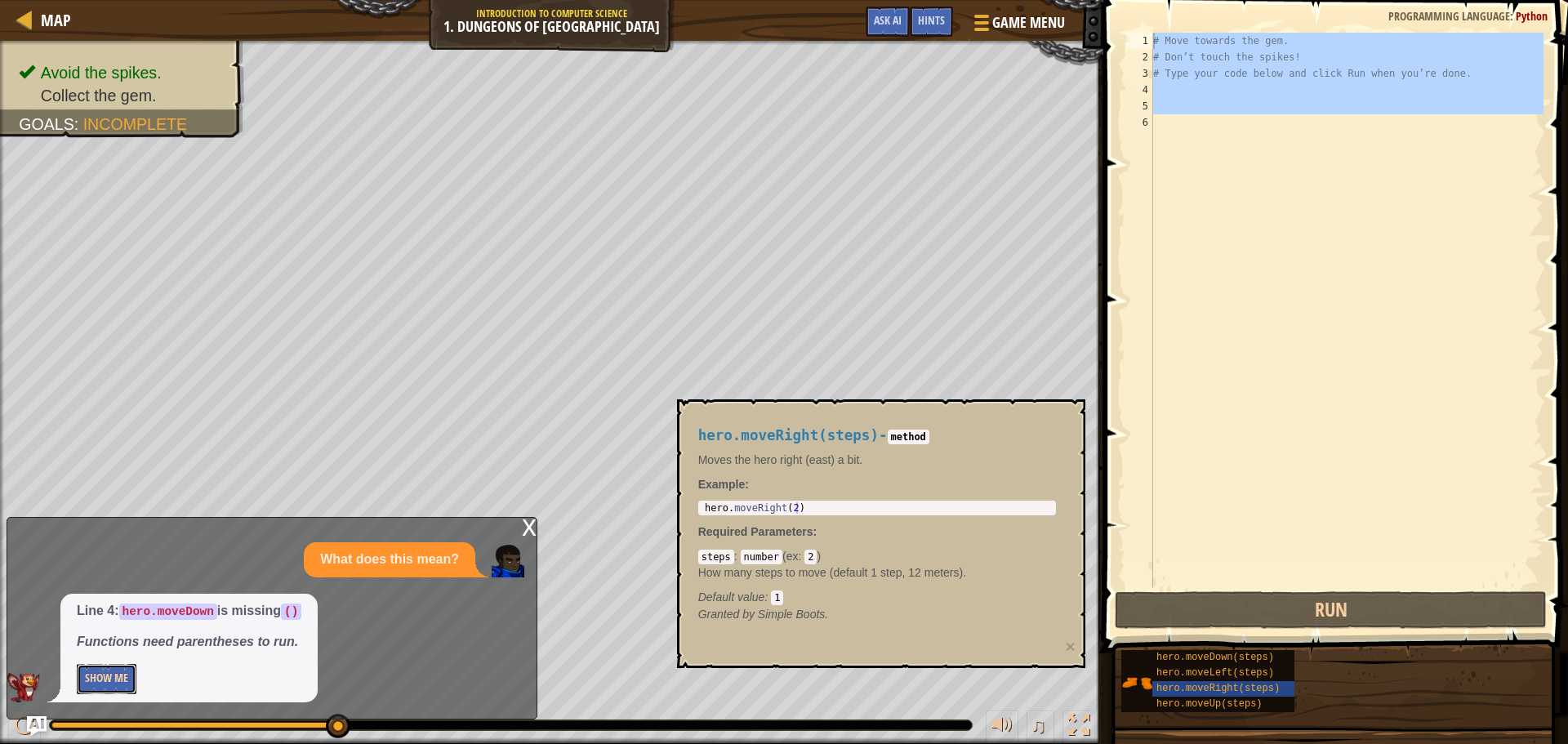
click at [113, 677] on button "Show Me" at bounding box center [106, 679] width 59 height 31
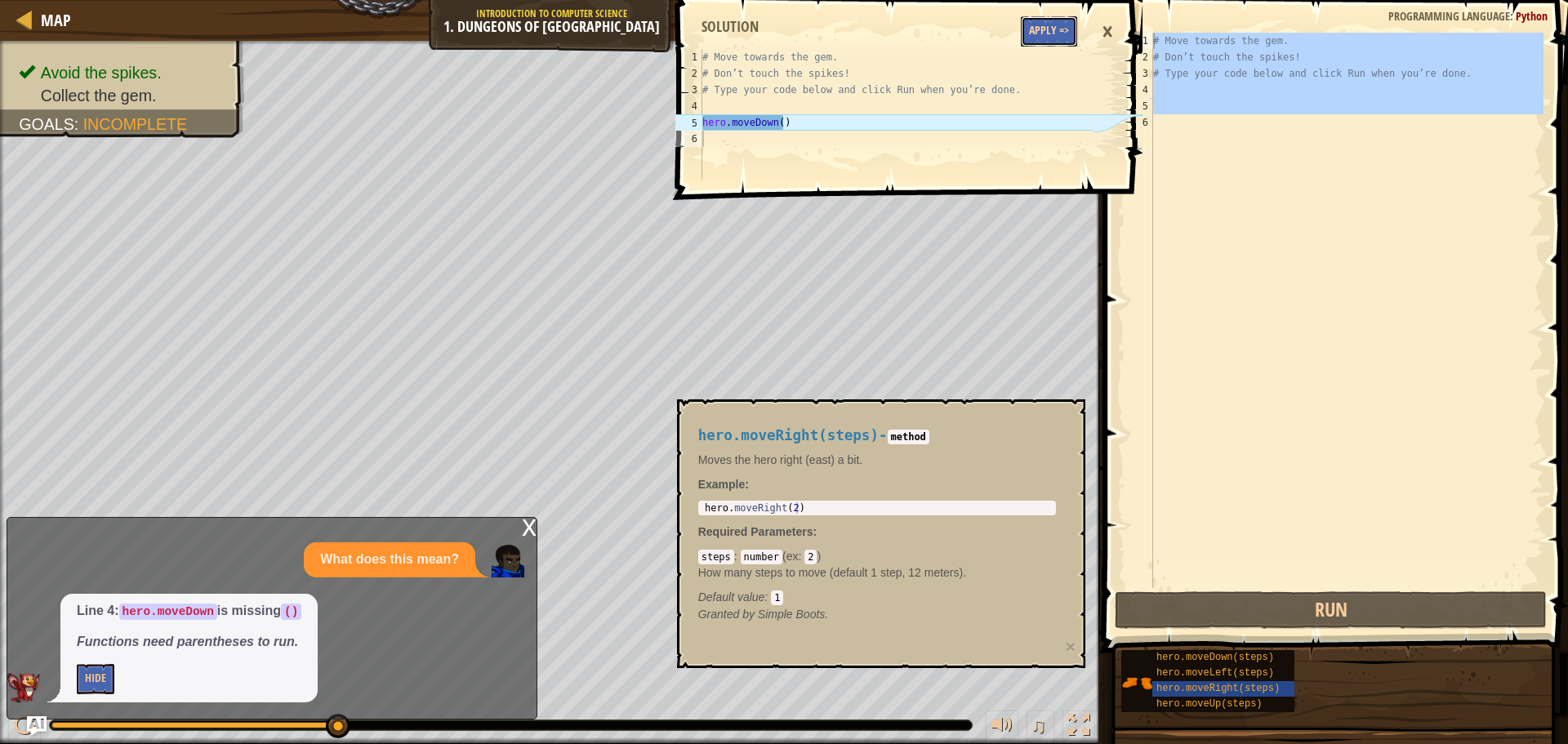
click at [1038, 42] on button "Apply =>" at bounding box center [1049, 31] width 57 height 31
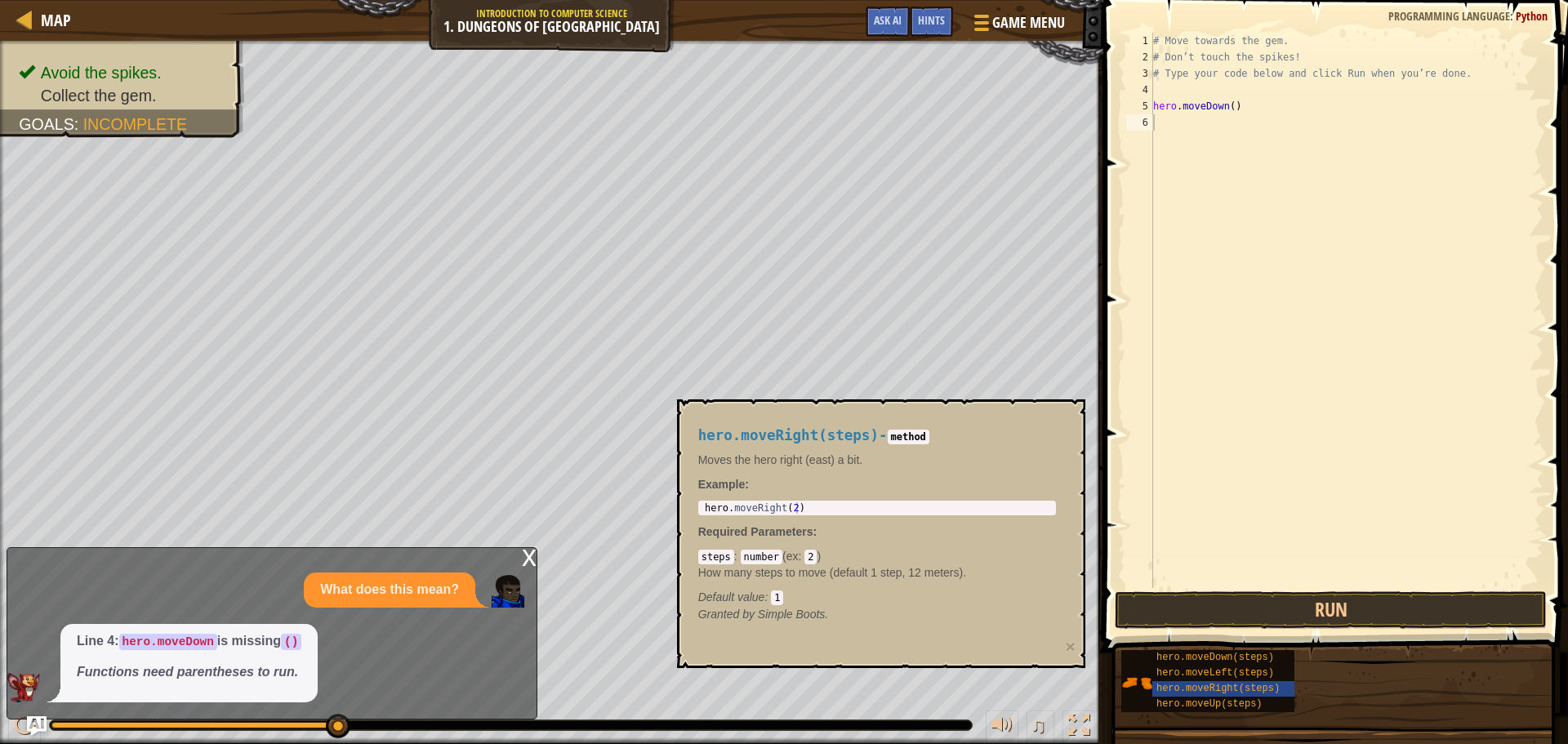
click at [1229, 107] on div "# Move towards the gem. # Don’t touch the spikes! # Type your code below and cl…" at bounding box center [1346, 326] width 393 height 588
click at [1286, 606] on button "Run" at bounding box center [1330, 610] width 432 height 38
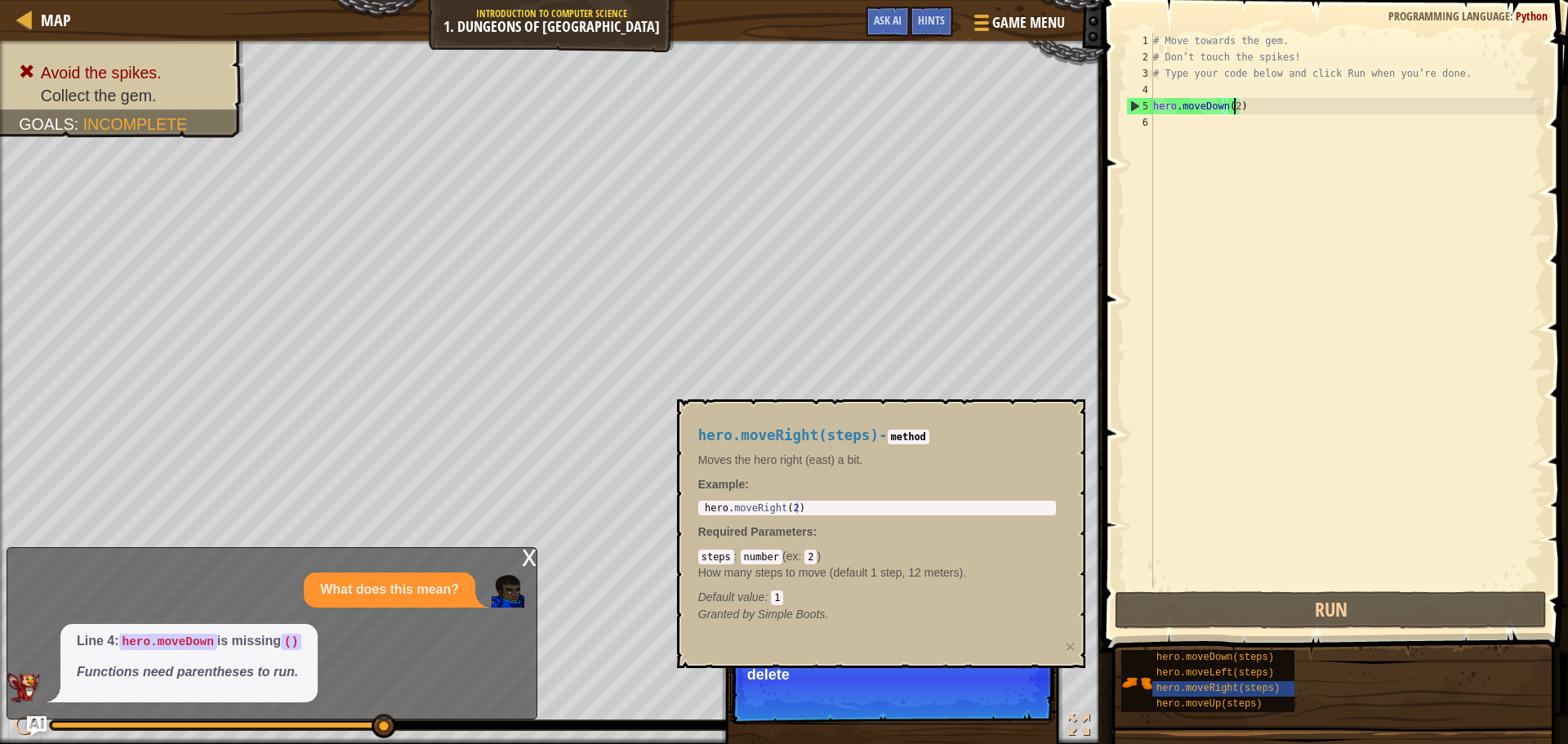
click at [1240, 109] on div "# Move towards the gem. # Don’t touch the spikes! # Type your code below and cl…" at bounding box center [1346, 326] width 393 height 588
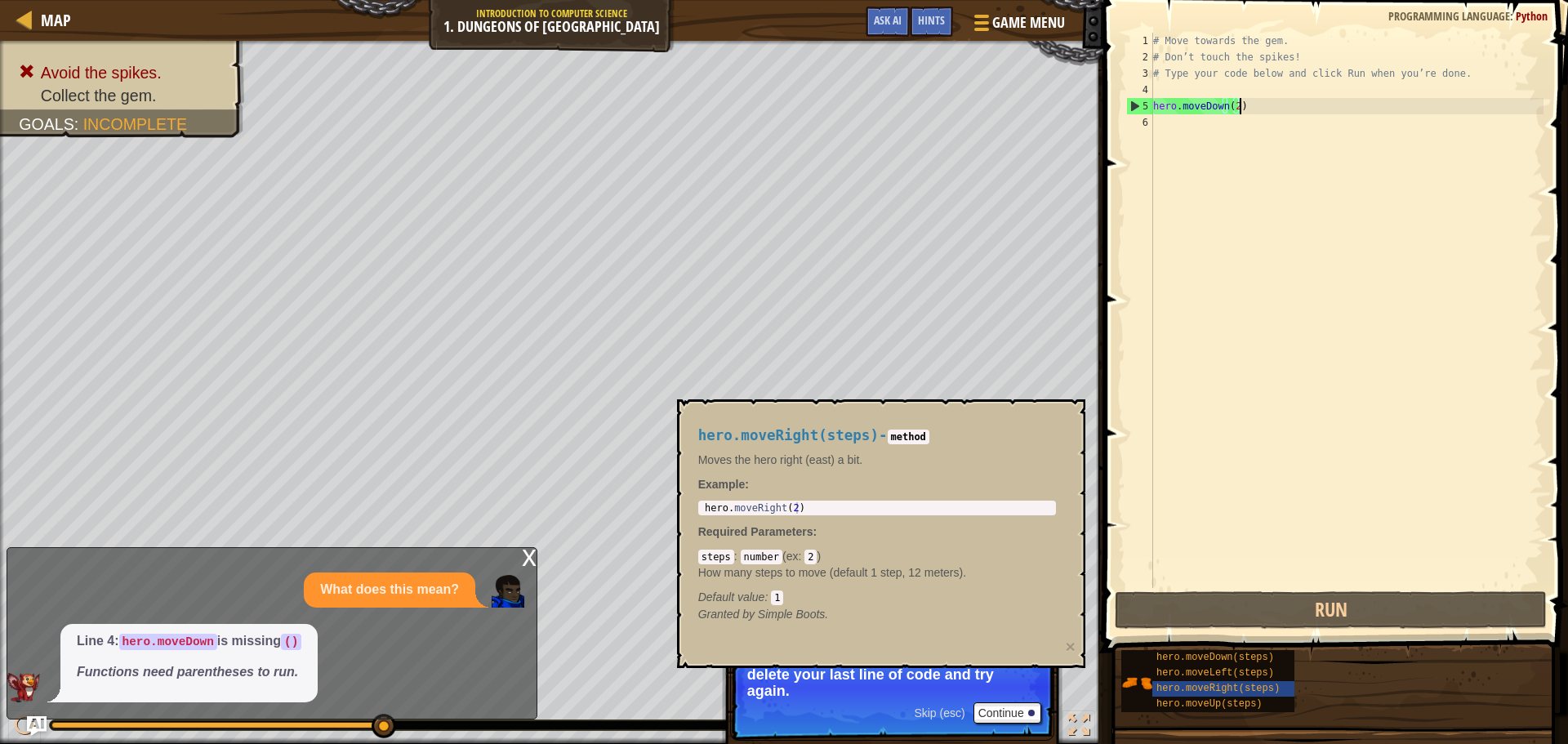
click at [1224, 105] on div "# Move towards the gem. # Don’t touch the spikes! # Type your code below and cl…" at bounding box center [1346, 326] width 393 height 588
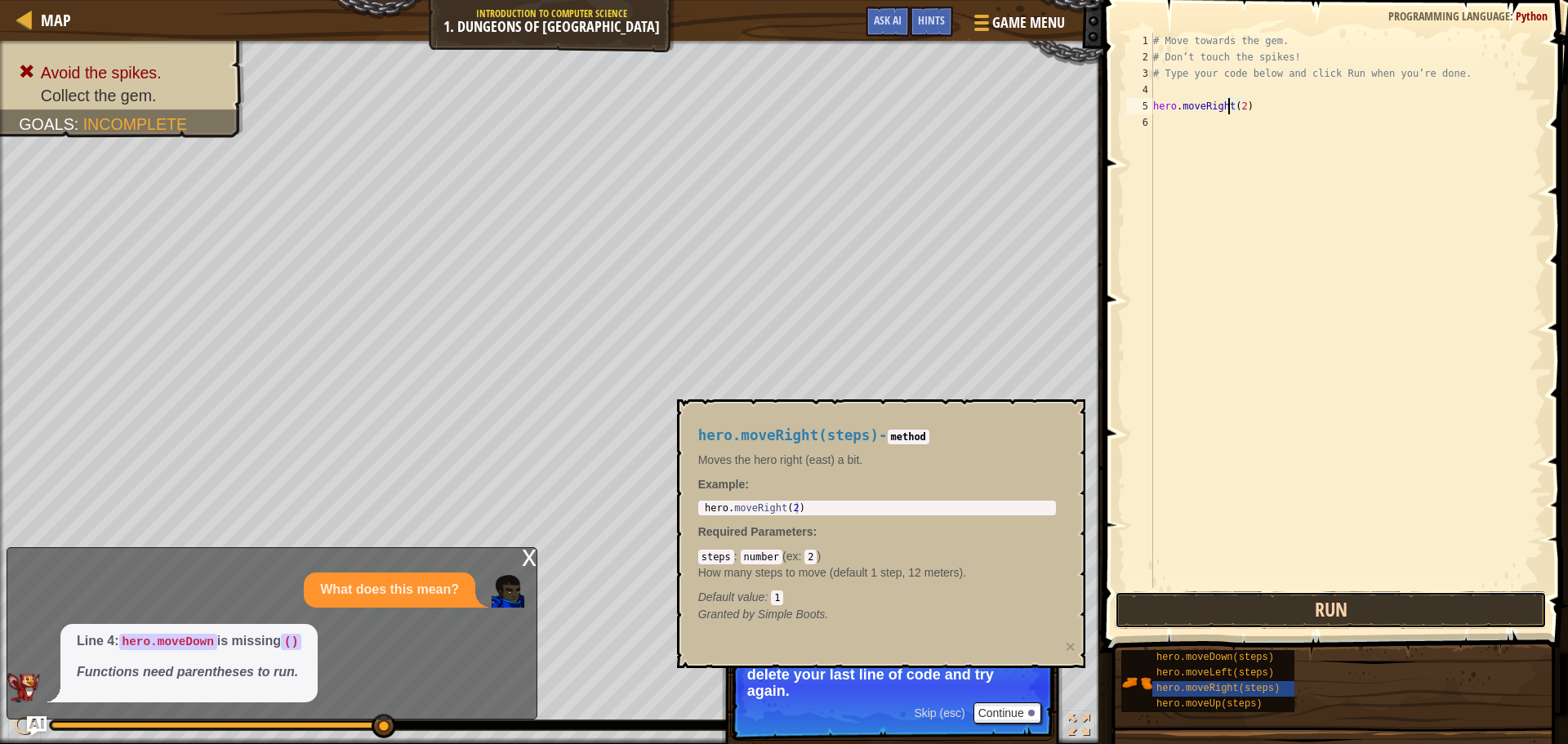
click at [1298, 606] on button "Run" at bounding box center [1330, 610] width 432 height 38
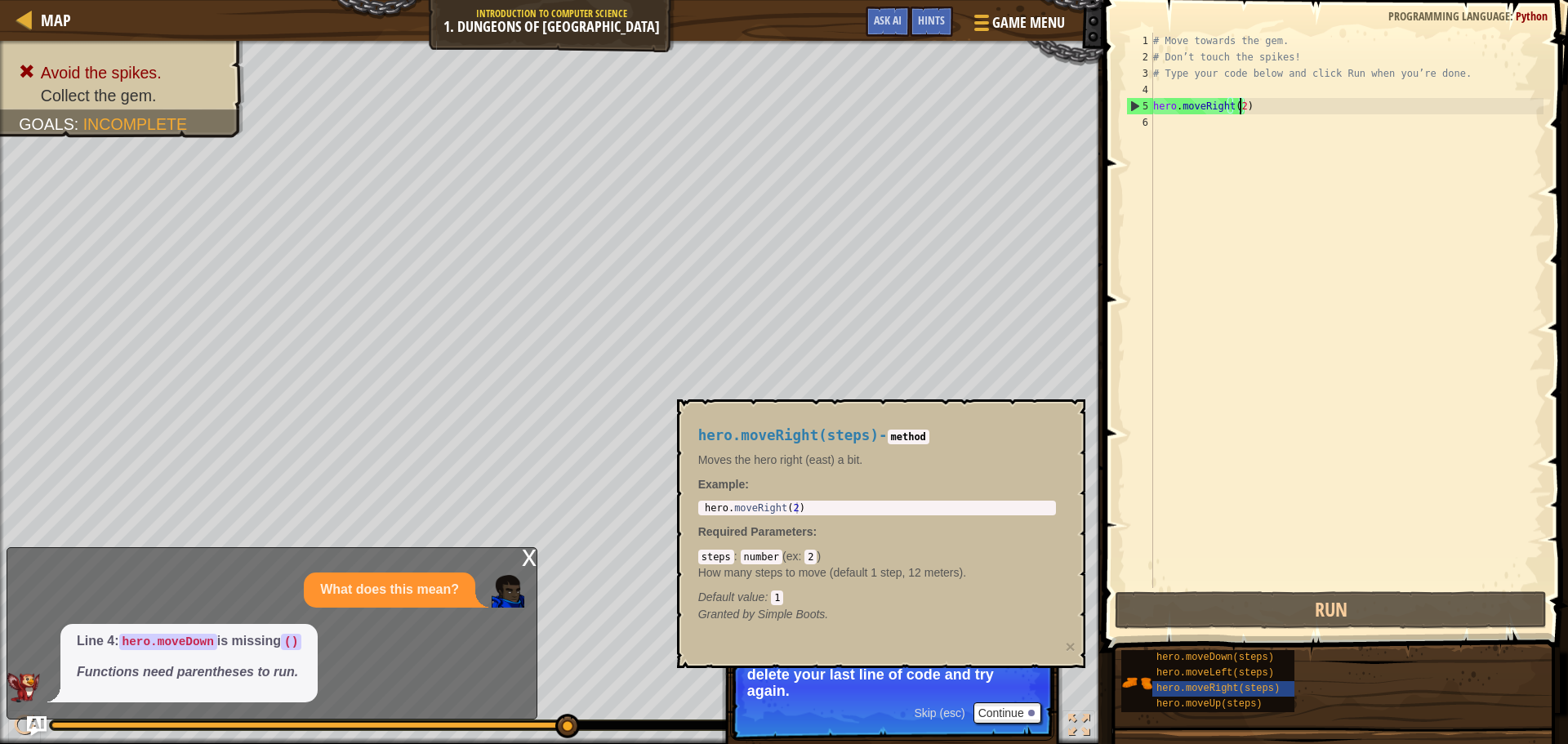
click at [1237, 112] on div "# Move towards the gem. # Don’t touch the spikes! # Type your code below and cl…" at bounding box center [1346, 326] width 393 height 588
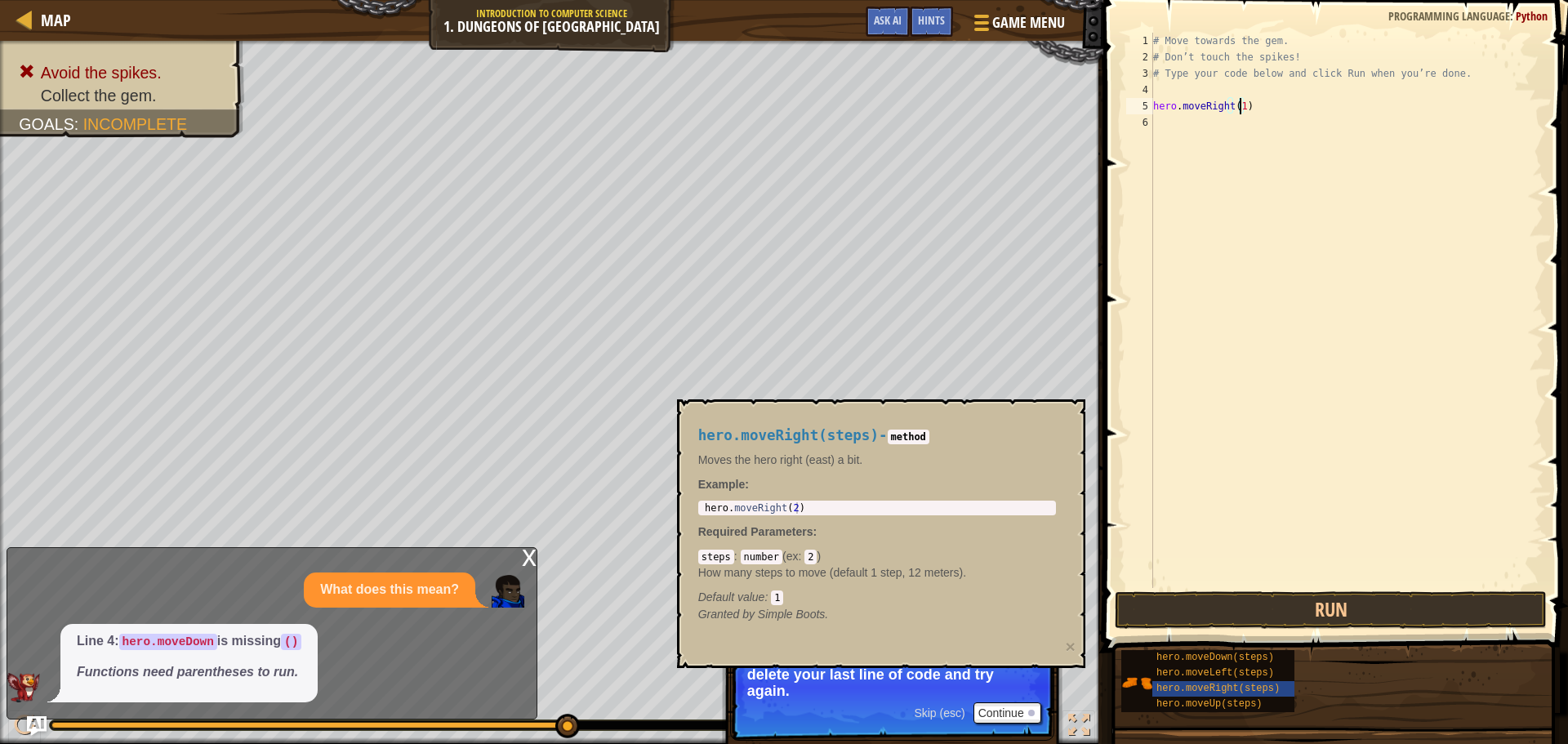
scroll to position [7, 6]
click at [1411, 599] on button "Run" at bounding box center [1330, 610] width 432 height 38
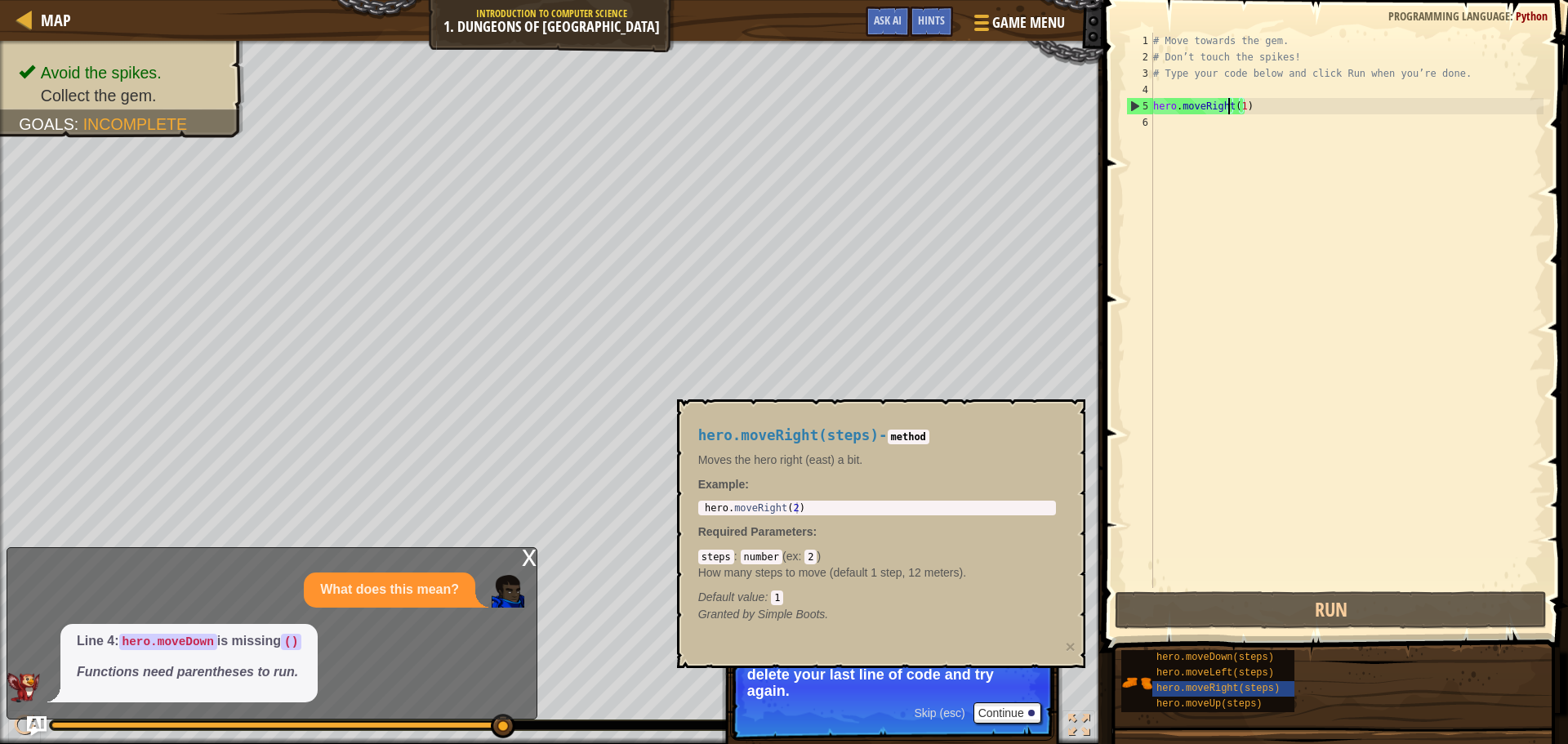
drag, startPoint x: 1226, startPoint y: 105, endPoint x: 1245, endPoint y: 110, distance: 19.6
click at [1230, 103] on div "# Move towards the gem. # Don’t touch the spikes! # Type your code below and cl…" at bounding box center [1346, 326] width 393 height 588
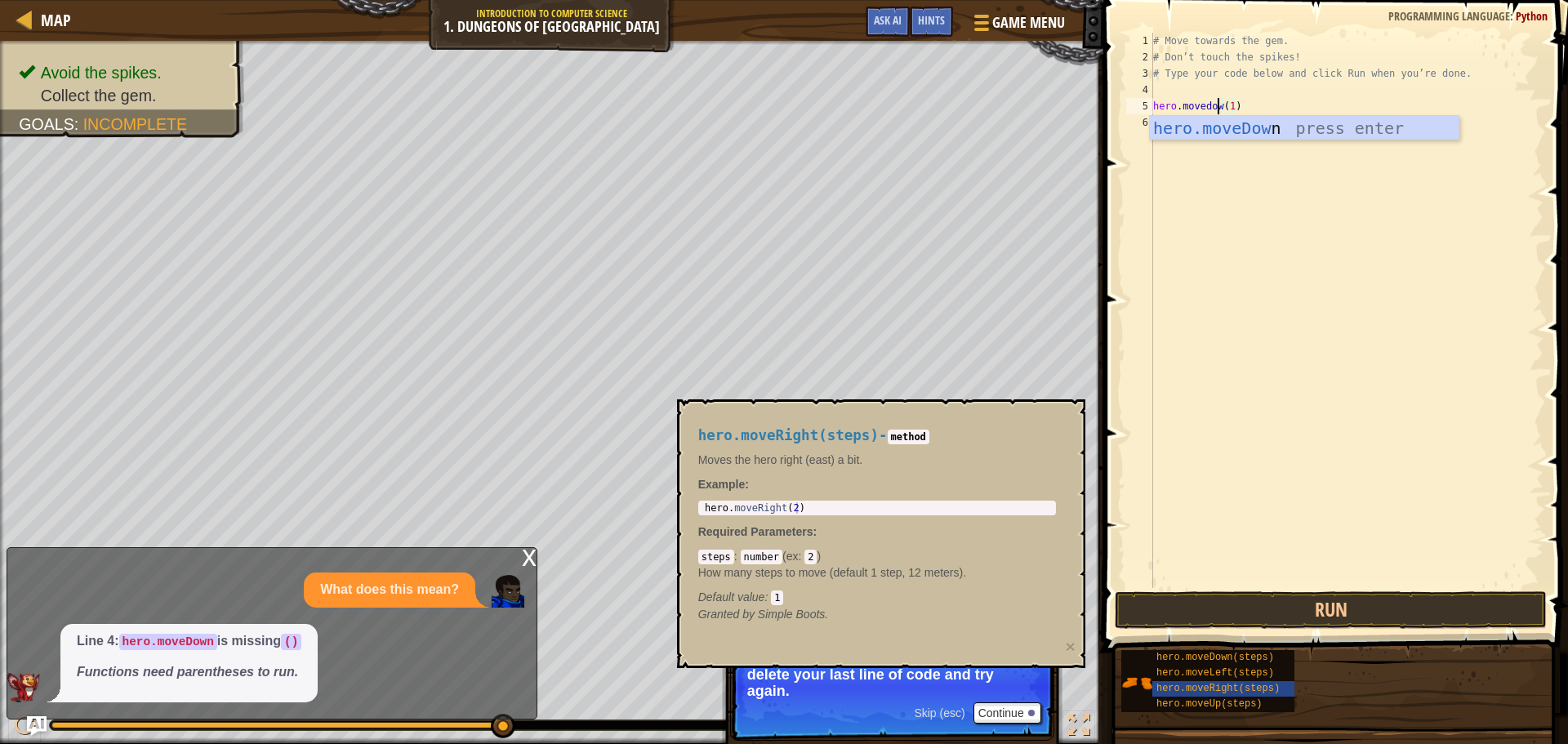
scroll to position [7, 6]
click at [1307, 614] on button "Run" at bounding box center [1330, 610] width 432 height 38
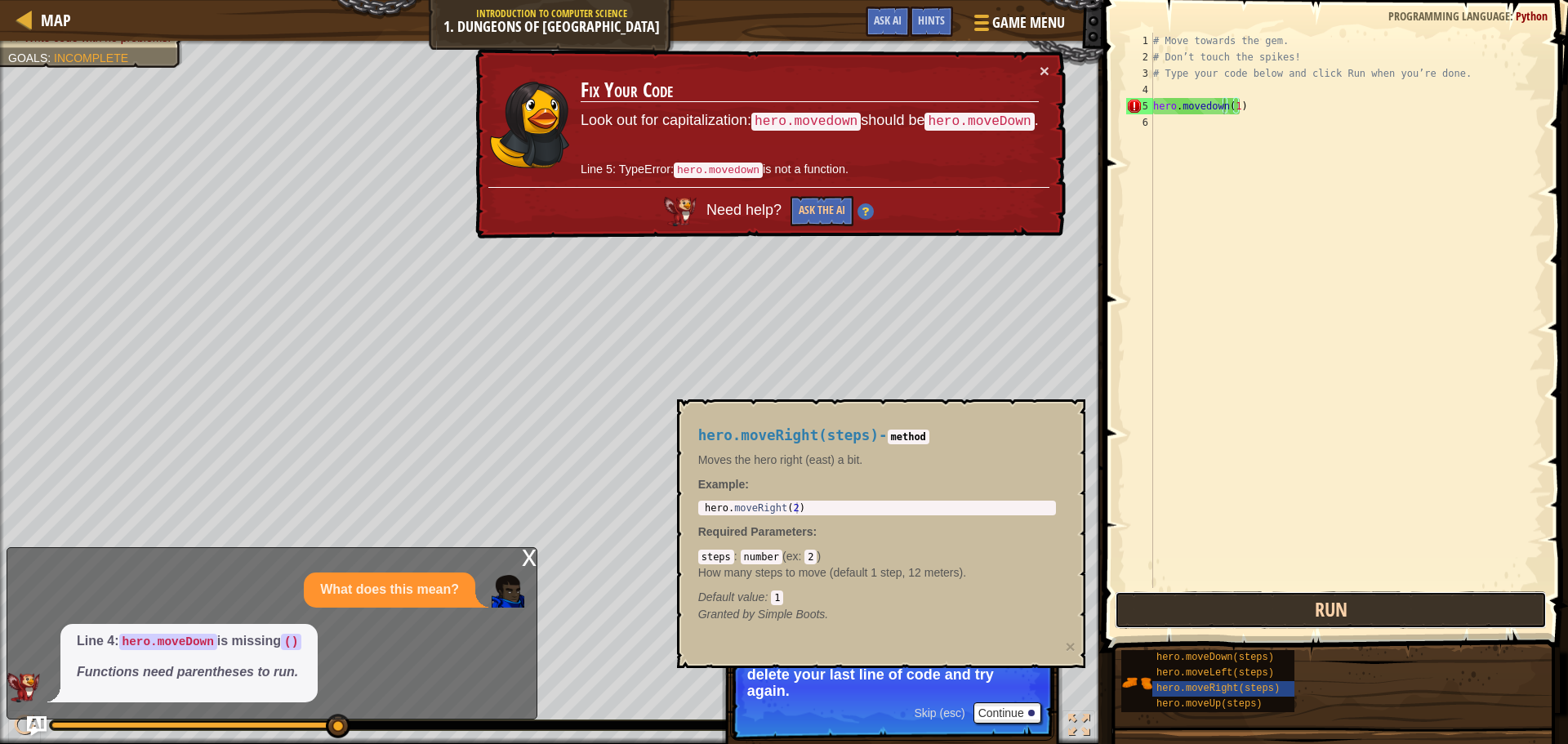
click at [1300, 616] on button "Run" at bounding box center [1330, 610] width 432 height 38
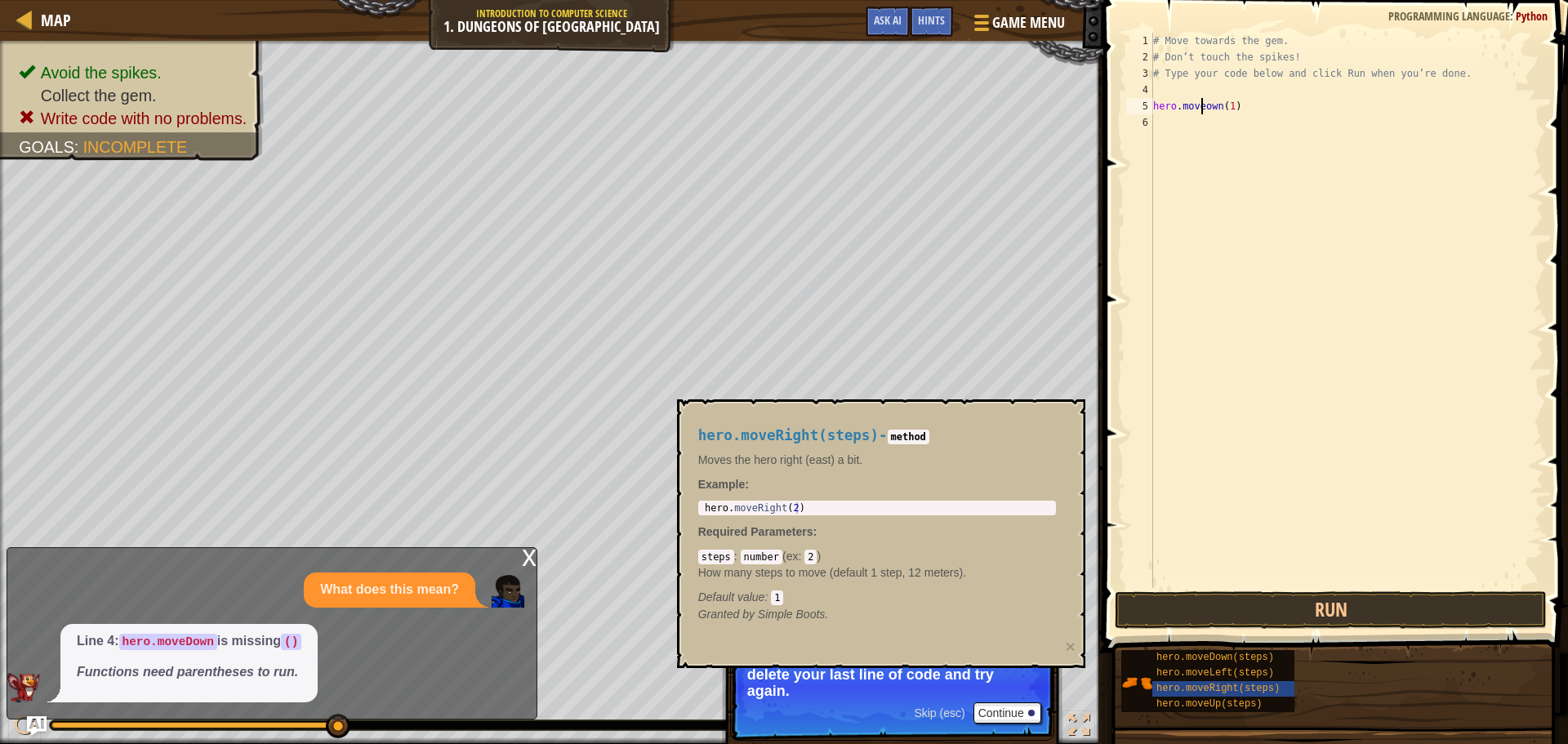
scroll to position [7, 4]
click at [1380, 598] on button "Run" at bounding box center [1330, 610] width 432 height 38
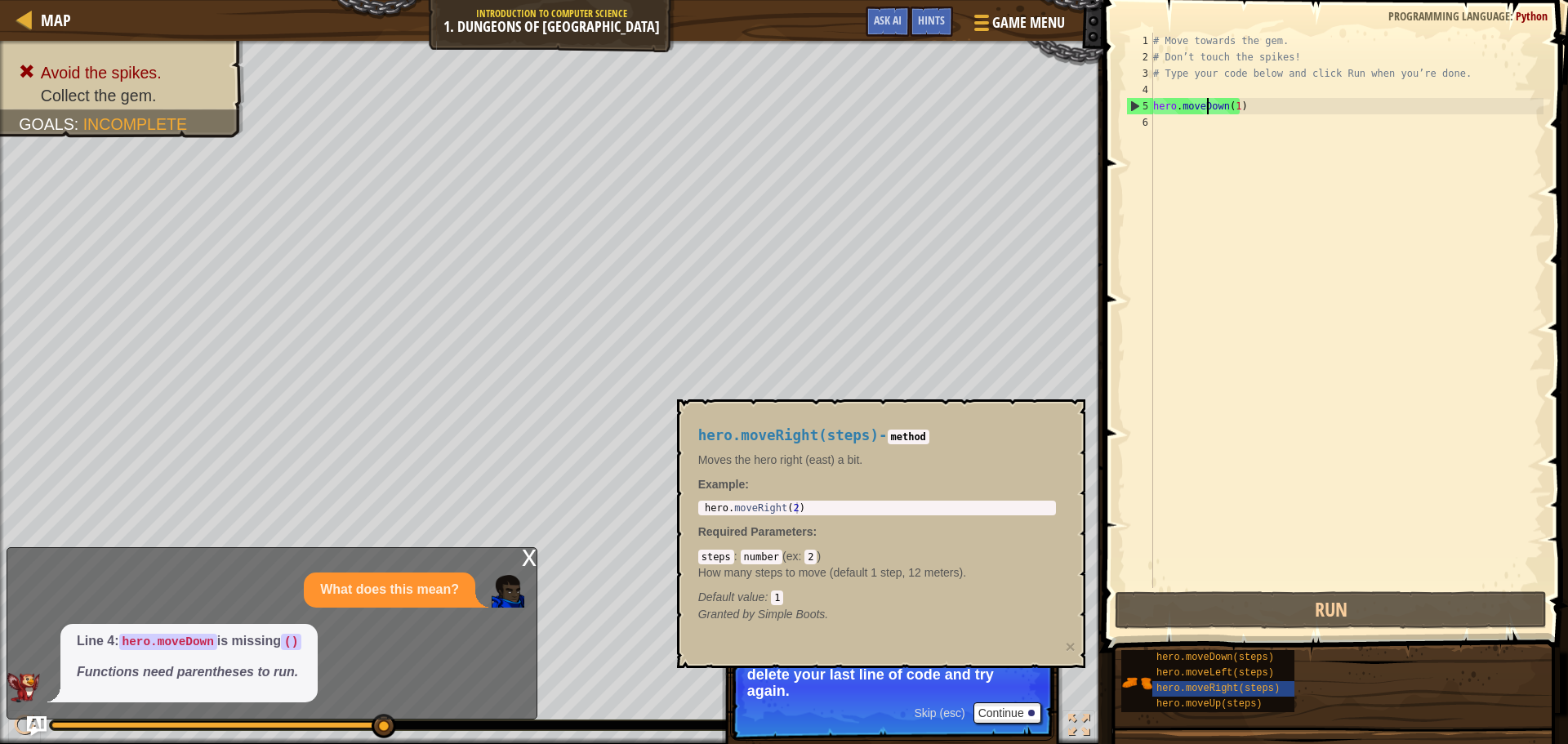
click at [1224, 113] on div "# Move towards the gem. # Don’t touch the spikes! # Type your code below and cl…" at bounding box center [1346, 326] width 393 height 588
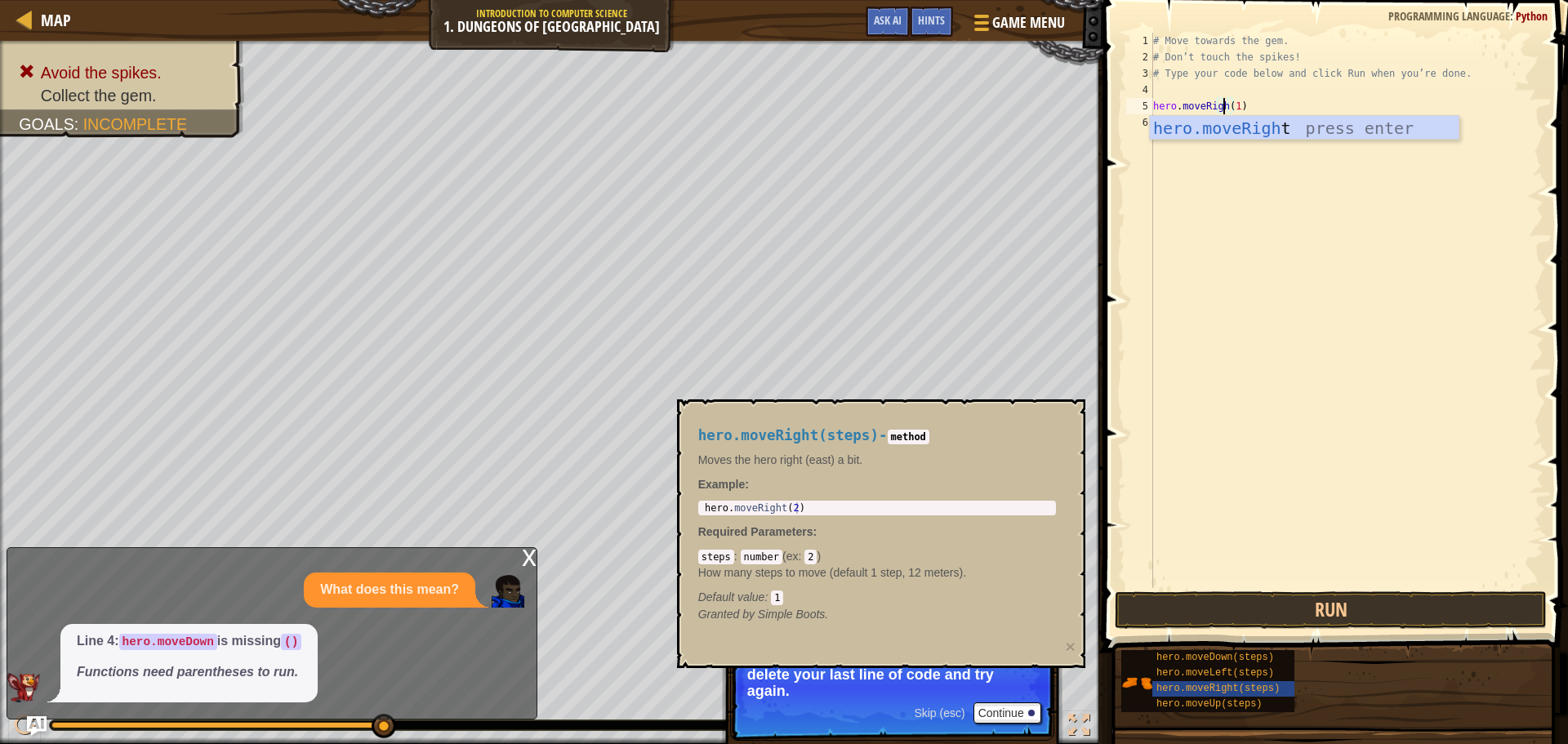
scroll to position [7, 6]
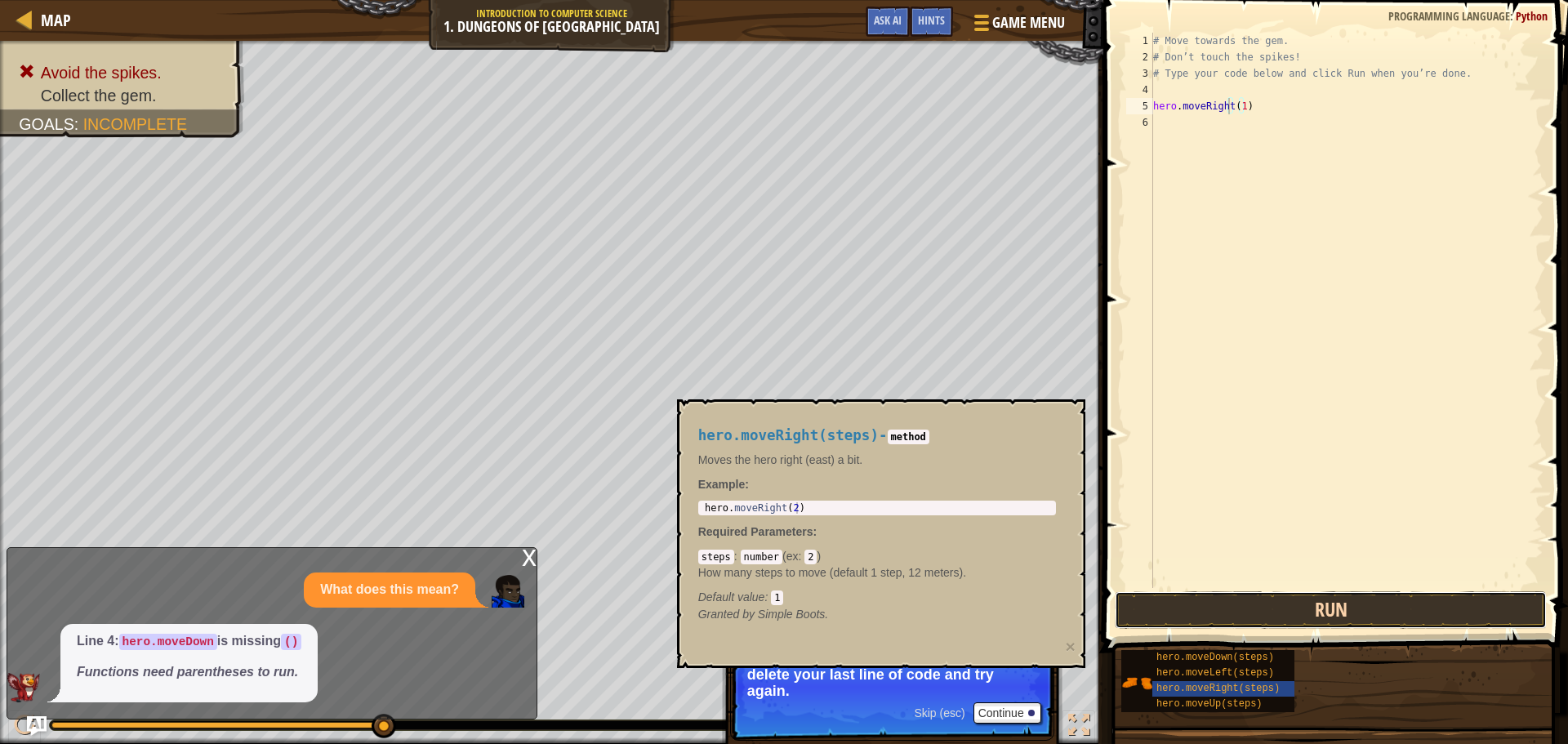
click at [1362, 612] on button "Run" at bounding box center [1330, 610] width 432 height 38
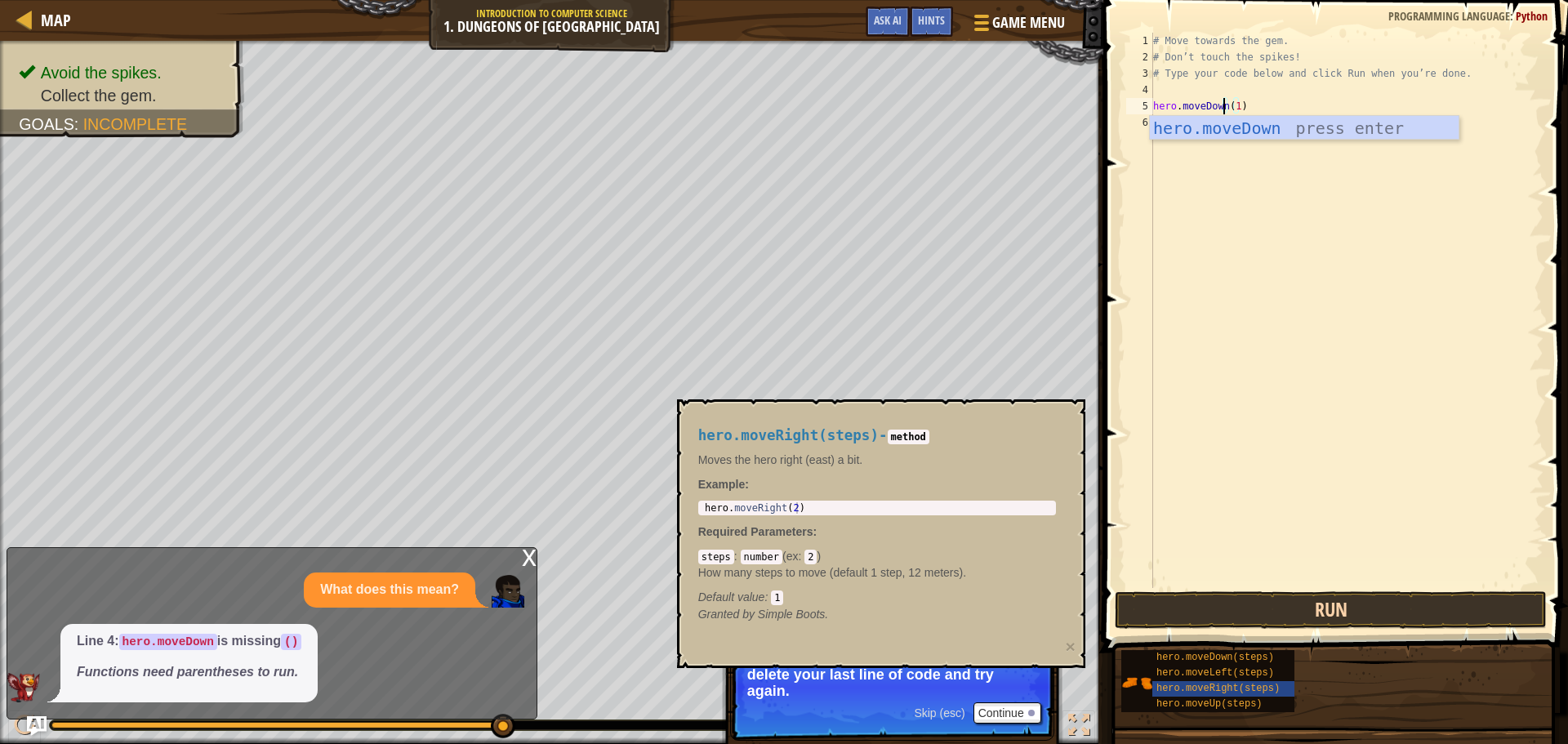
type textarea "hero.moveDown(1)"
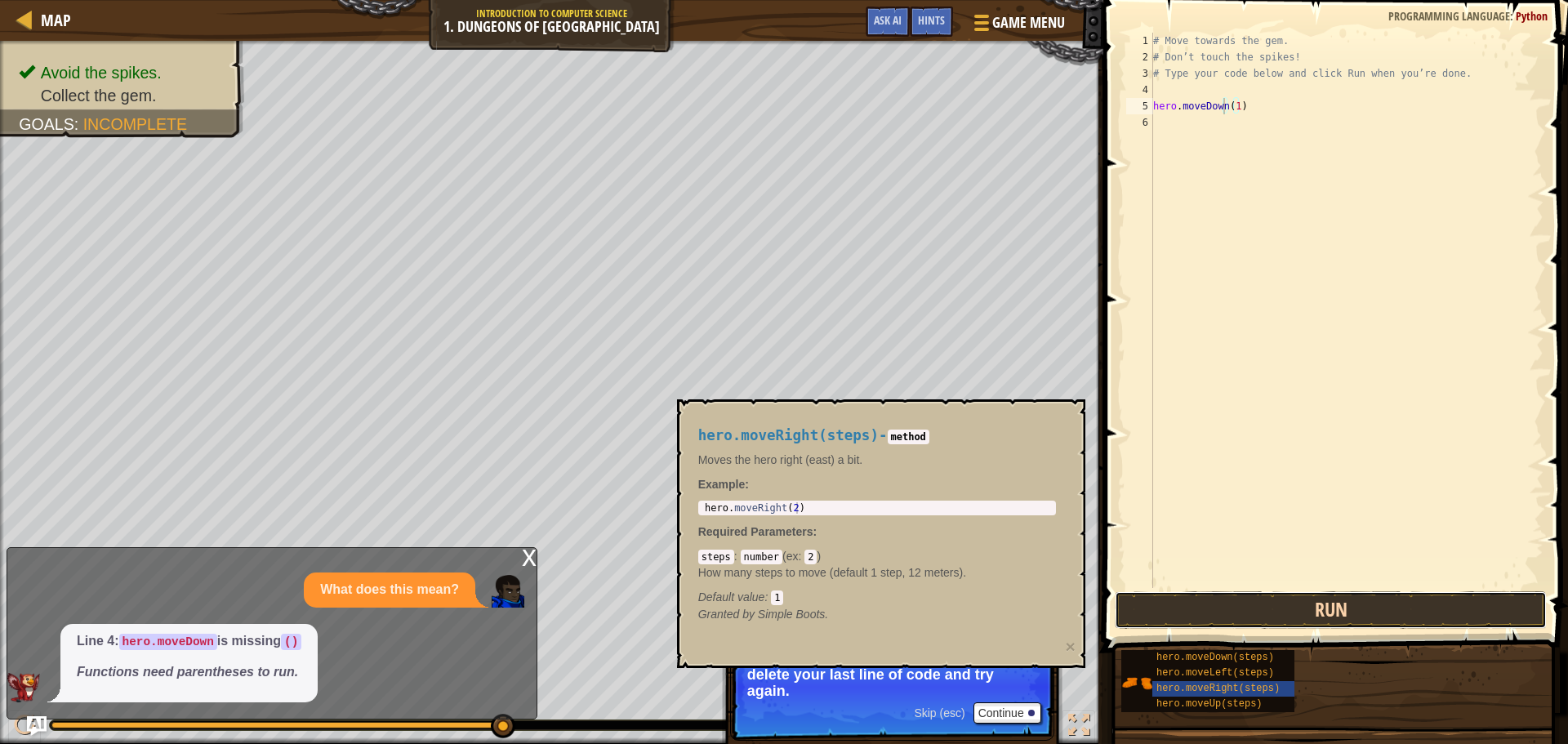
click at [1290, 605] on button "Run" at bounding box center [1330, 610] width 432 height 38
